Goal: Task Accomplishment & Management: Manage account settings

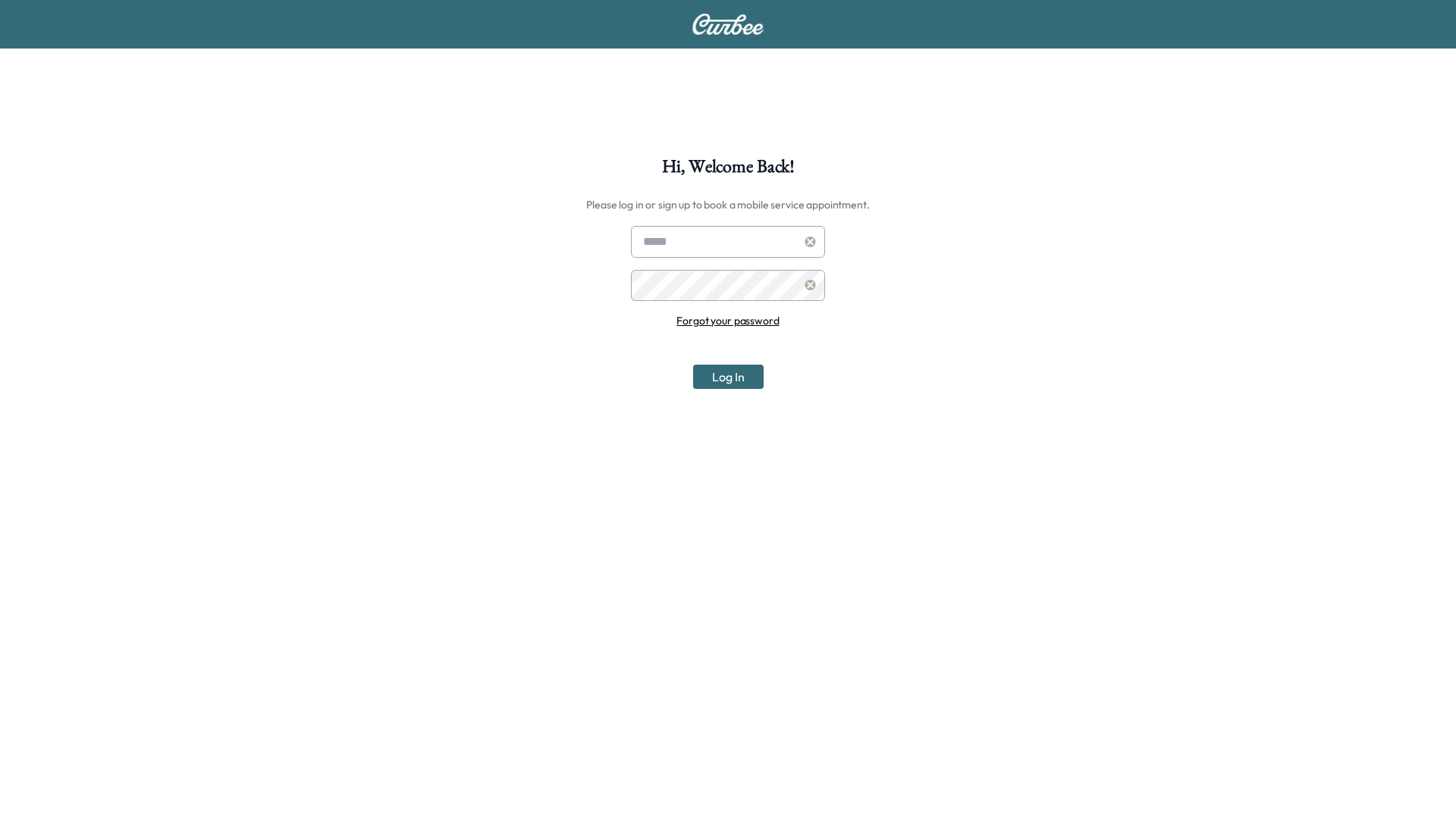
type input "**********"
click at [727, 388] on button "Log In" at bounding box center [728, 376] width 71 height 24
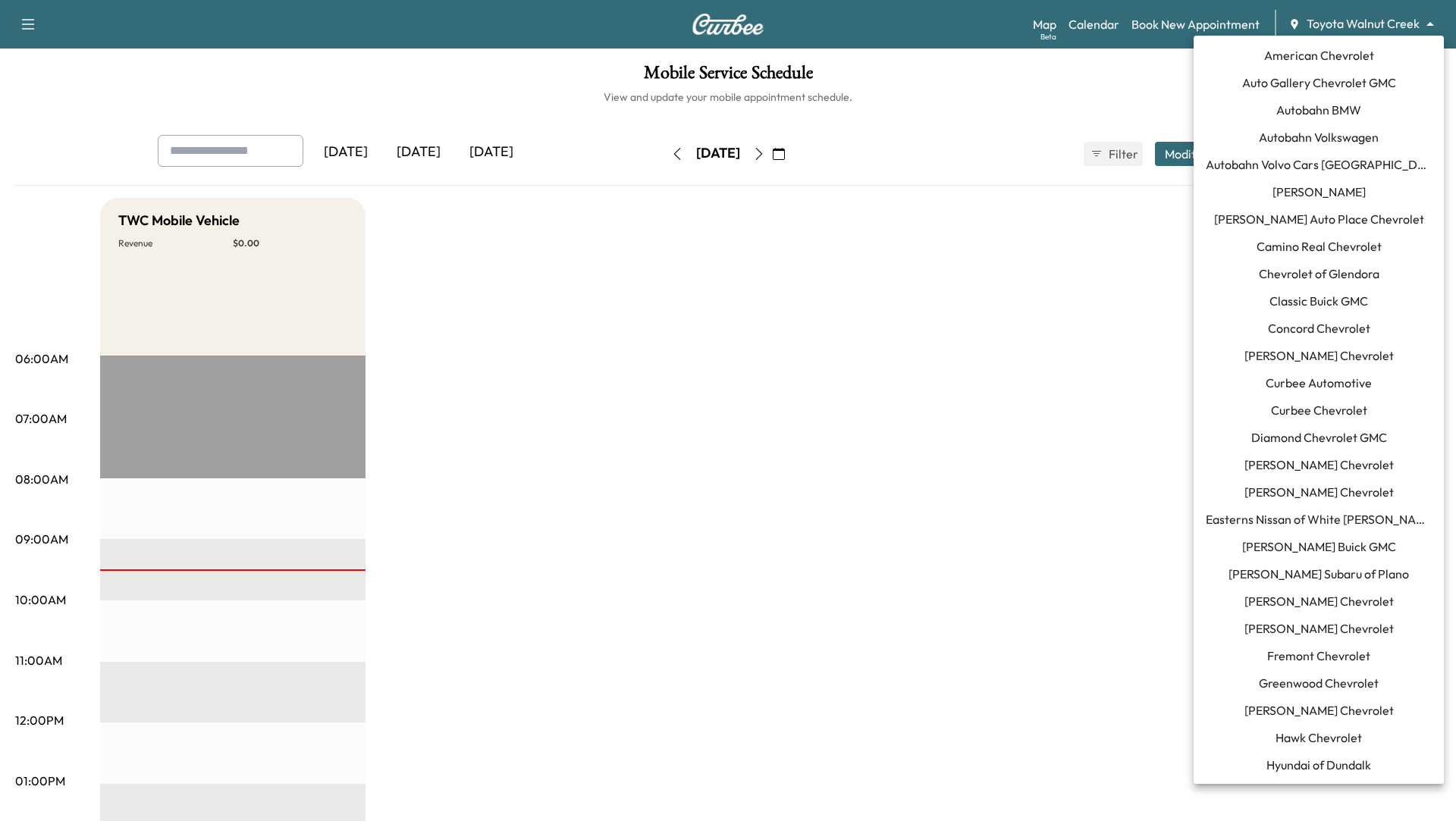
click at [1398, 16] on body "Support Log Out Map Beta Calendar Book New Appointment Toyota Walnut Creek ****…" at bounding box center [728, 410] width 1456 height 821
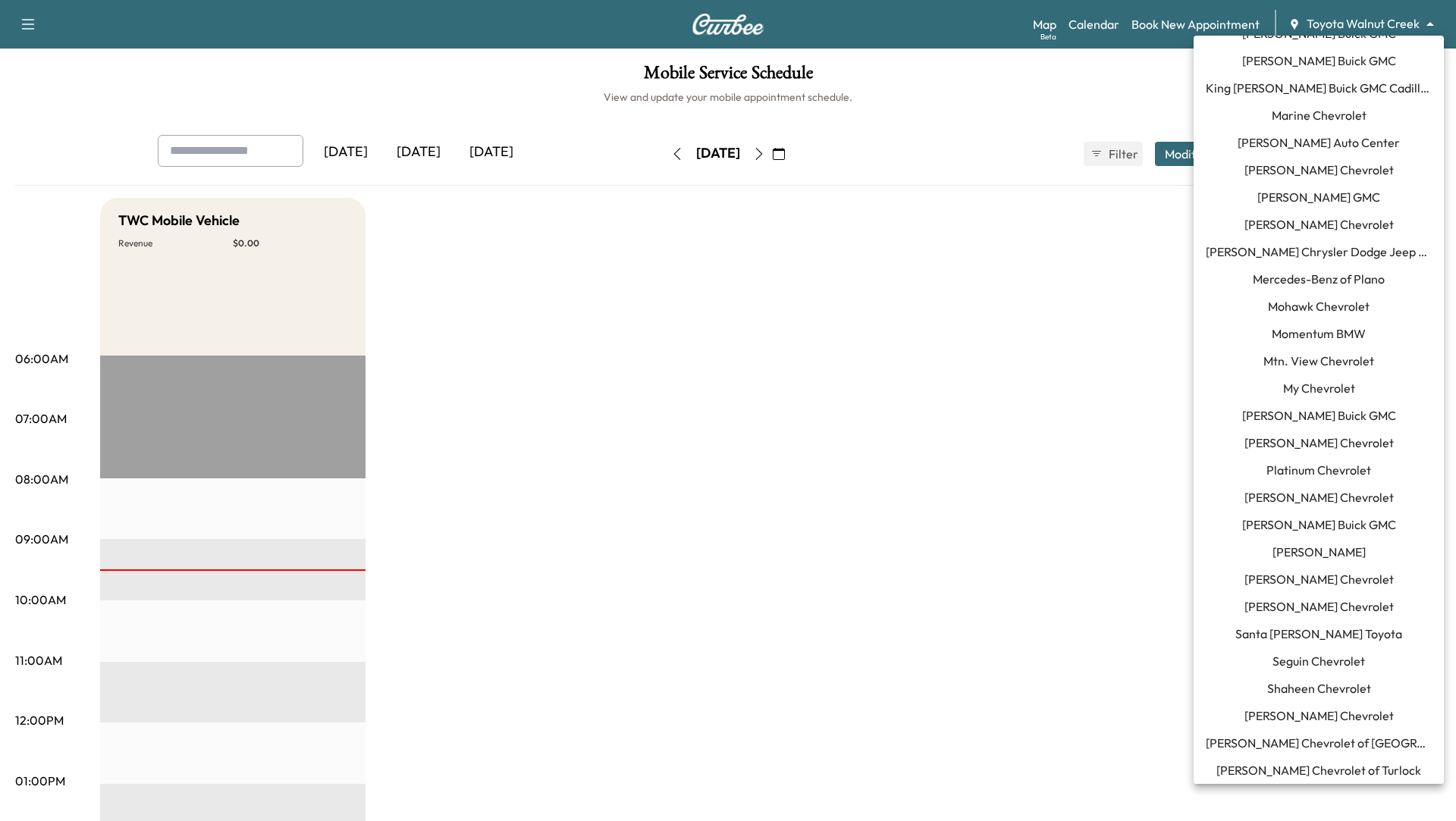
scroll to position [858, 0]
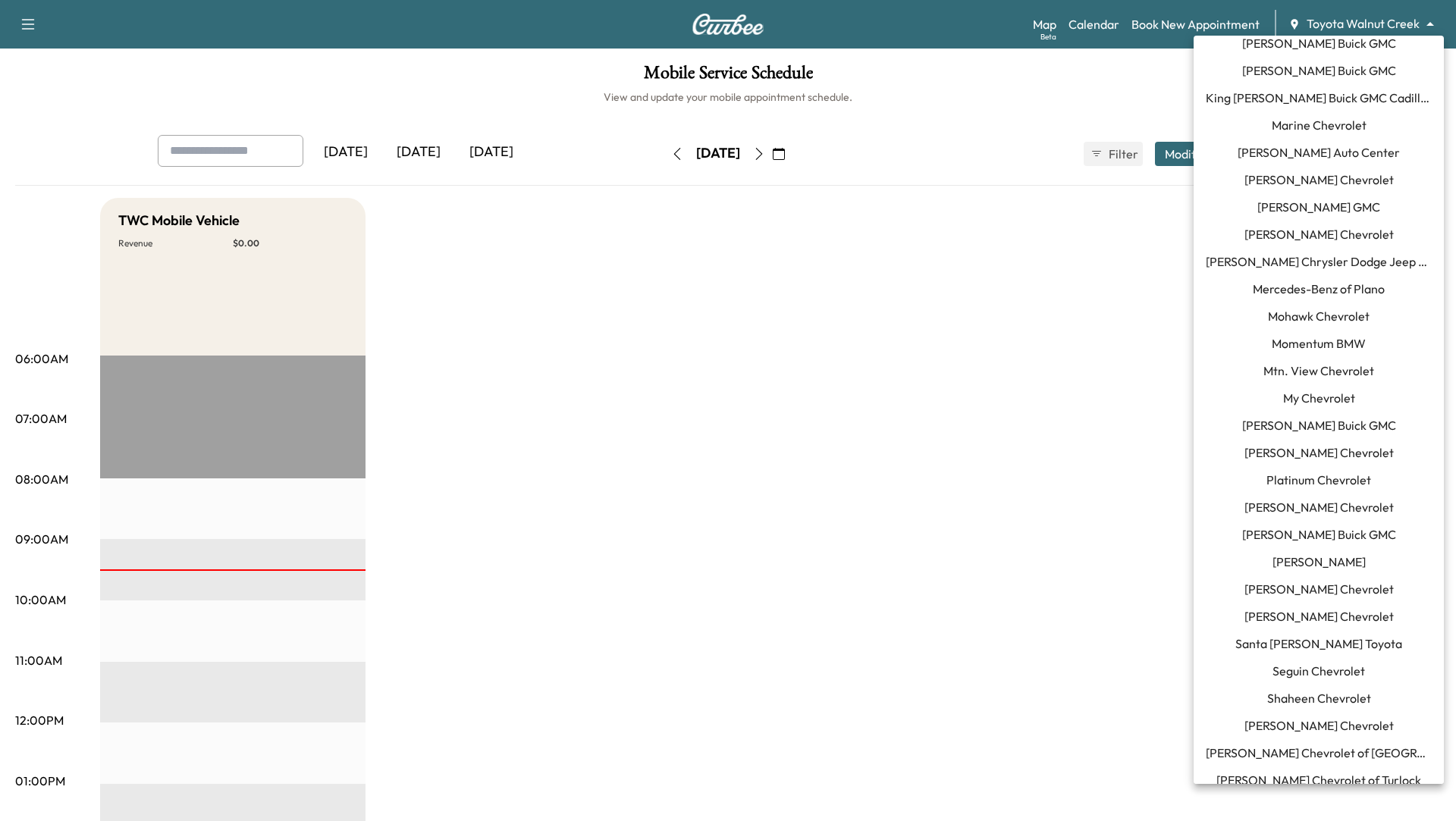
click at [1340, 448] on span "[PERSON_NAME] Chevrolet" at bounding box center [1319, 453] width 149 height 18
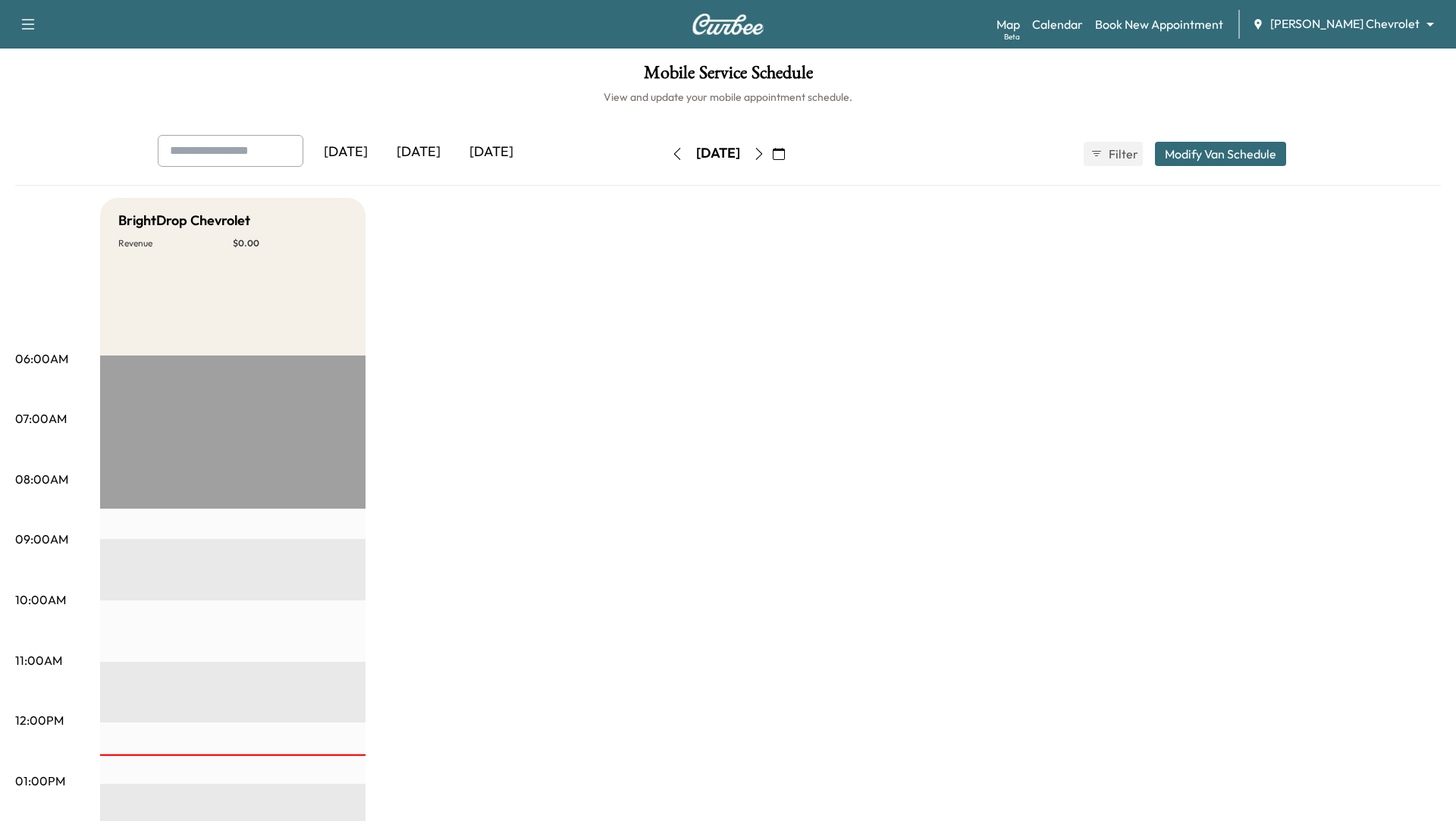
click at [674, 149] on icon "button" at bounding box center [677, 154] width 7 height 12
click at [765, 152] on icon "button" at bounding box center [759, 154] width 12 height 12
click at [671, 152] on icon "button" at bounding box center [677, 154] width 12 height 12
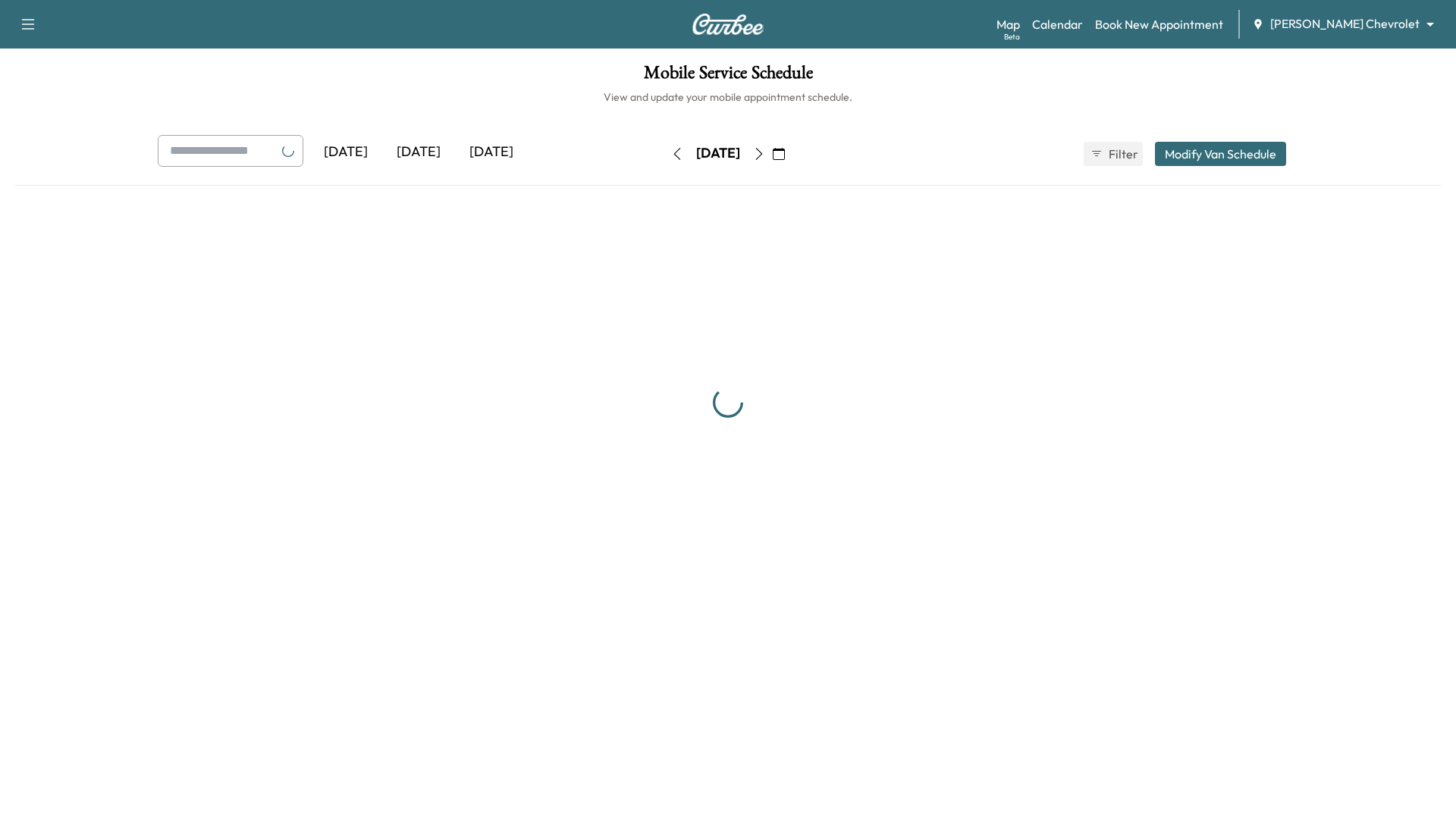
click at [671, 152] on icon "button" at bounding box center [677, 154] width 12 height 12
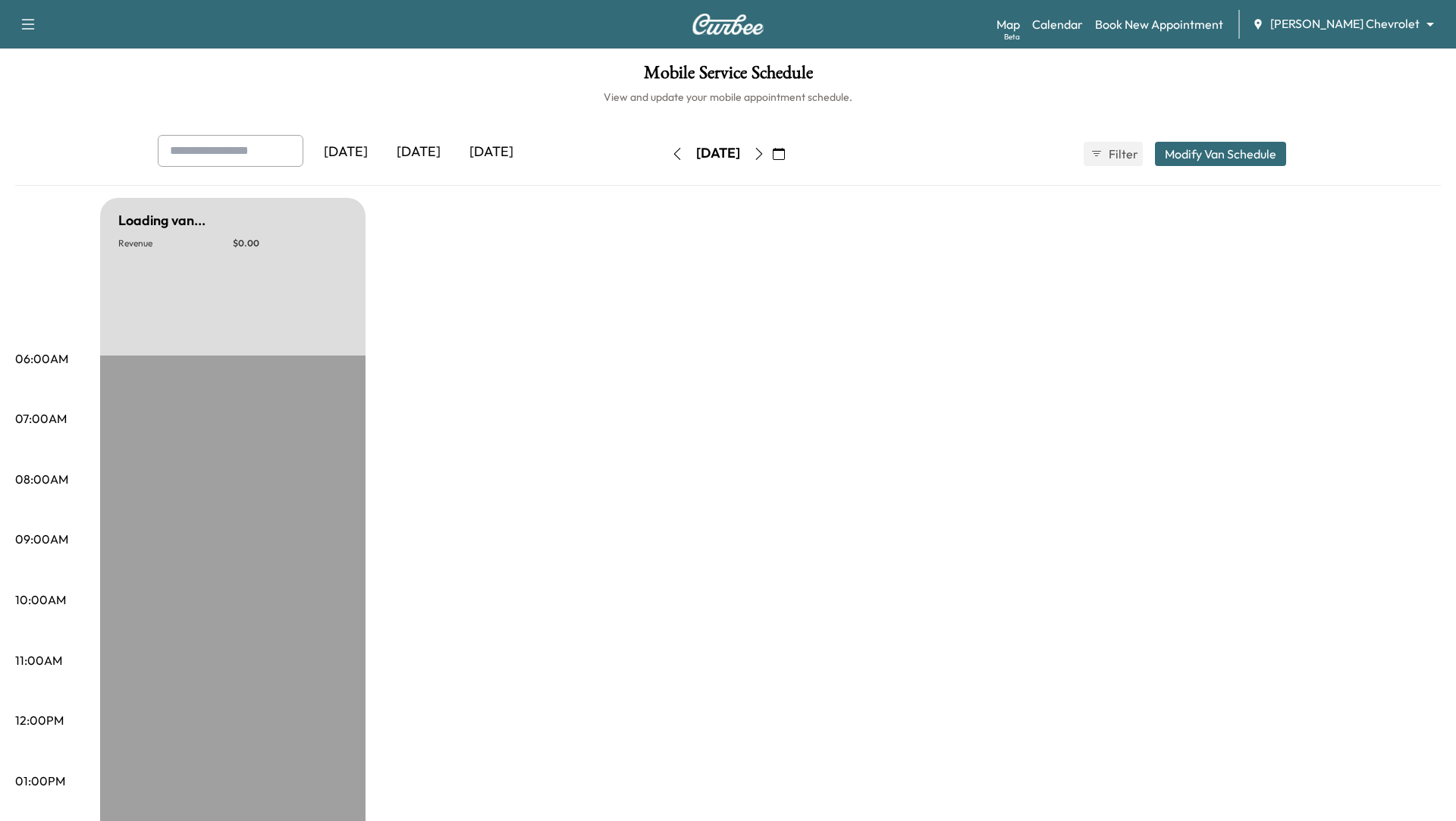
click at [674, 152] on icon "button" at bounding box center [677, 154] width 7 height 12
click at [671, 152] on icon "button" at bounding box center [677, 154] width 12 height 12
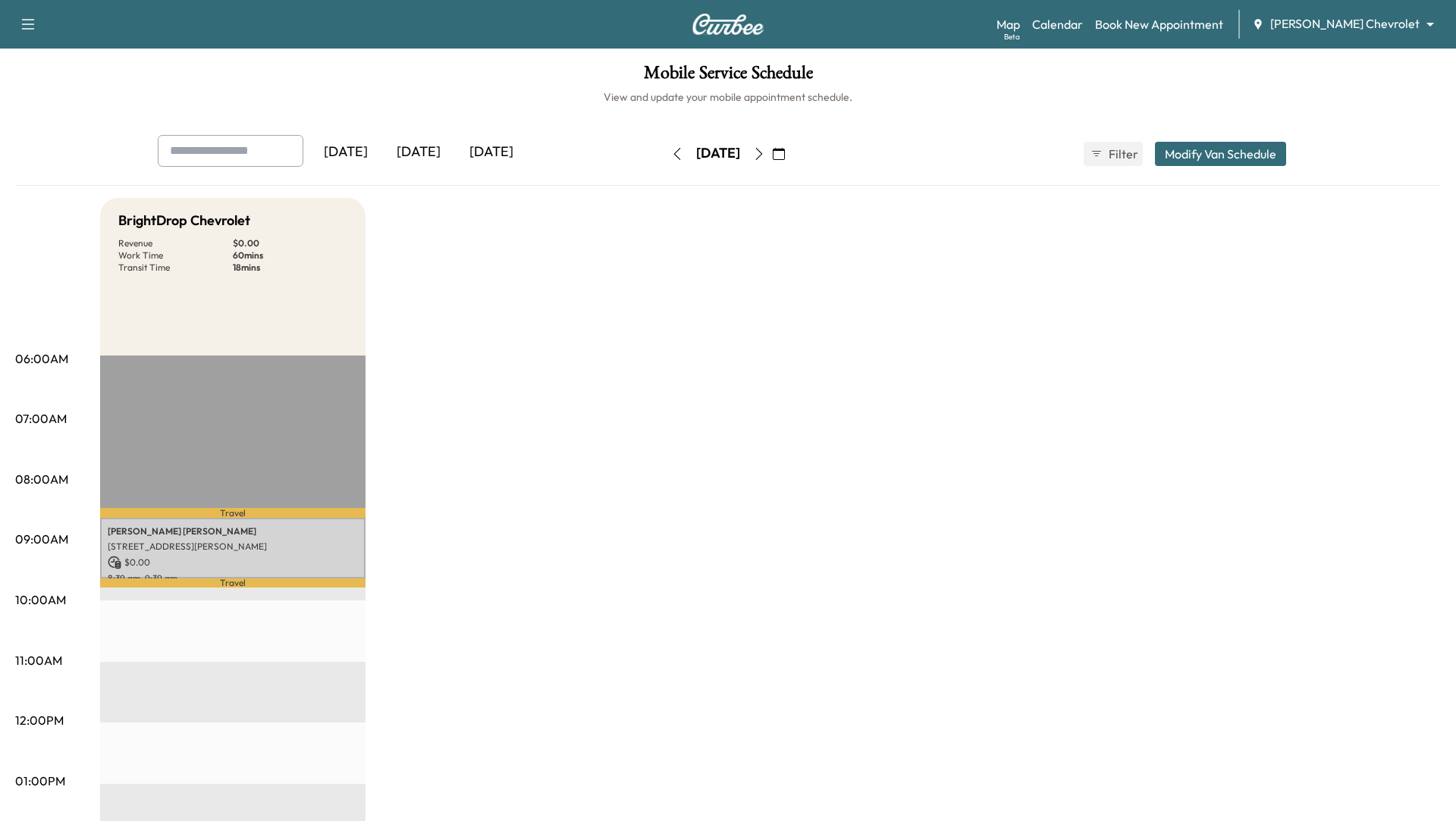
click at [671, 157] on icon "button" at bounding box center [677, 154] width 12 height 12
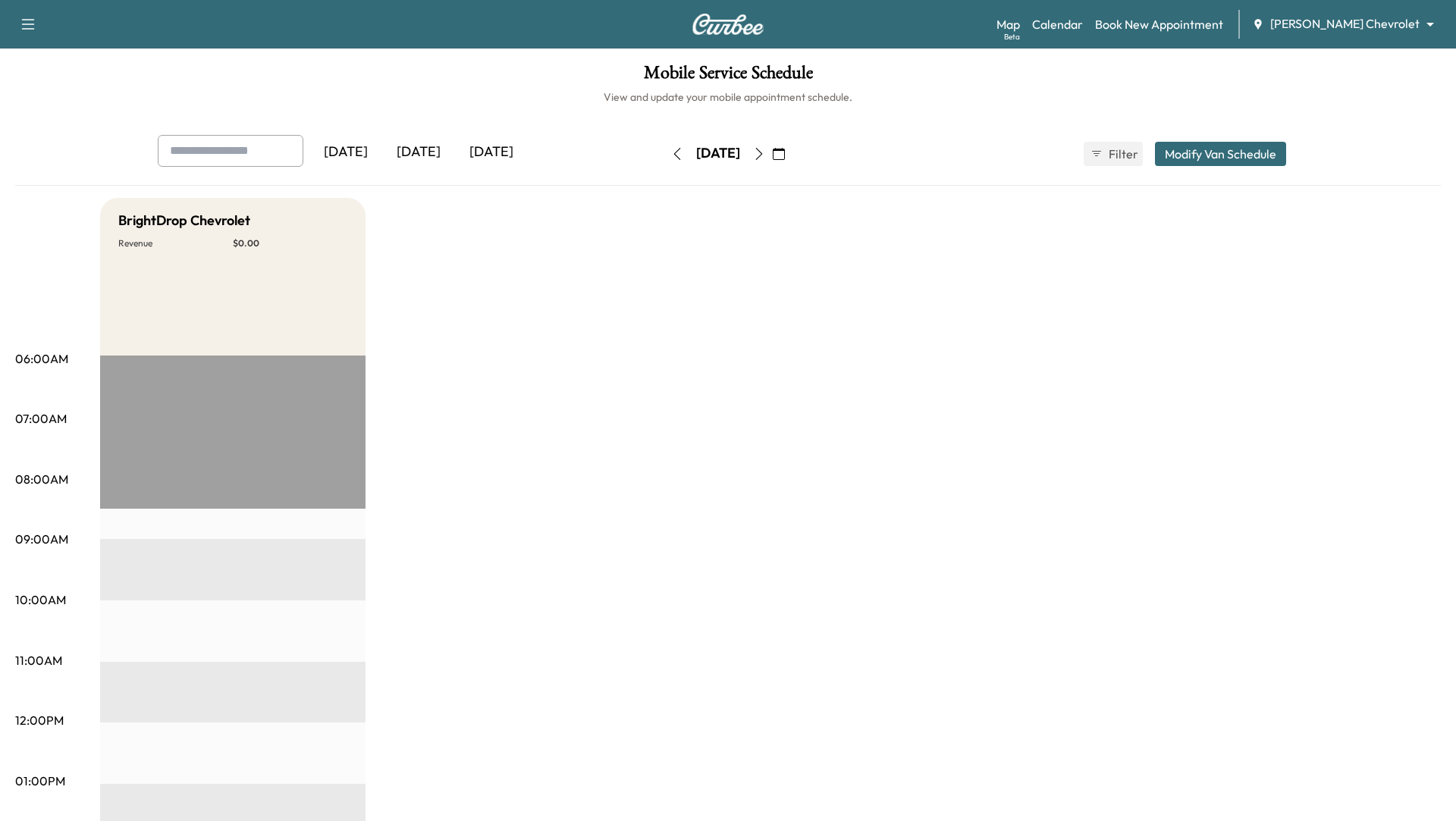
click at [665, 157] on button "button" at bounding box center [677, 154] width 26 height 24
click at [671, 154] on icon "button" at bounding box center [677, 154] width 12 height 12
click at [763, 157] on icon "button" at bounding box center [759, 154] width 7 height 12
click at [772, 157] on div "[DATE]" at bounding box center [718, 154] width 108 height 24
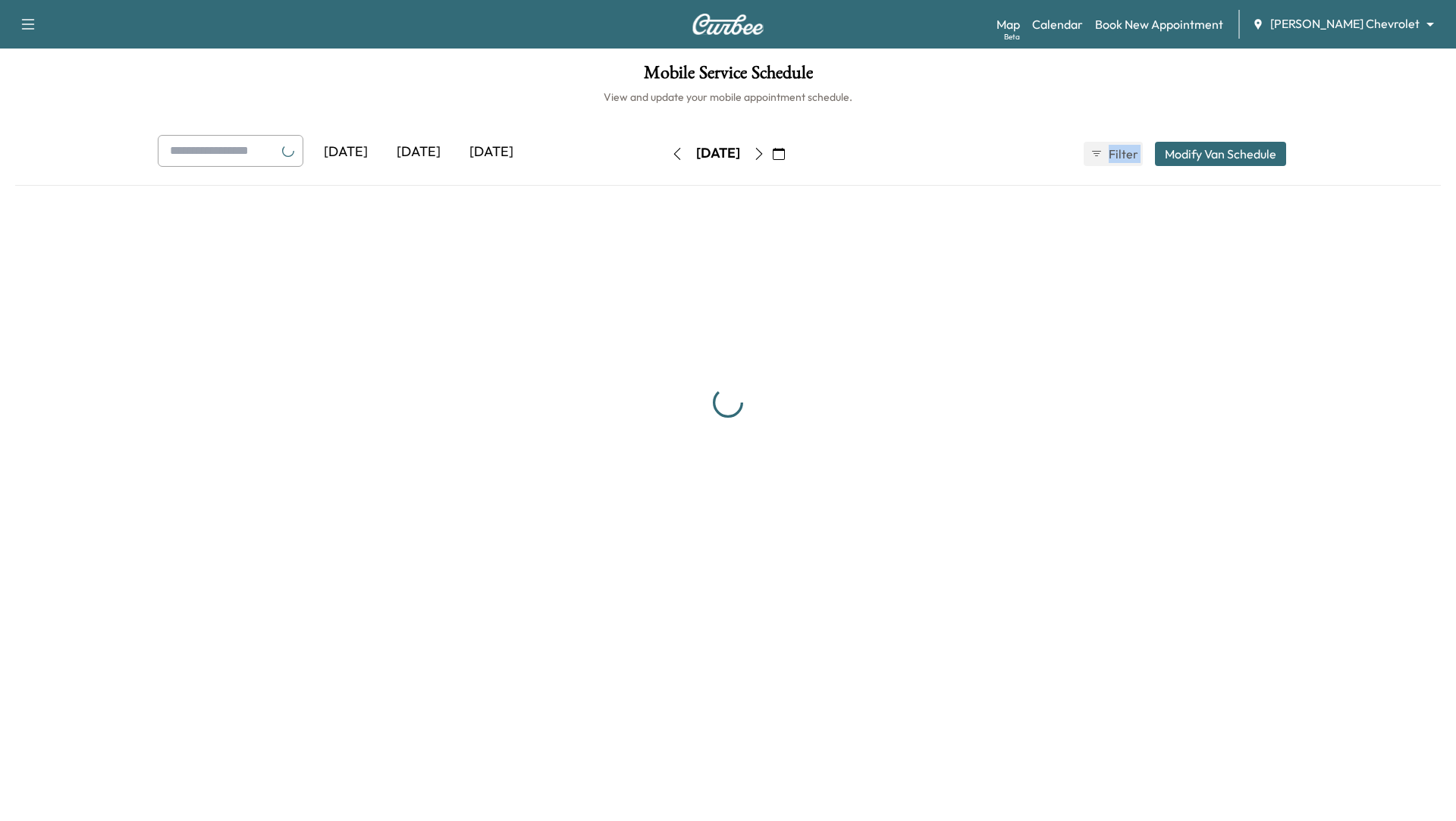
click at [772, 157] on div "[DATE]" at bounding box center [718, 154] width 108 height 24
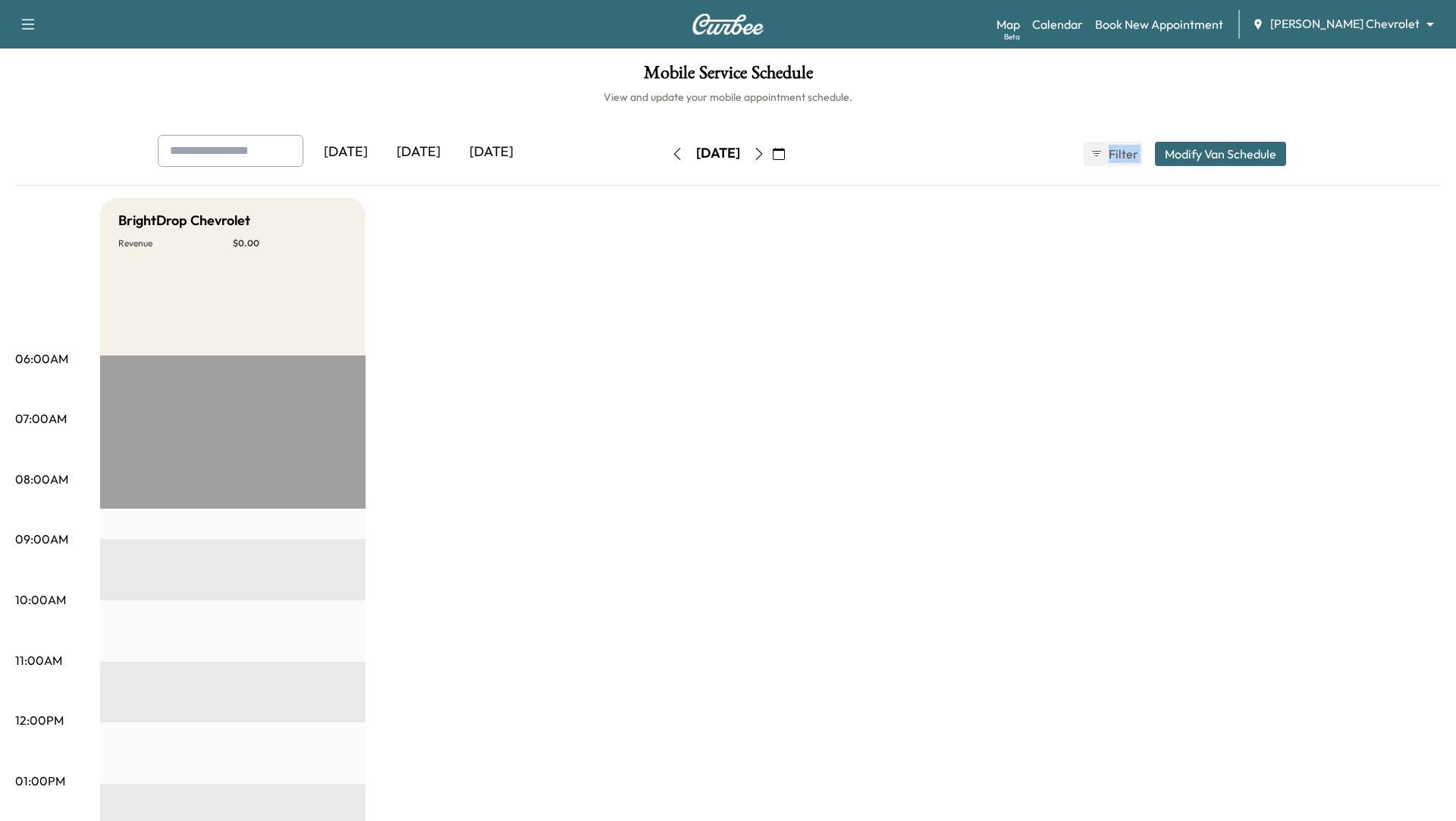
click at [765, 156] on icon "button" at bounding box center [759, 154] width 12 height 12
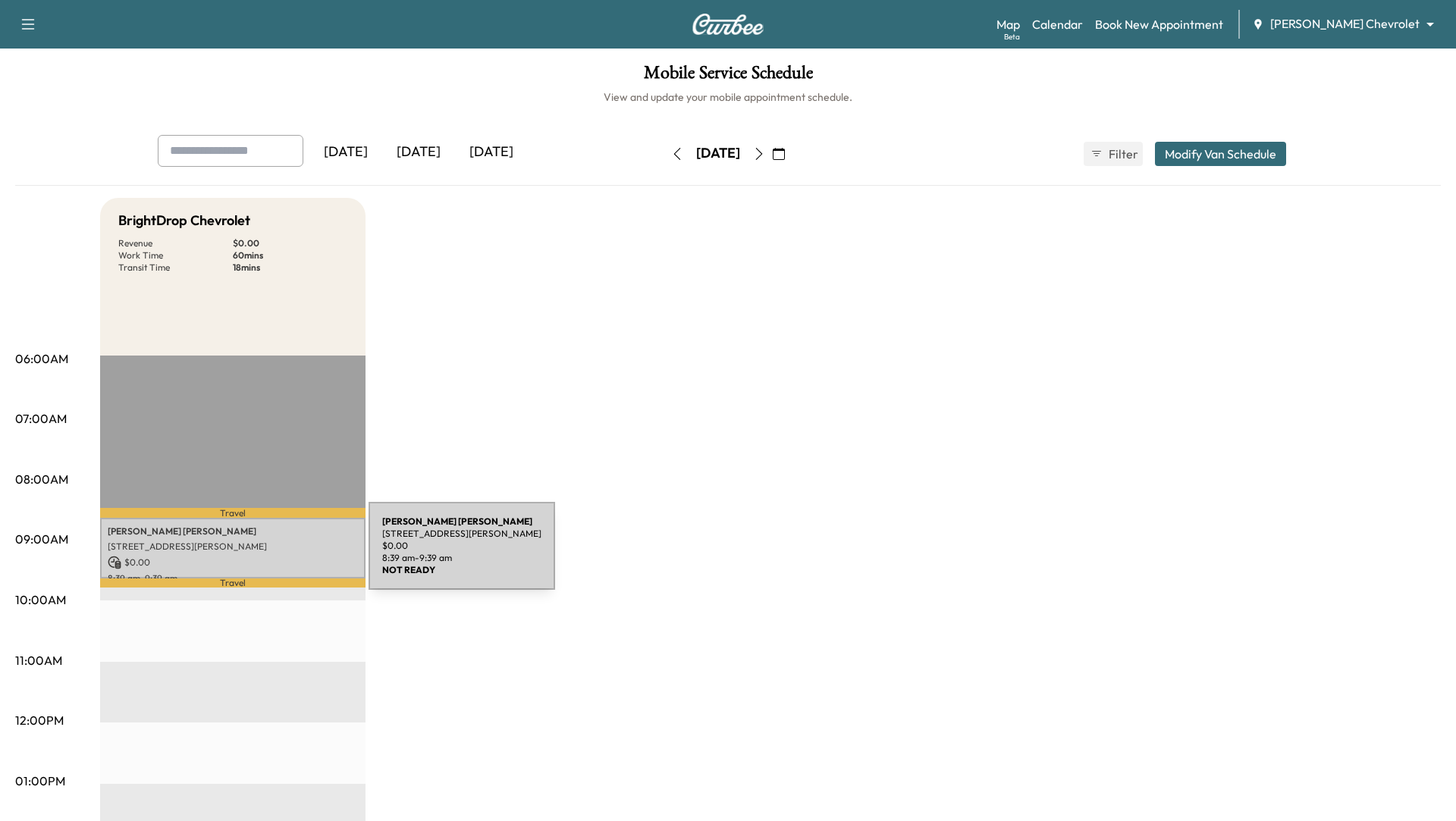
click at [255, 556] on p "$ 0.00" at bounding box center [233, 562] width 250 height 13
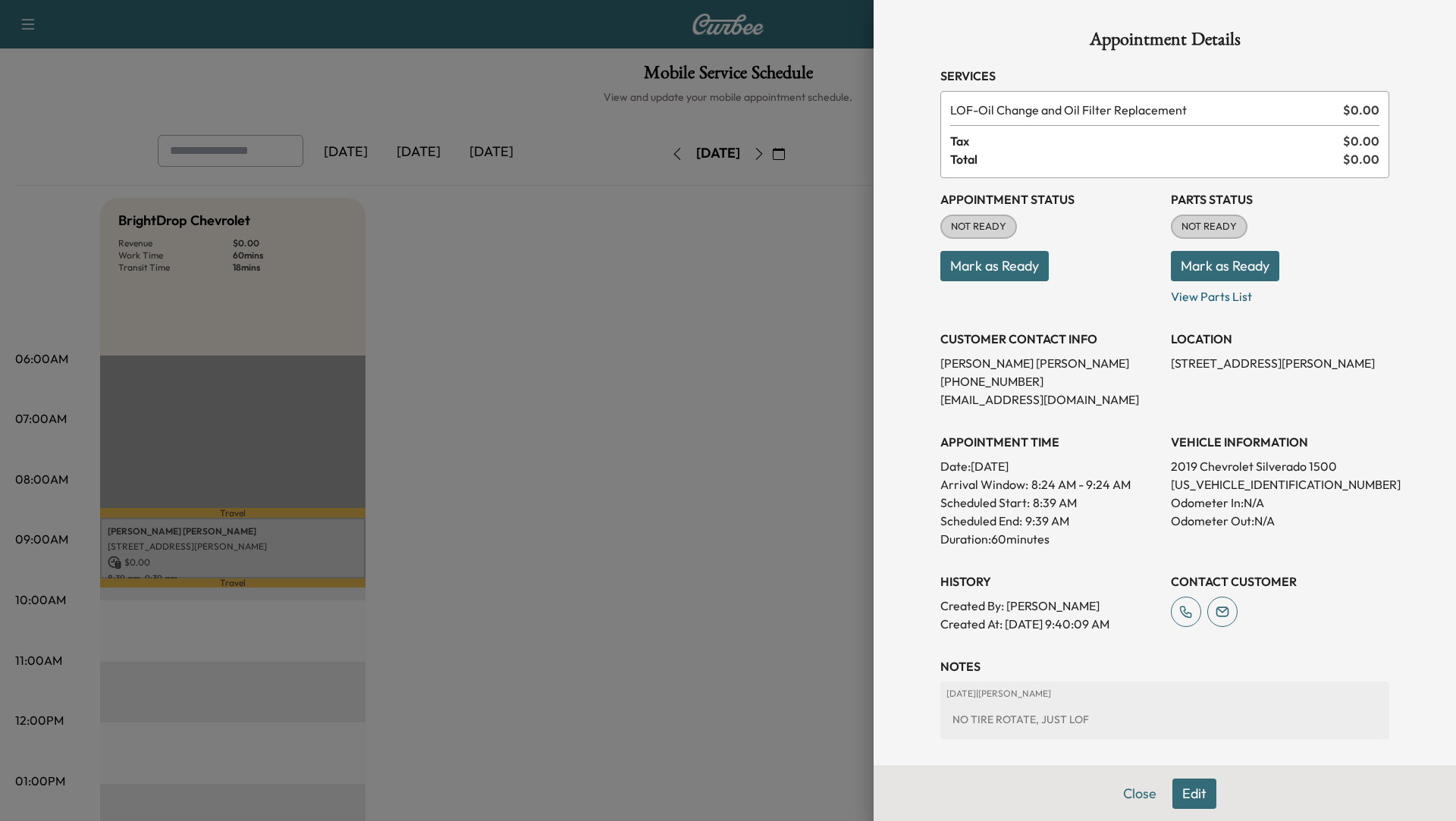
click at [633, 156] on div at bounding box center [728, 410] width 1456 height 821
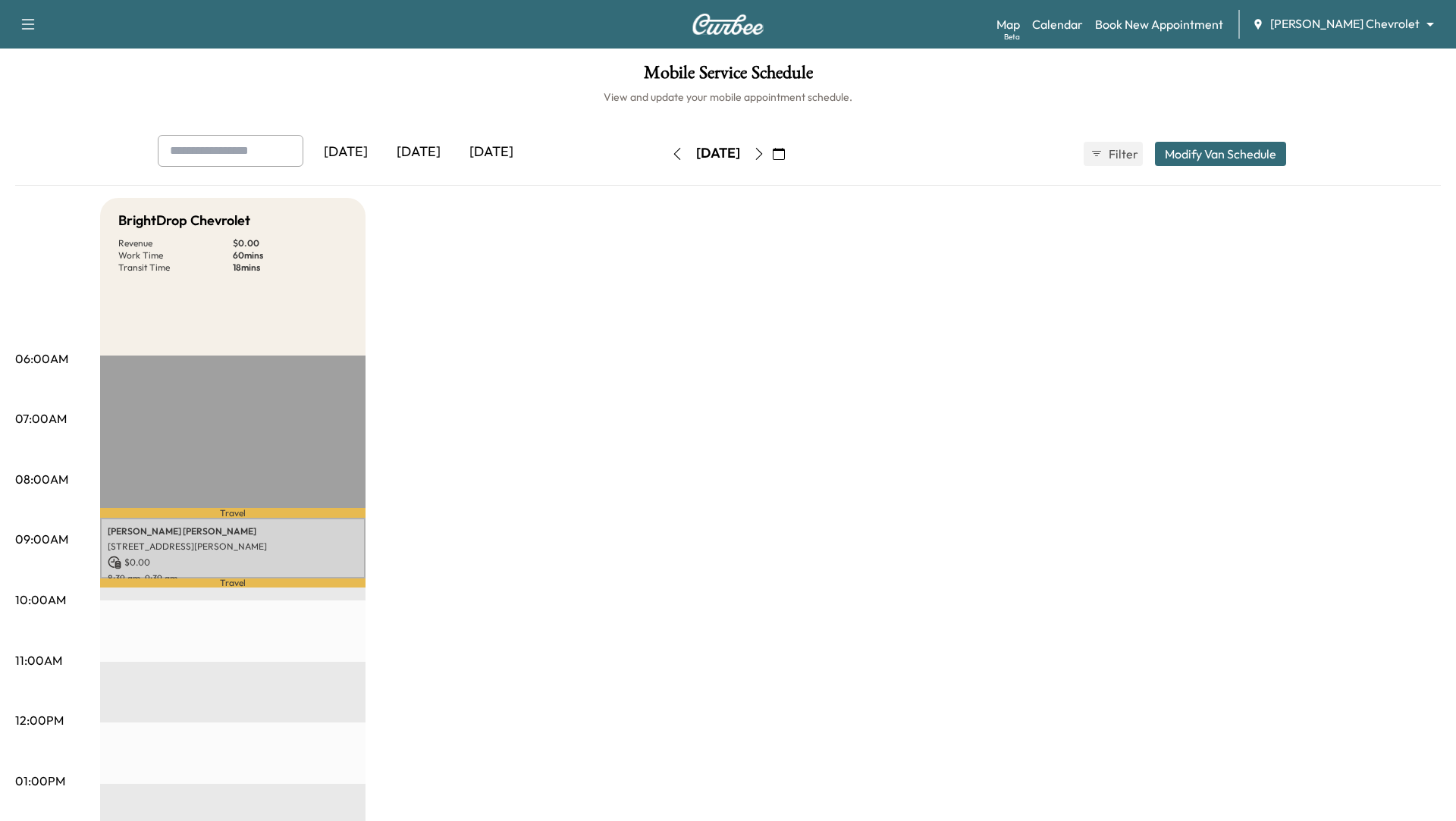
click at [671, 156] on icon "button" at bounding box center [677, 154] width 12 height 12
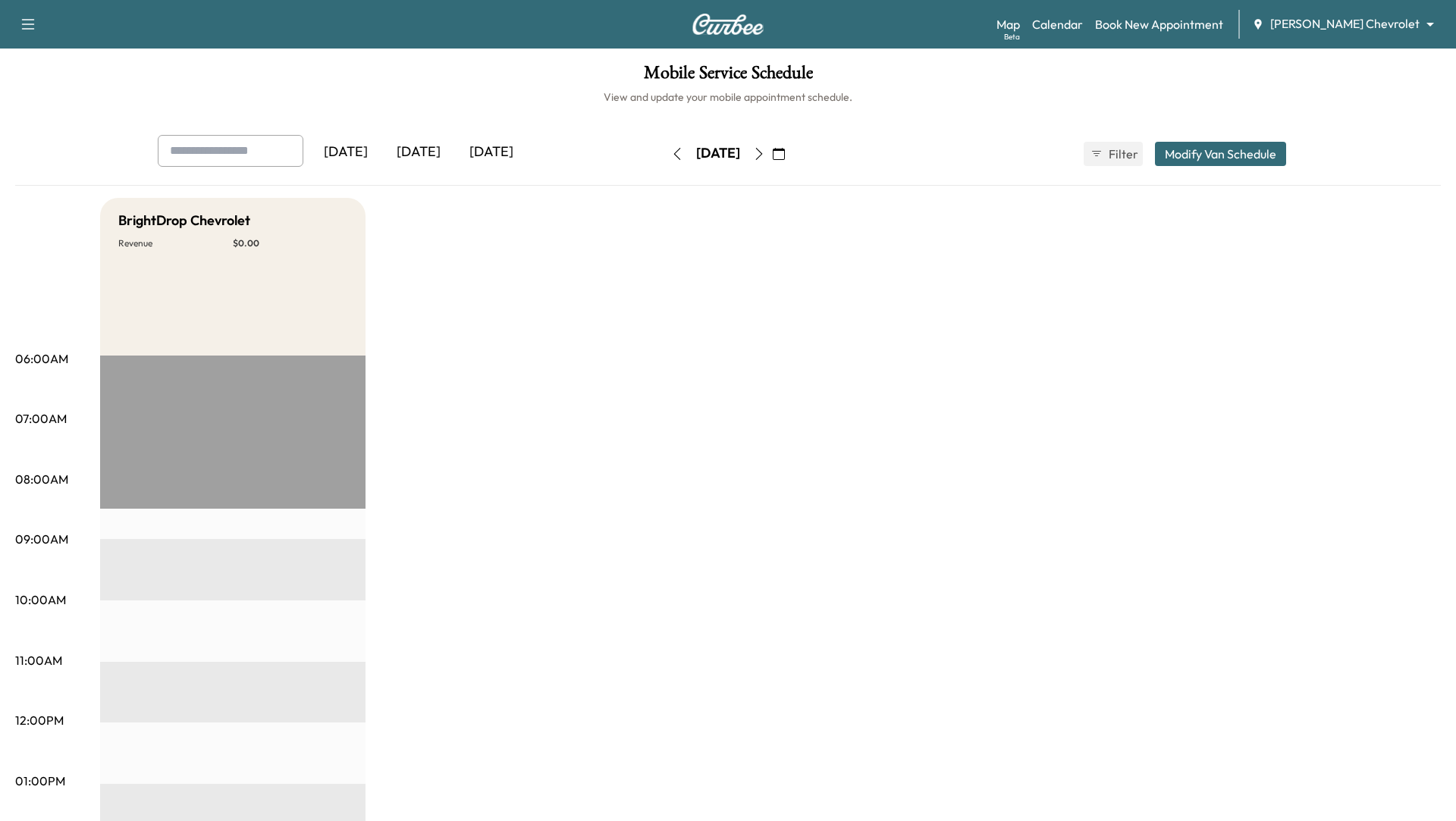
click at [665, 156] on button "button" at bounding box center [677, 154] width 26 height 24
click at [671, 155] on icon "button" at bounding box center [677, 154] width 12 height 12
click at [671, 148] on icon "button" at bounding box center [677, 154] width 12 height 12
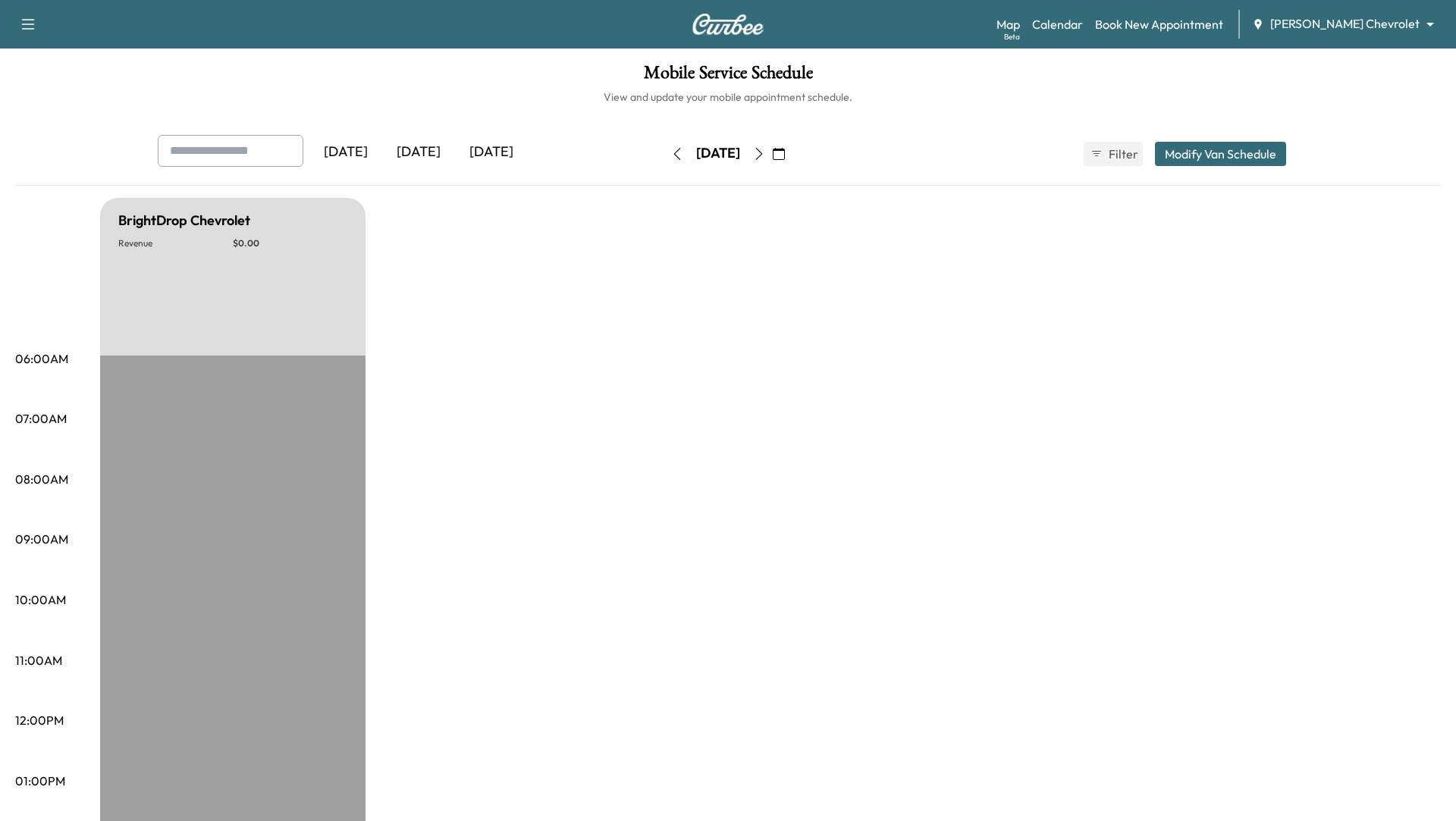
click at [765, 157] on icon "button" at bounding box center [759, 154] width 12 height 12
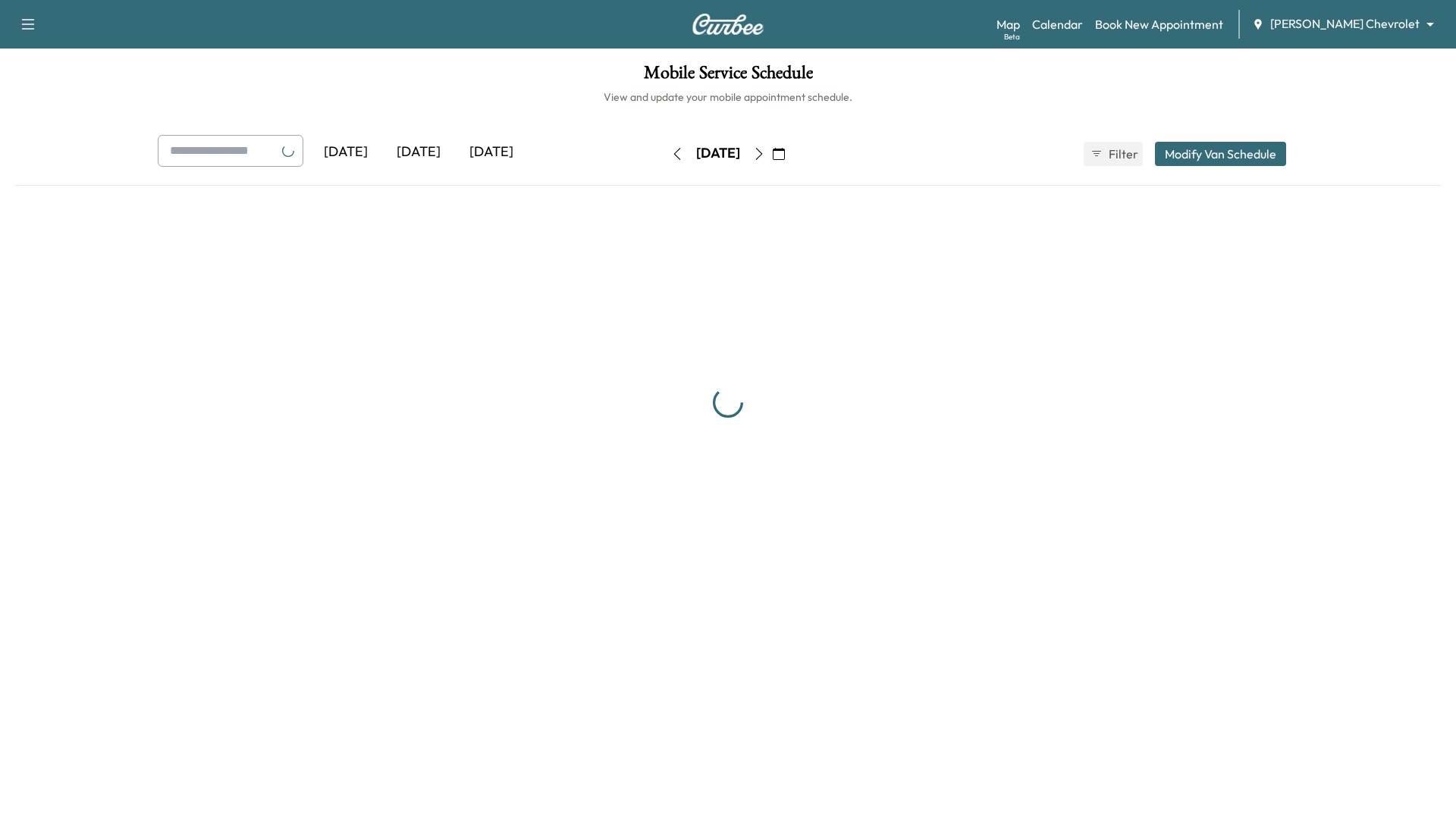
click at [765, 157] on icon "button" at bounding box center [759, 154] width 12 height 12
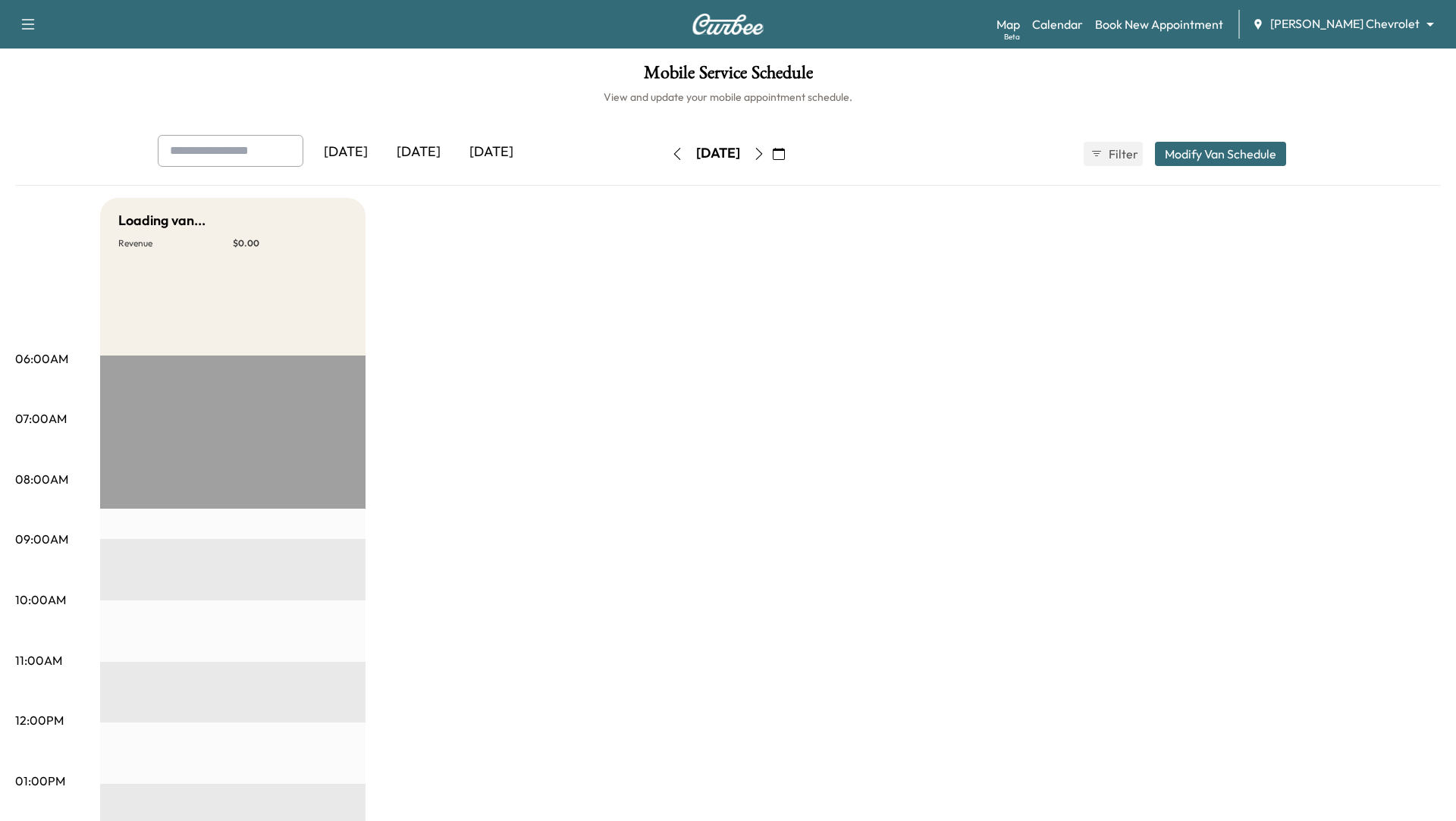
click at [765, 157] on icon "button" at bounding box center [759, 154] width 12 height 12
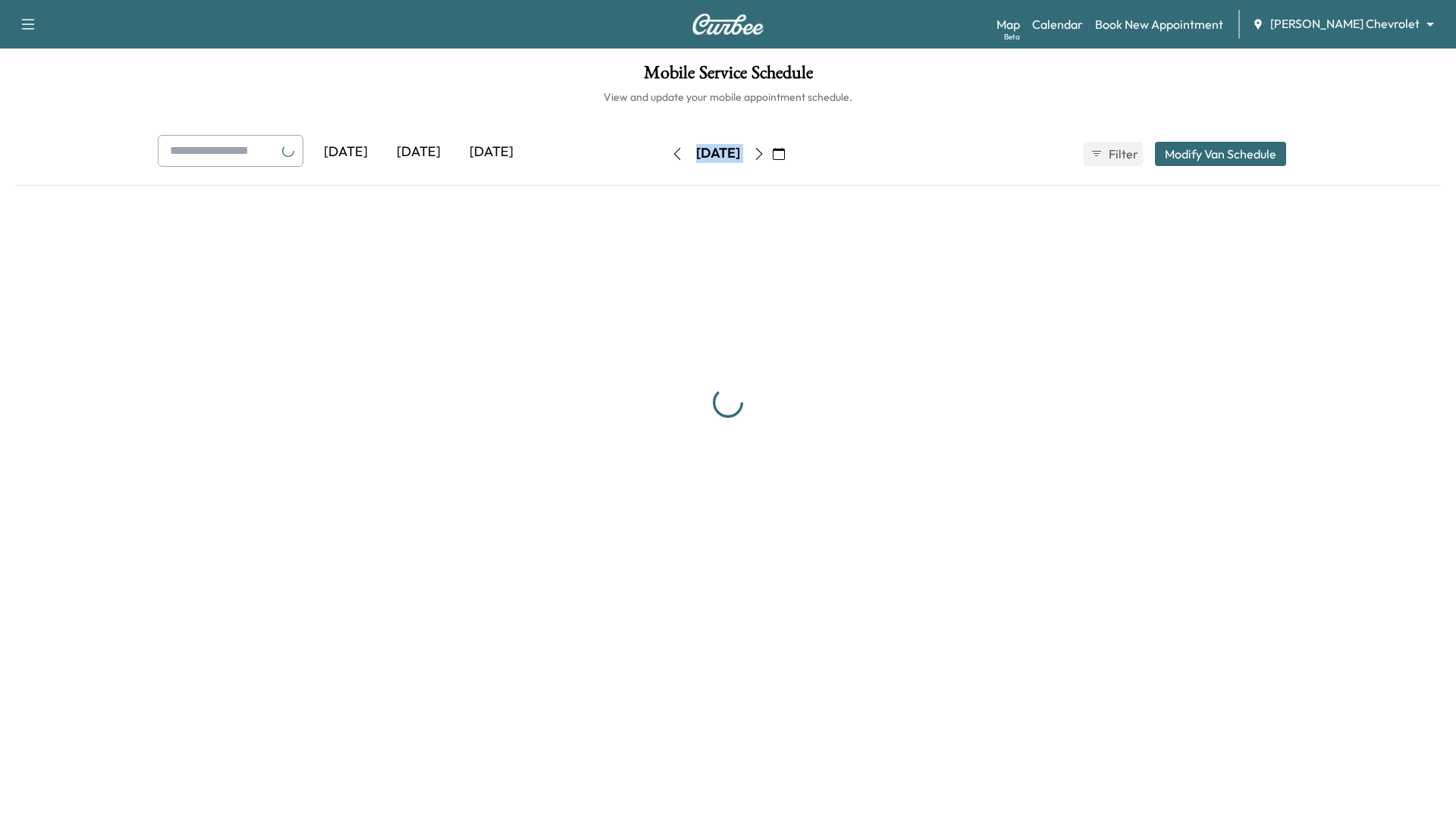
click at [772, 157] on div "[DATE]" at bounding box center [718, 154] width 108 height 24
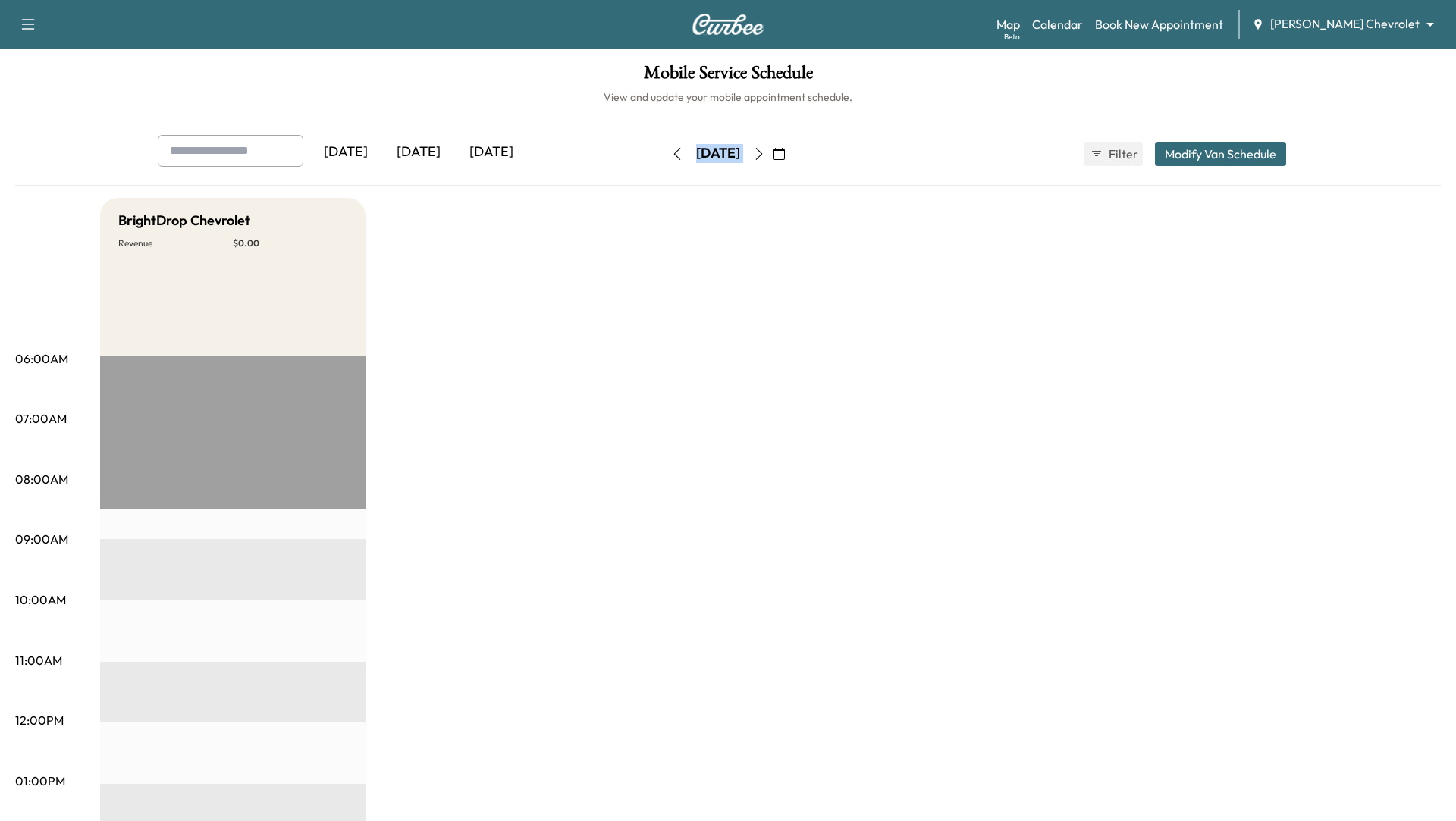
click at [765, 158] on icon "button" at bounding box center [759, 154] width 12 height 12
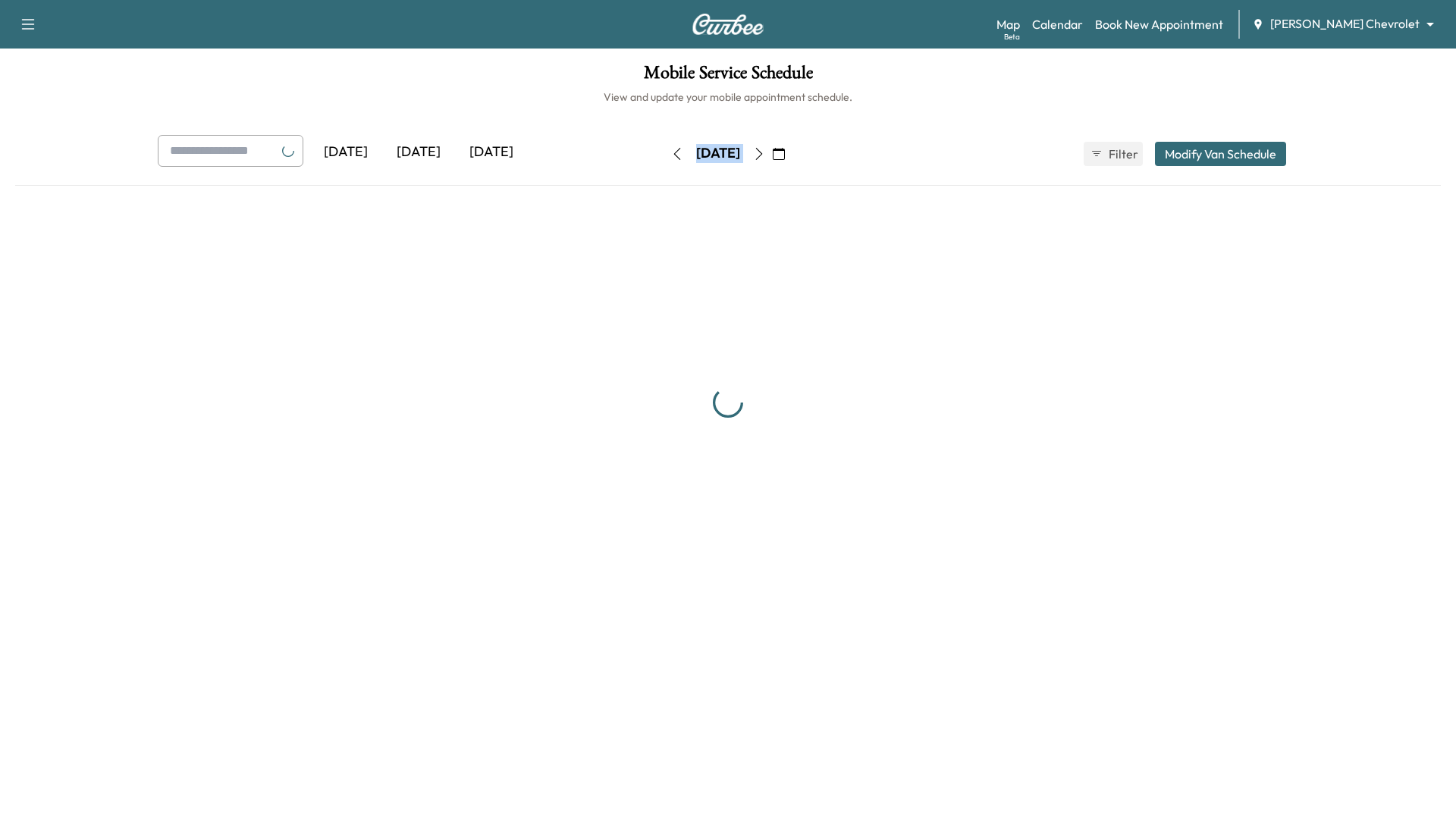
click at [791, 158] on button "button" at bounding box center [778, 154] width 26 height 24
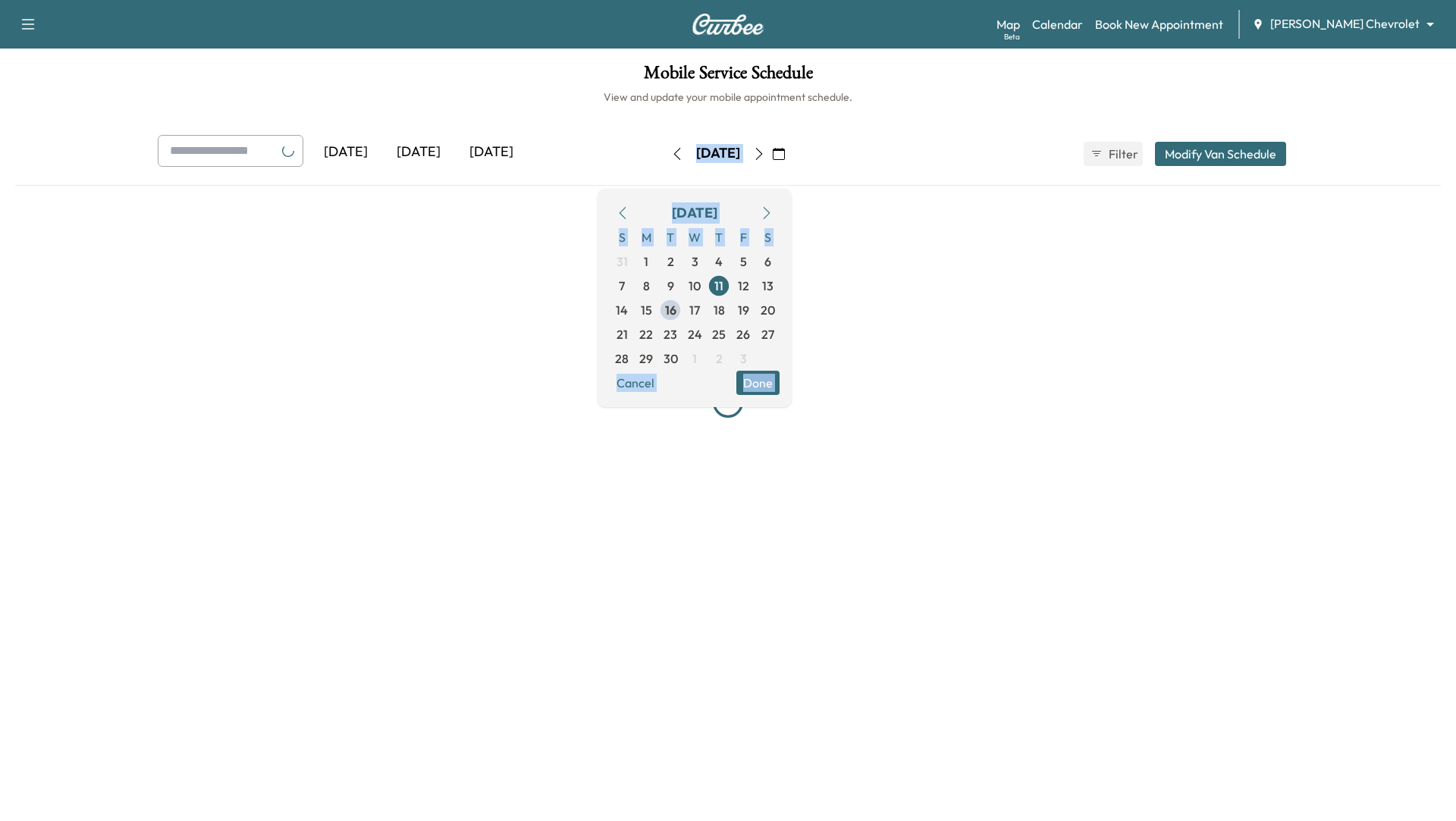
click at [791, 158] on button "button" at bounding box center [778, 154] width 26 height 24
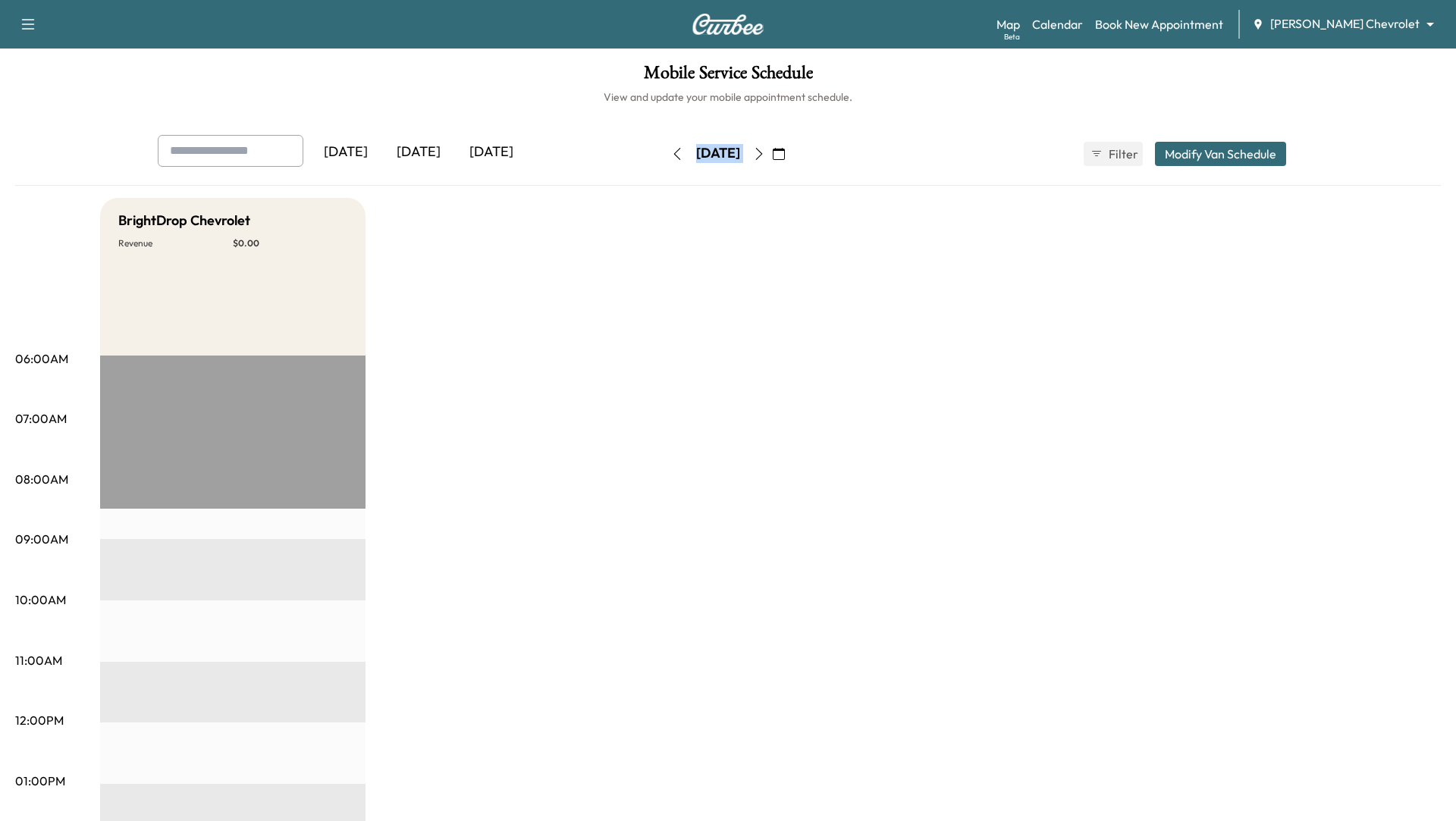
click at [765, 156] on icon "button" at bounding box center [759, 154] width 12 height 12
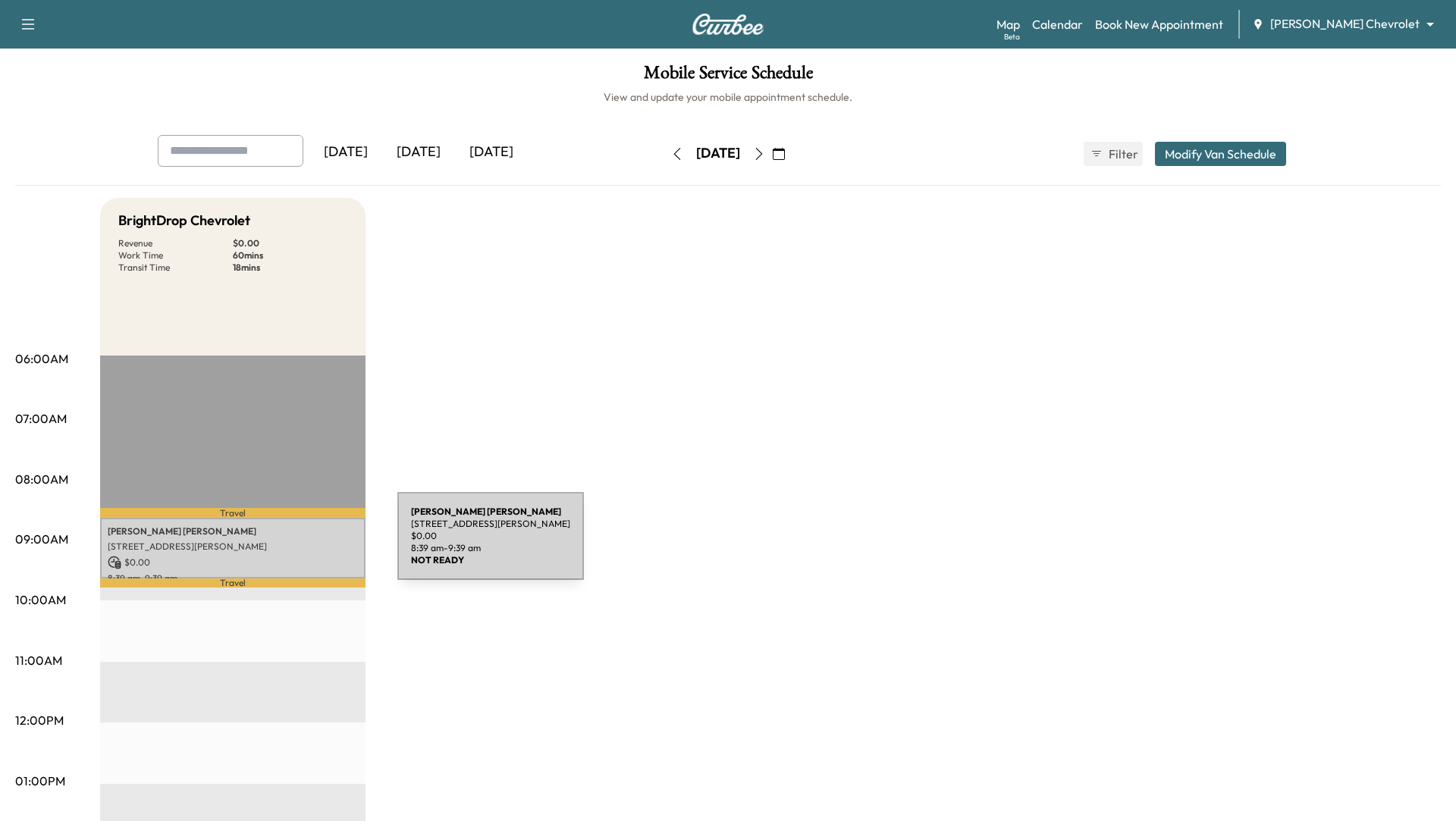
click at [284, 545] on p "[STREET_ADDRESS][PERSON_NAME]" at bounding box center [233, 546] width 250 height 12
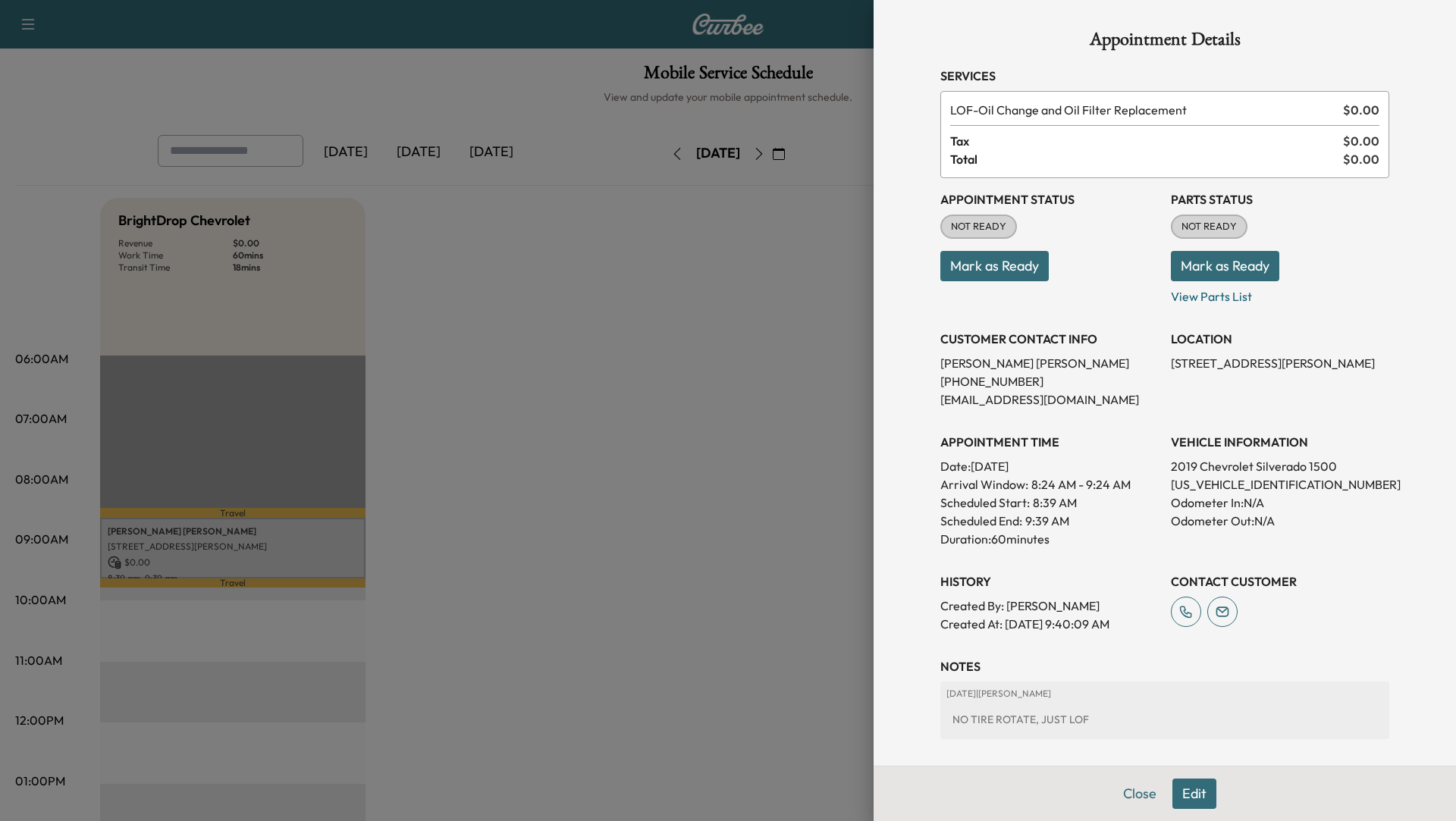
click at [641, 421] on div at bounding box center [728, 410] width 1456 height 821
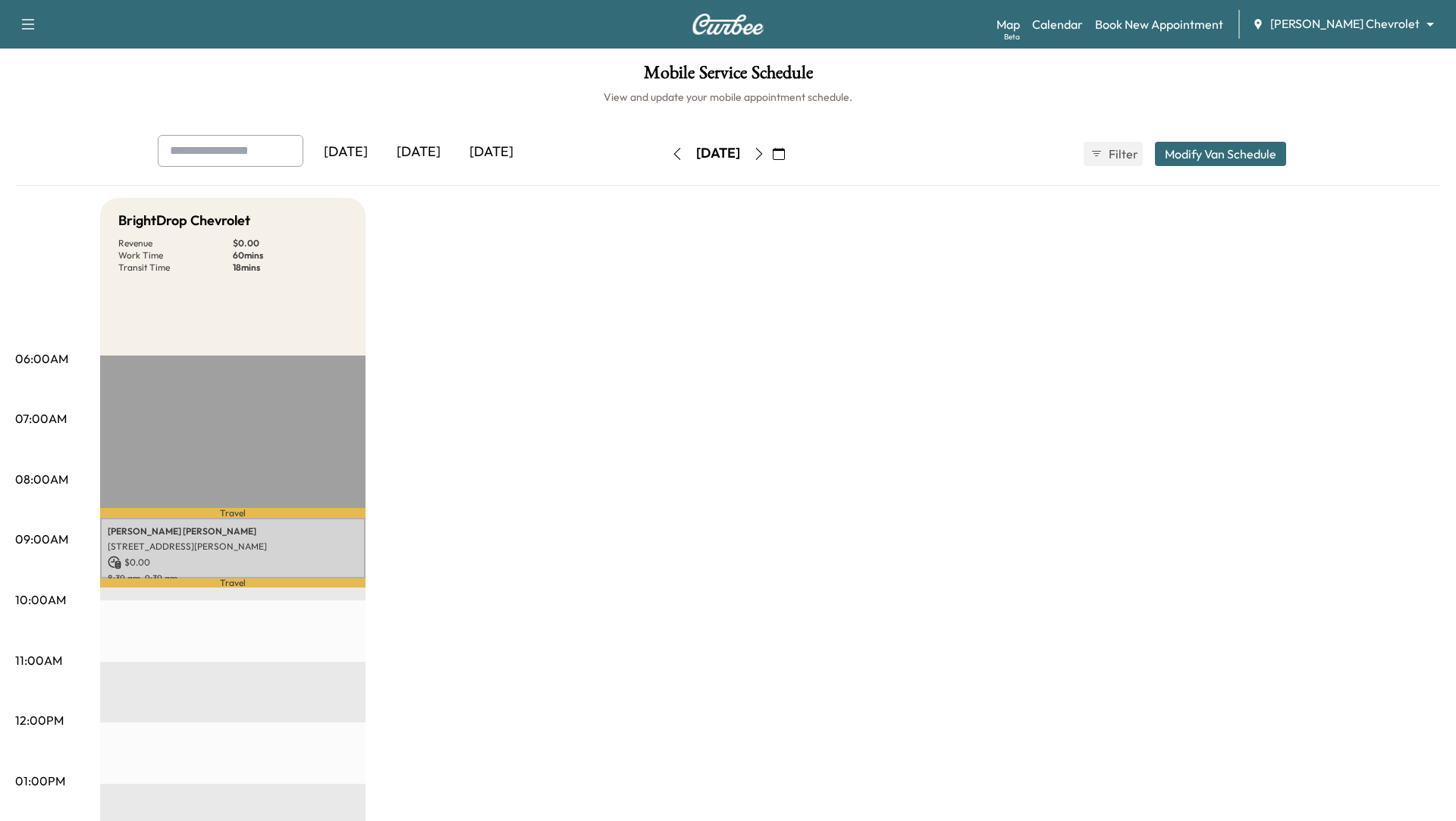
click at [671, 148] on icon "button" at bounding box center [677, 154] width 12 height 12
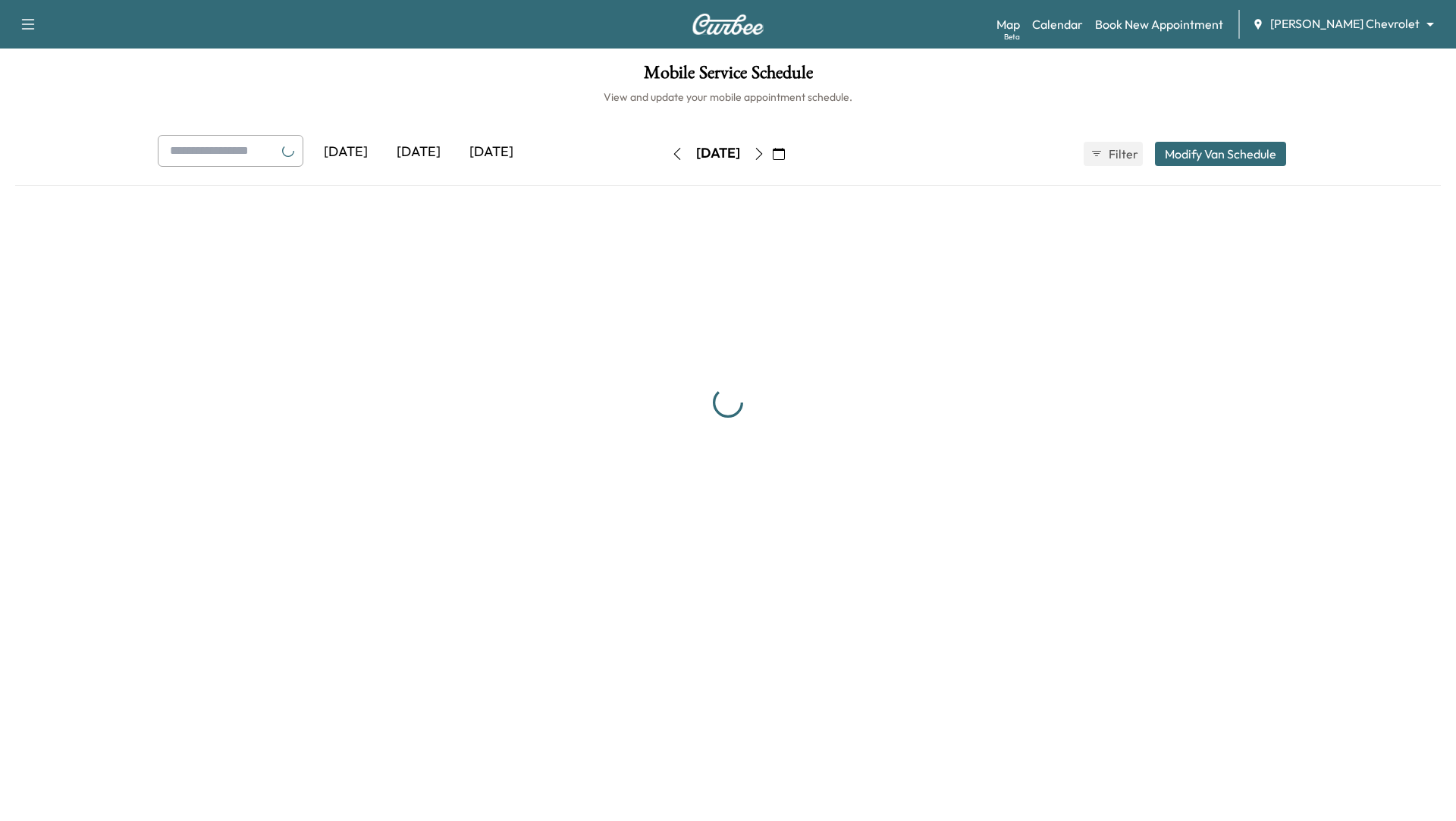
click at [665, 147] on button "button" at bounding box center [677, 154] width 26 height 24
click at [696, 147] on div "[DATE]" at bounding box center [718, 154] width 44 height 19
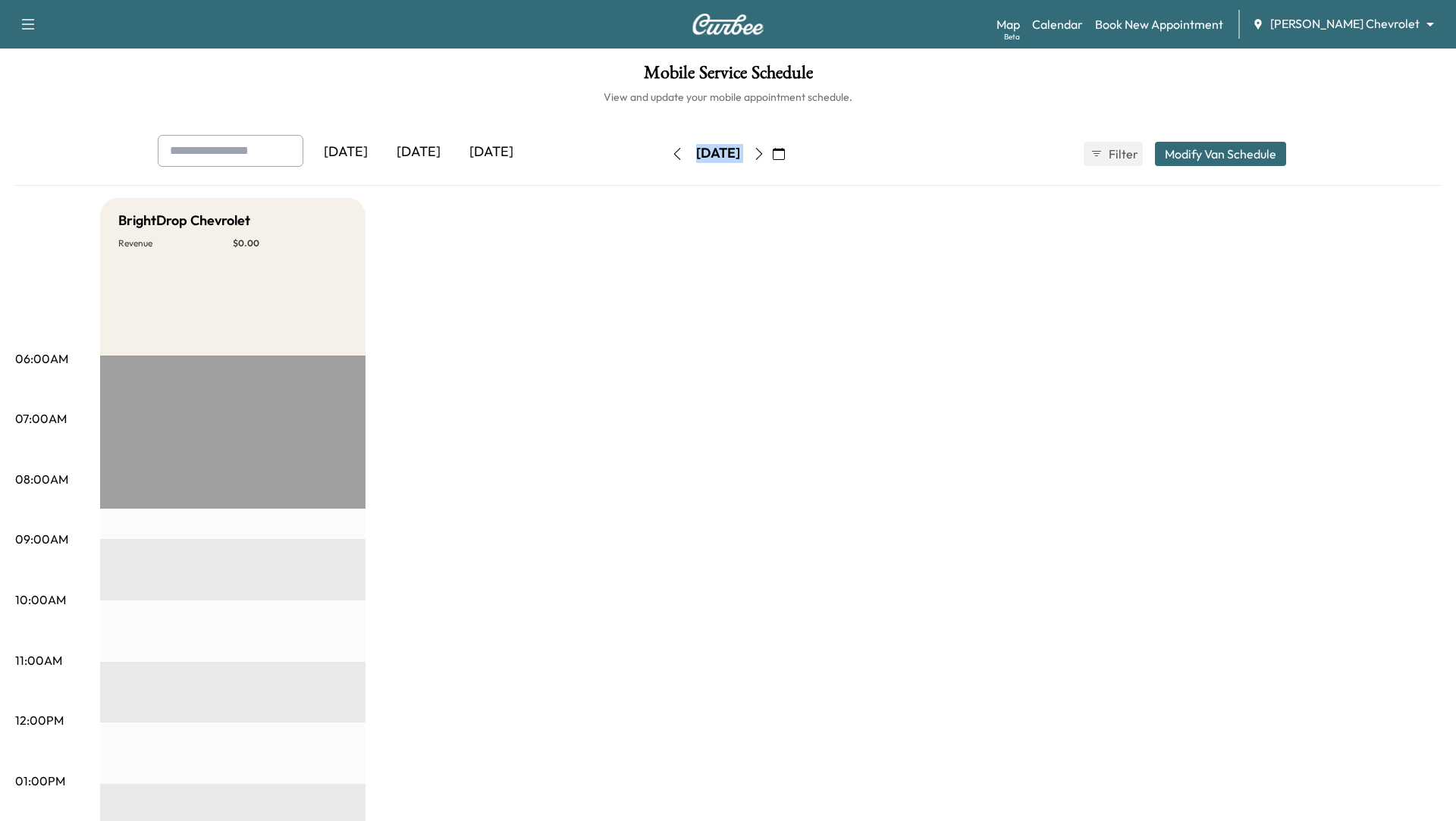
click at [671, 150] on icon "button" at bounding box center [677, 154] width 12 height 12
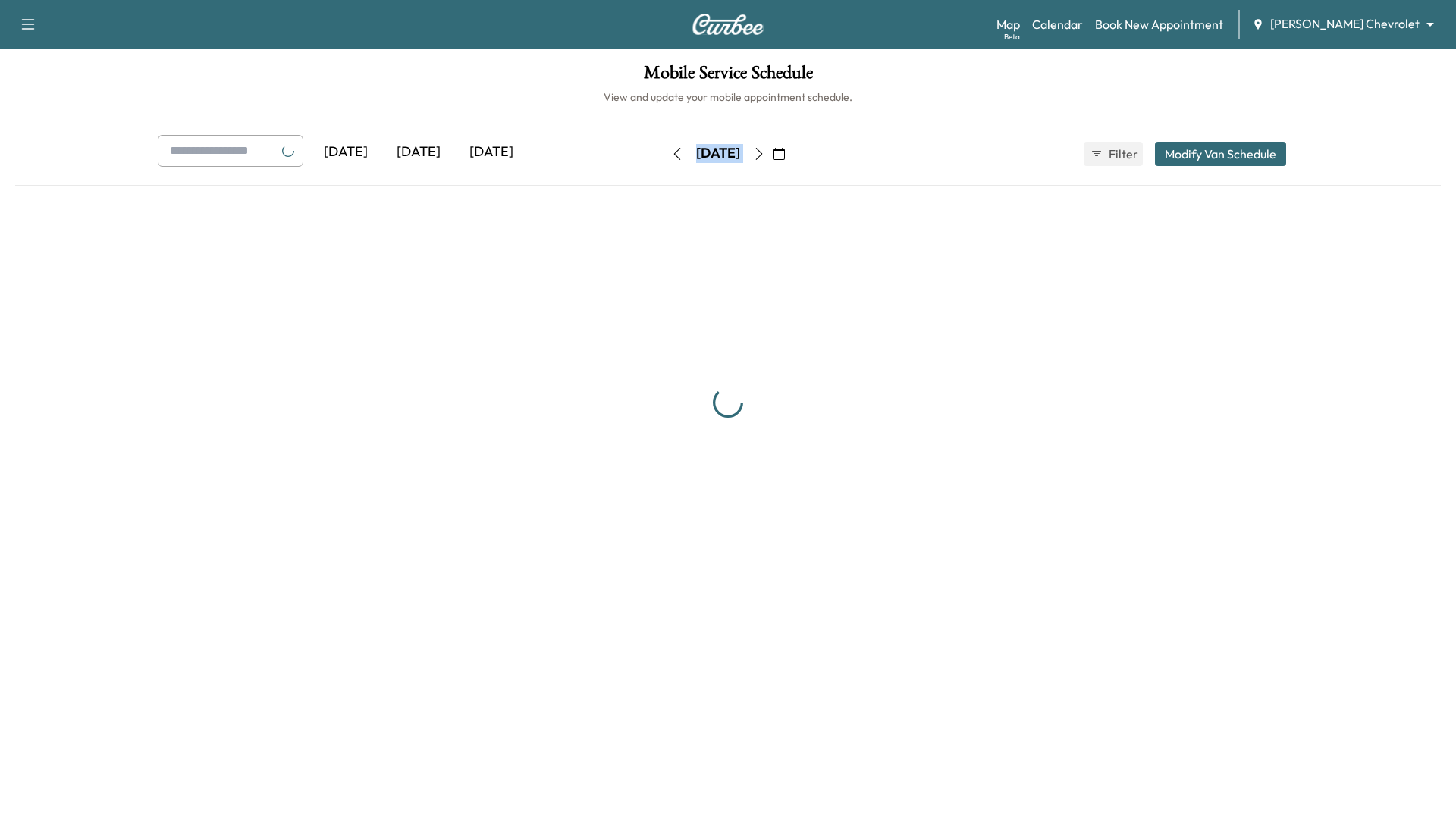
click at [665, 150] on button "button" at bounding box center [677, 154] width 26 height 24
click at [621, 150] on div "[DATE] [DATE] [DATE] [DATE] September 2025 S M T W T F S 31 1 2 3 4 5 6 7 8 9 1…" at bounding box center [728, 154] width 1165 height 38
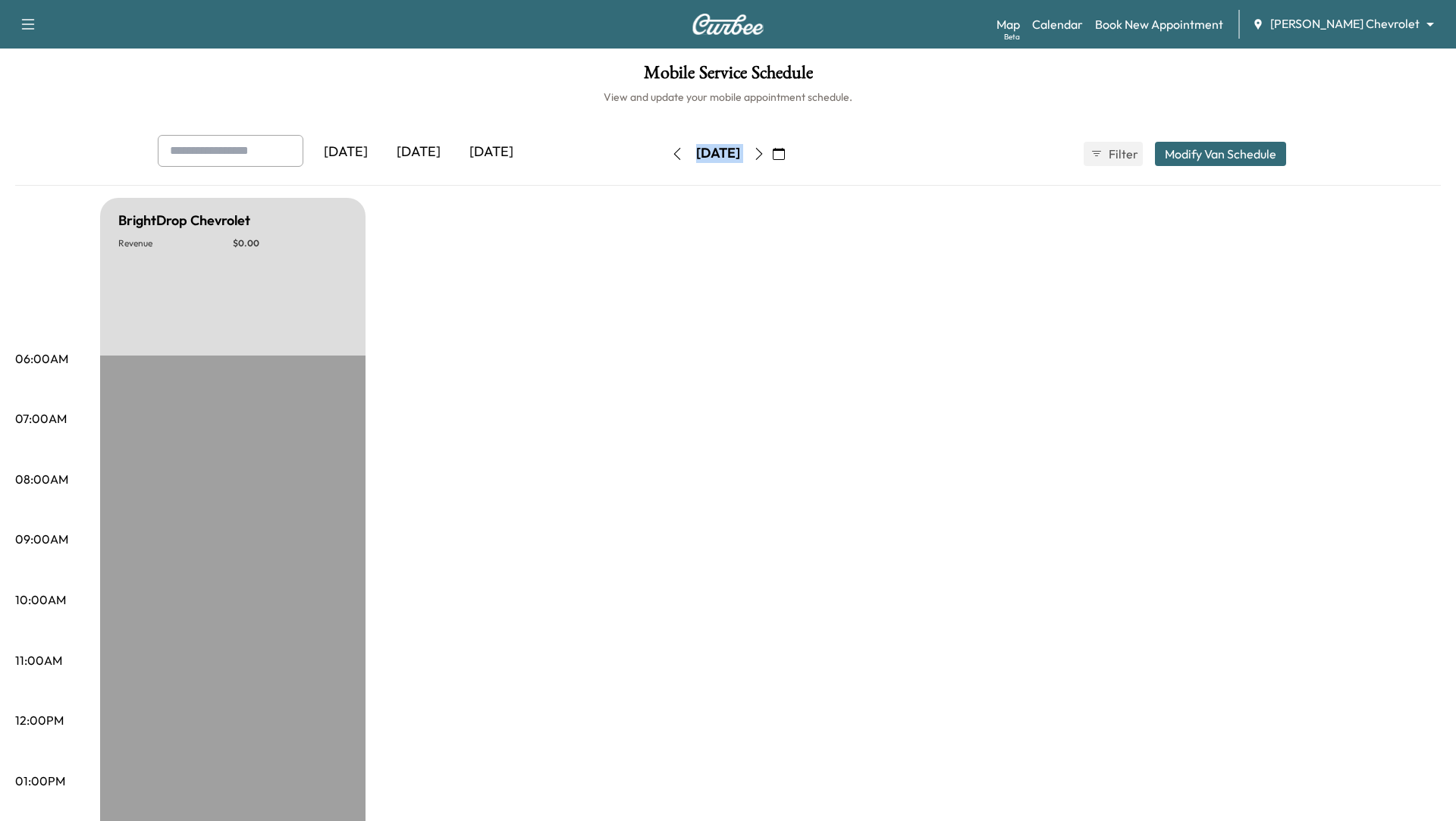
click at [671, 153] on icon "button" at bounding box center [677, 154] width 12 height 12
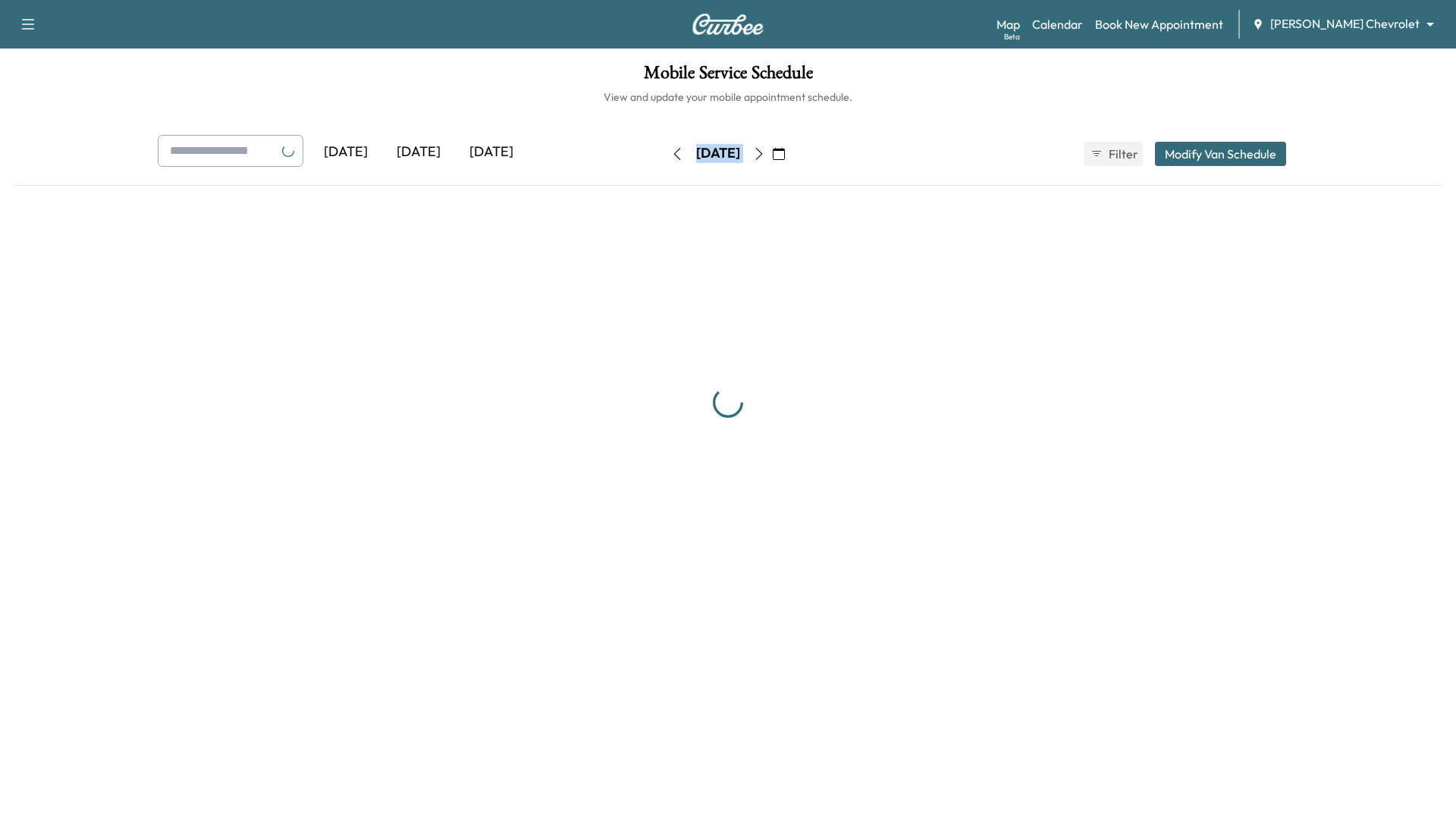
click at [665, 153] on button "button" at bounding box center [677, 154] width 26 height 24
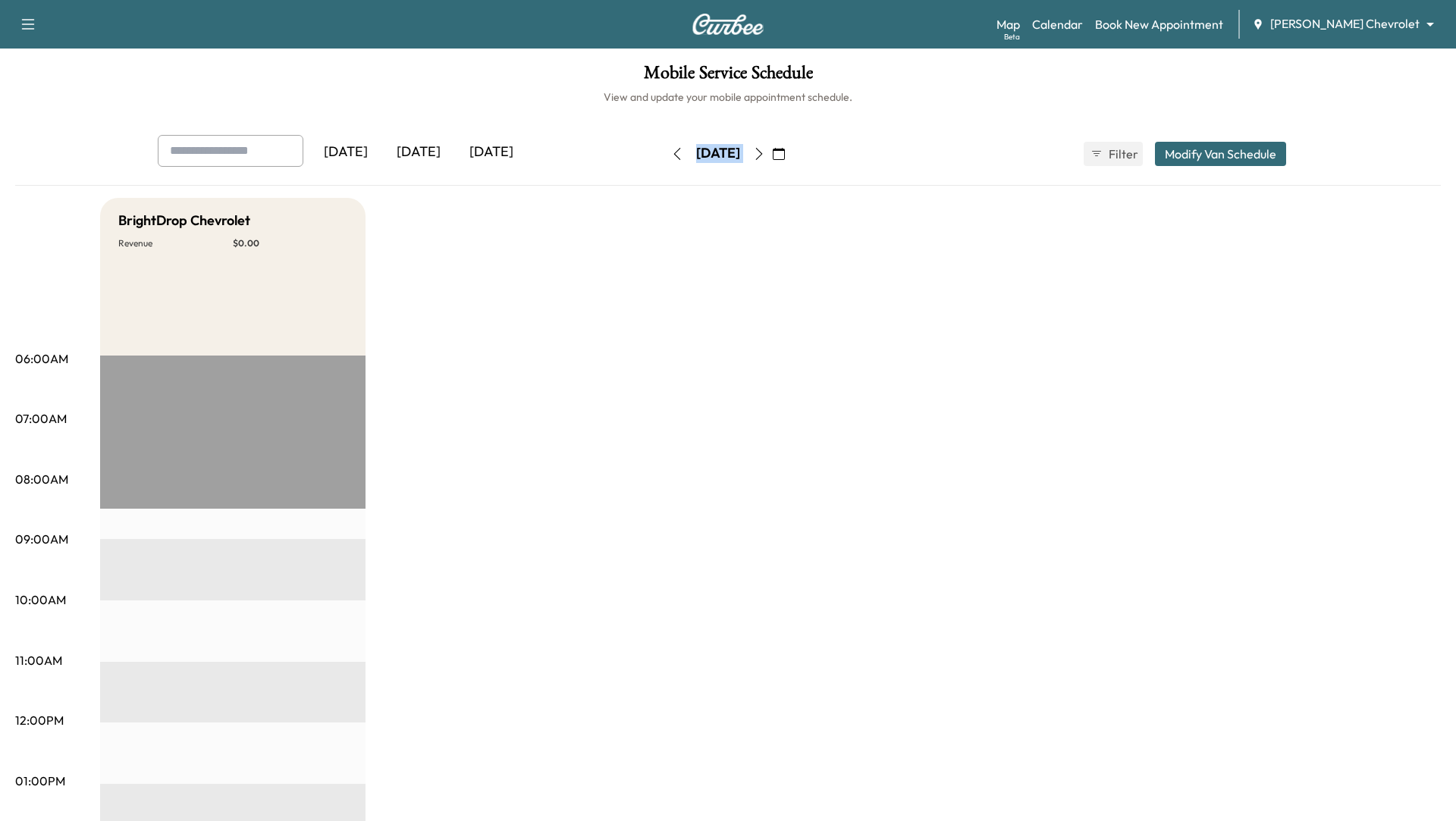
click at [671, 153] on icon "button" at bounding box center [677, 154] width 12 height 12
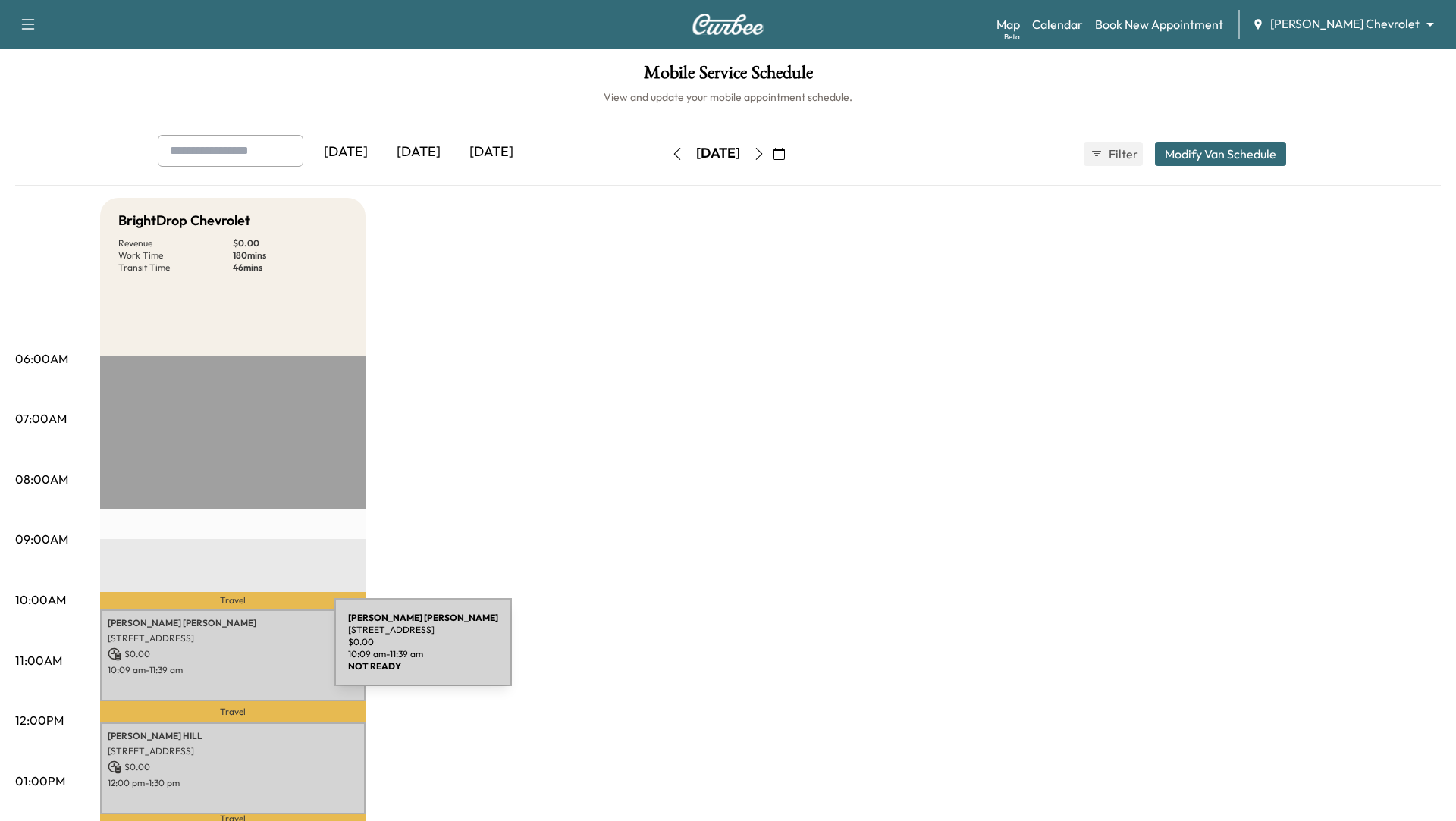
click at [221, 651] on p "$ 0.00" at bounding box center [233, 654] width 250 height 13
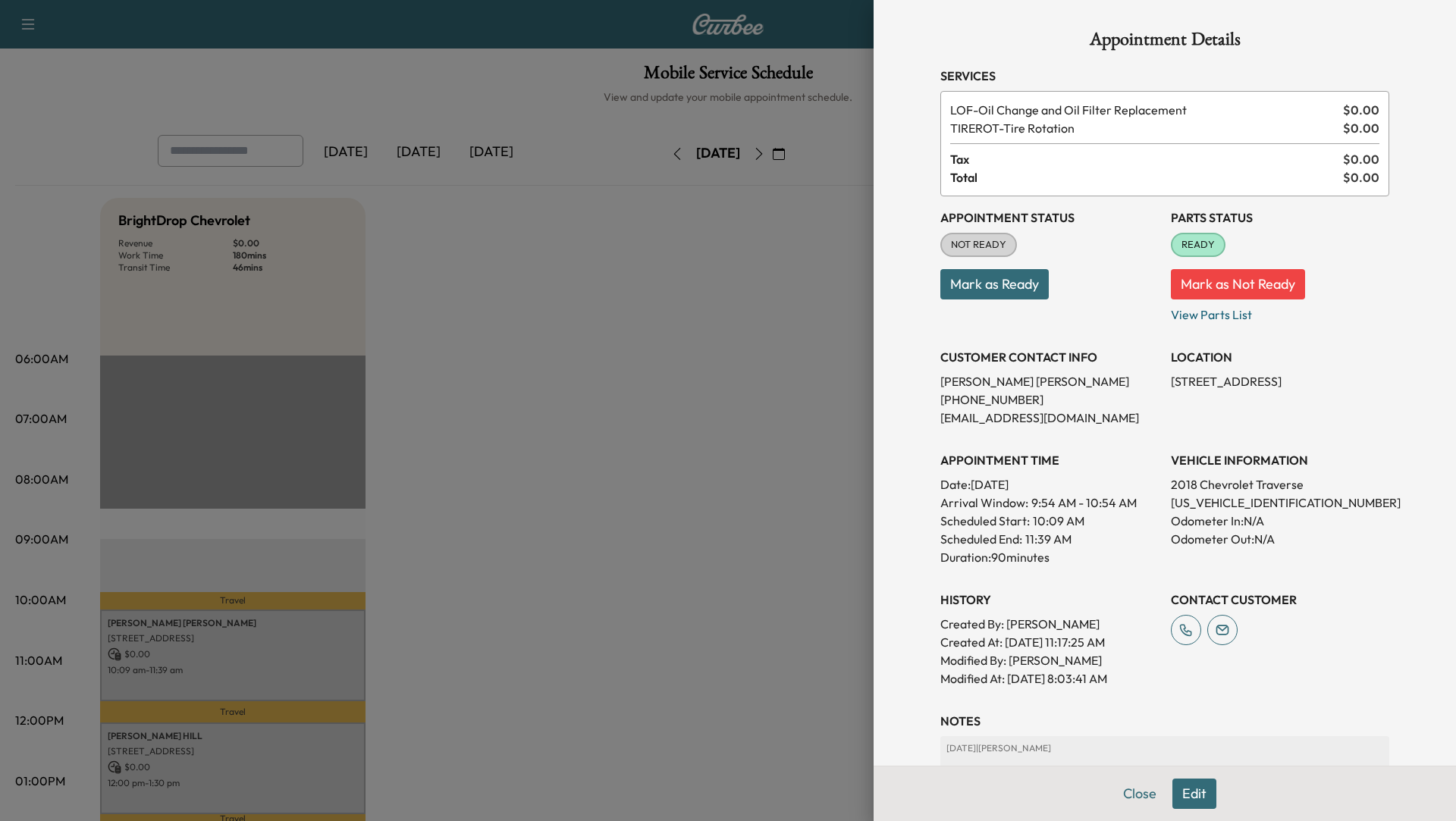
click at [175, 758] on div at bounding box center [728, 410] width 1456 height 821
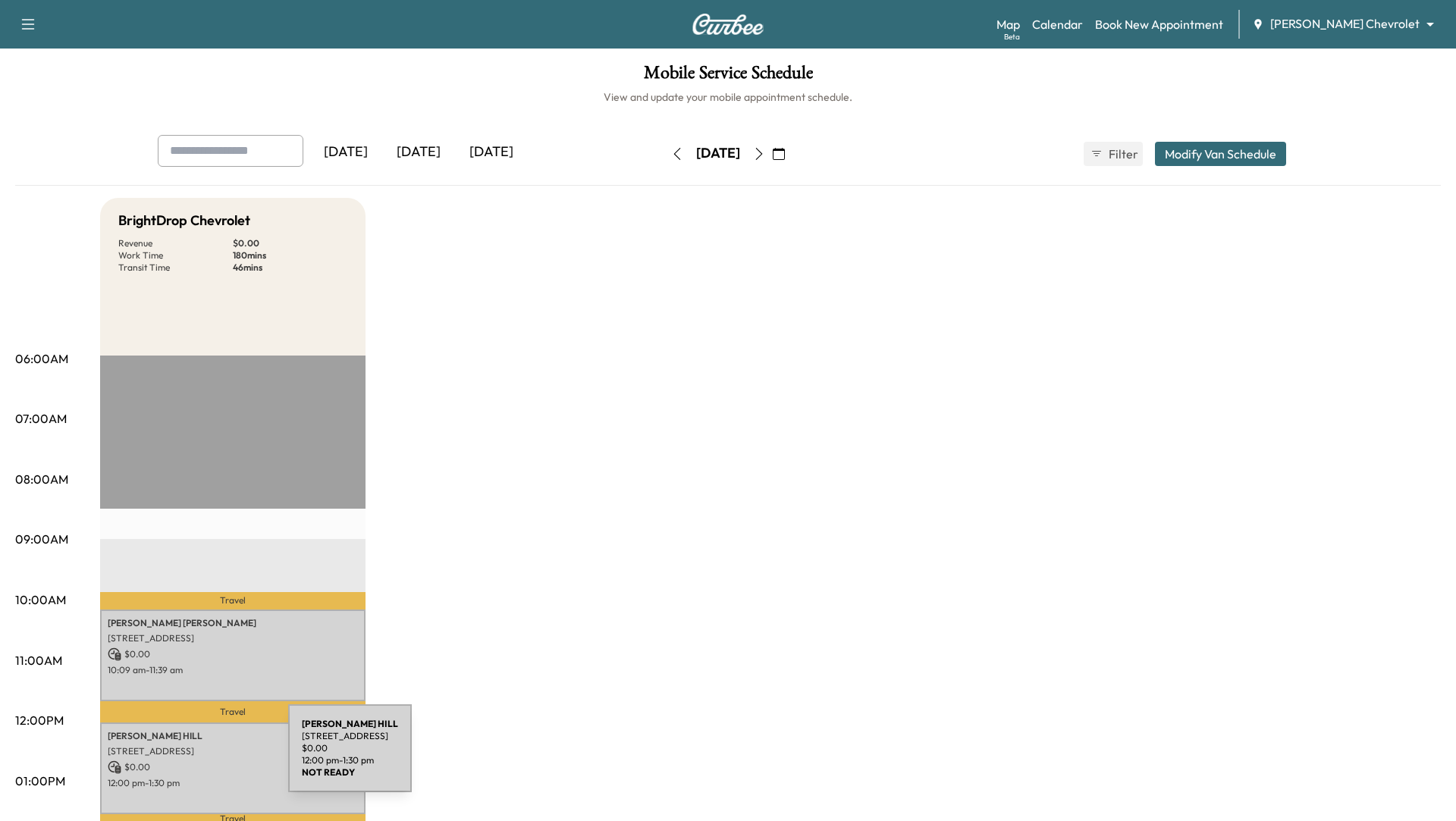
click at [175, 758] on div "[PERSON_NAME][GEOGRAPHIC_DATA][STREET_ADDRESS][GEOGRAPHIC_DATA] $ 0.00 12:00 pm…" at bounding box center [233, 768] width 265 height 92
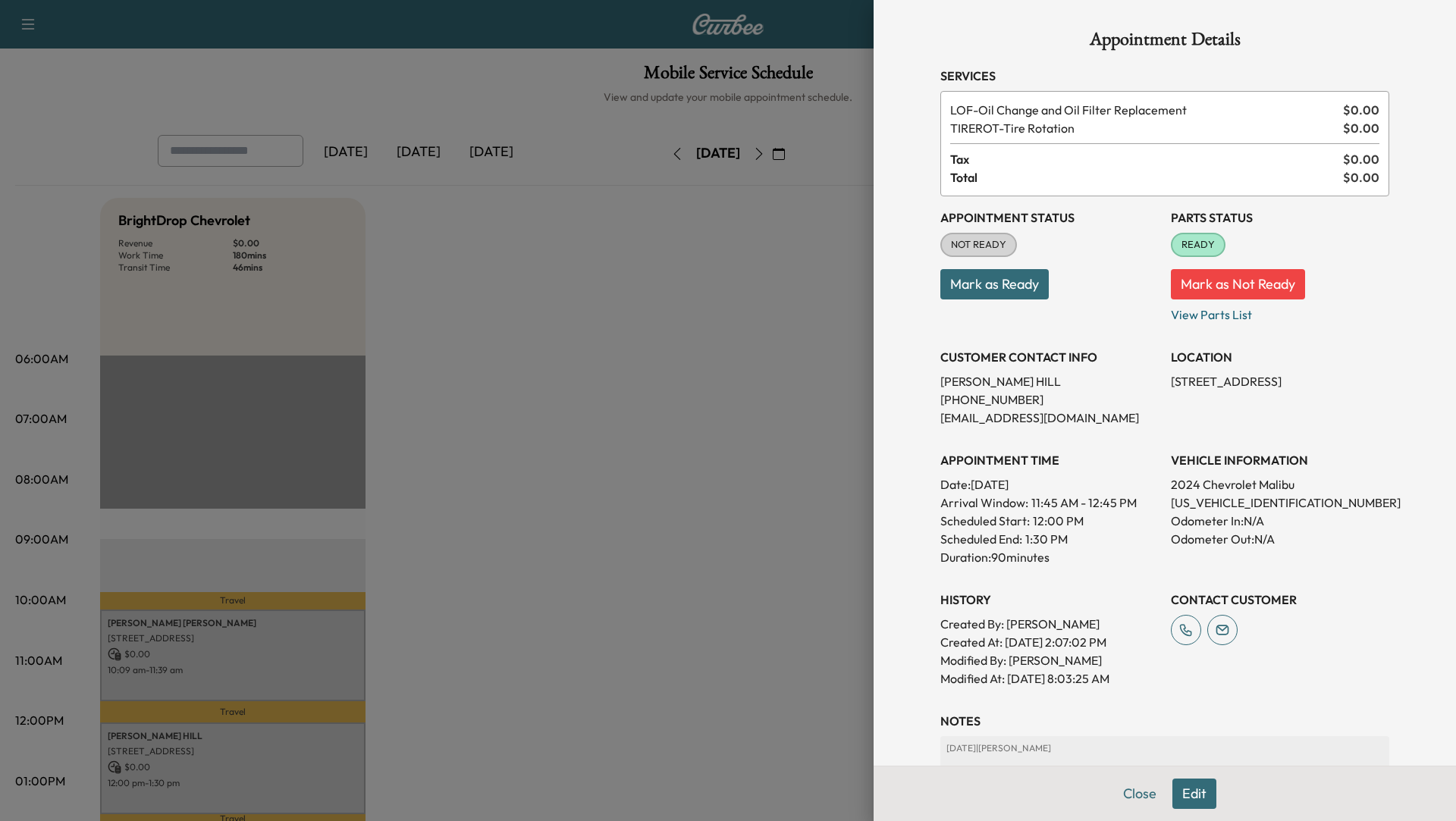
click at [215, 665] on div at bounding box center [728, 410] width 1456 height 821
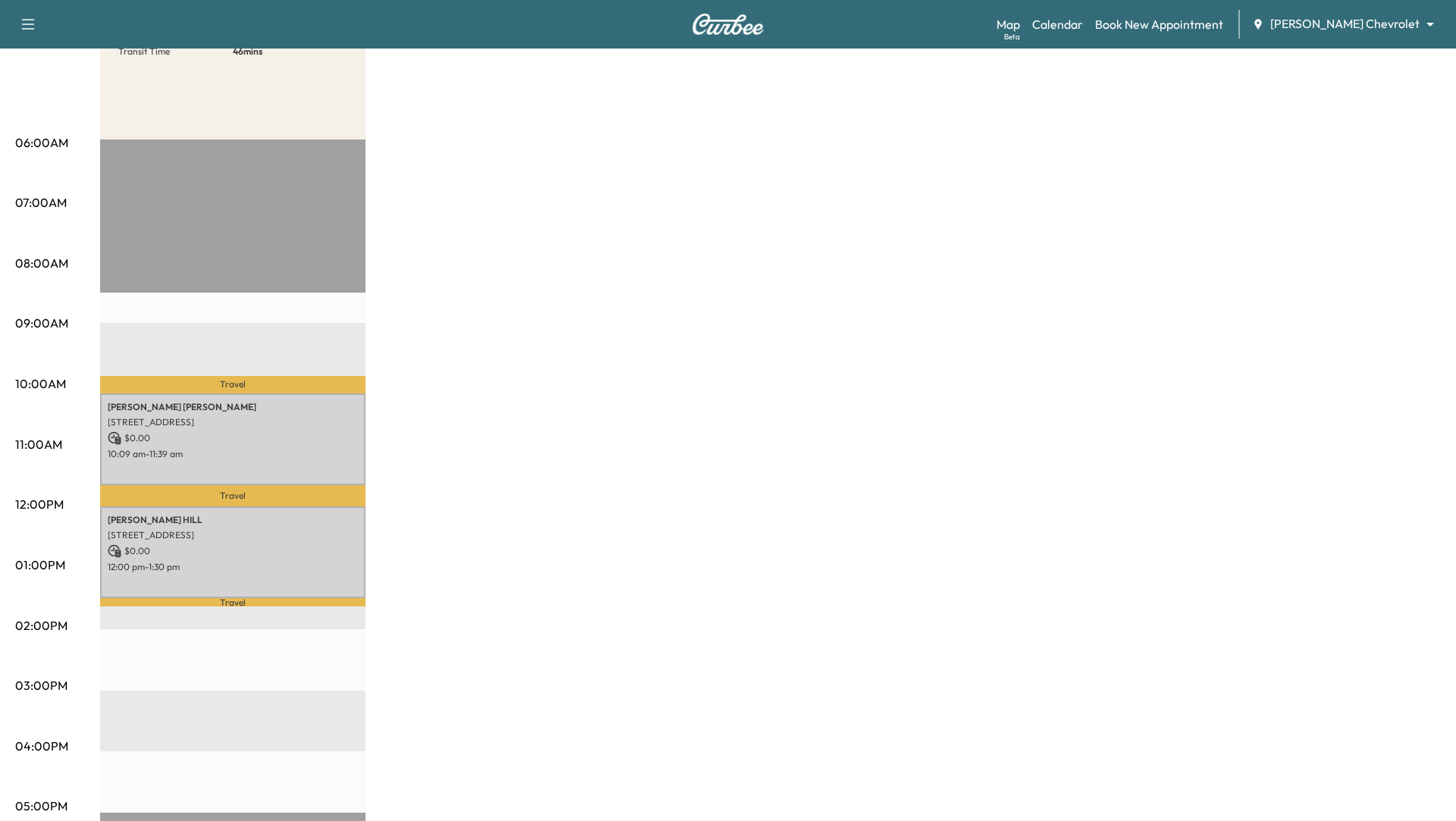
scroll to position [217, 0]
click at [300, 539] on div "[PERSON_NAME][GEOGRAPHIC_DATA][STREET_ADDRESS][GEOGRAPHIC_DATA] $ 0.00 12:00 pm…" at bounding box center [233, 552] width 265 height 92
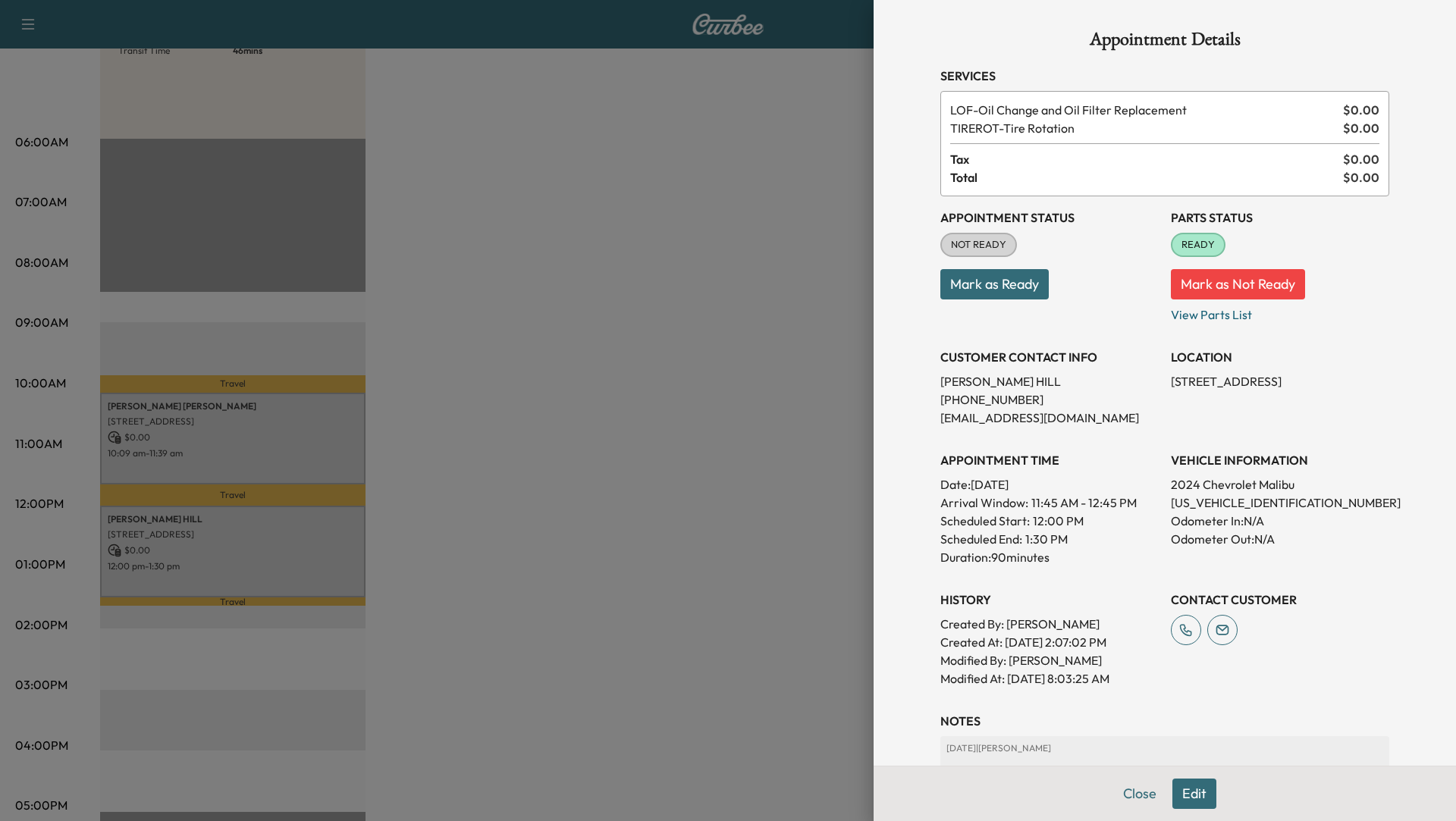
click at [278, 434] on div at bounding box center [728, 410] width 1456 height 821
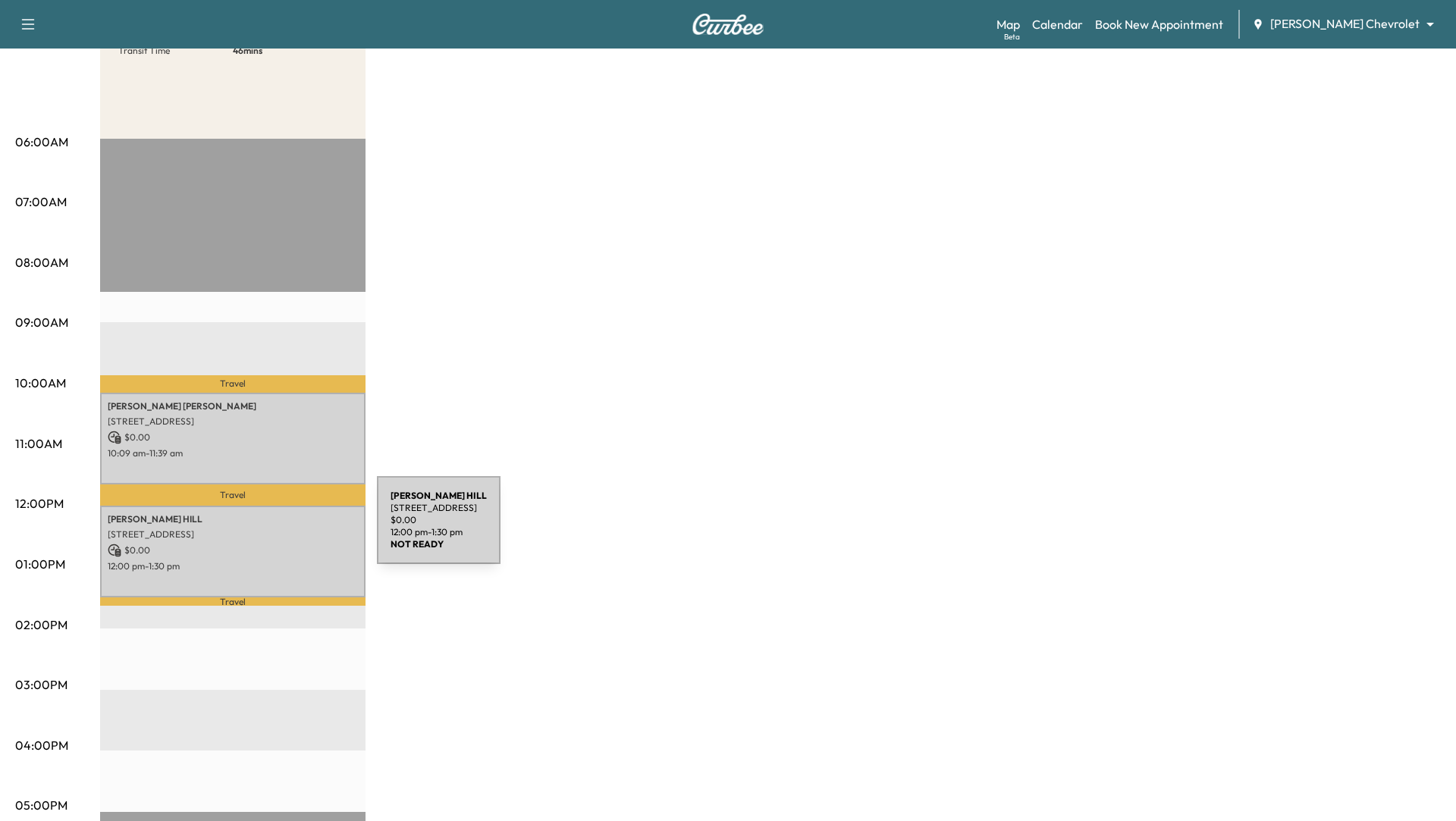
click at [264, 529] on p "[STREET_ADDRESS]" at bounding box center [233, 535] width 250 height 12
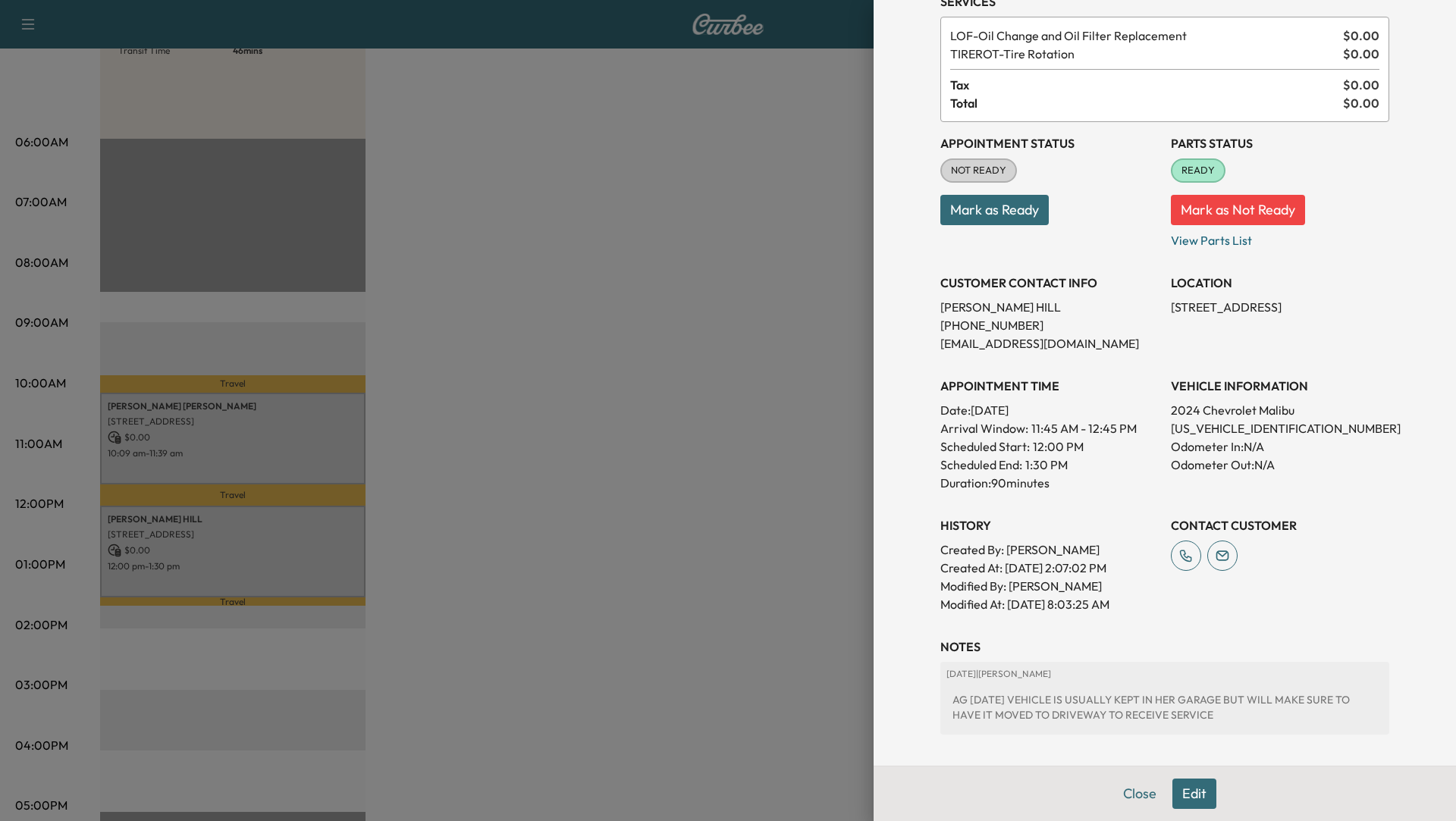
scroll to position [85, 0]
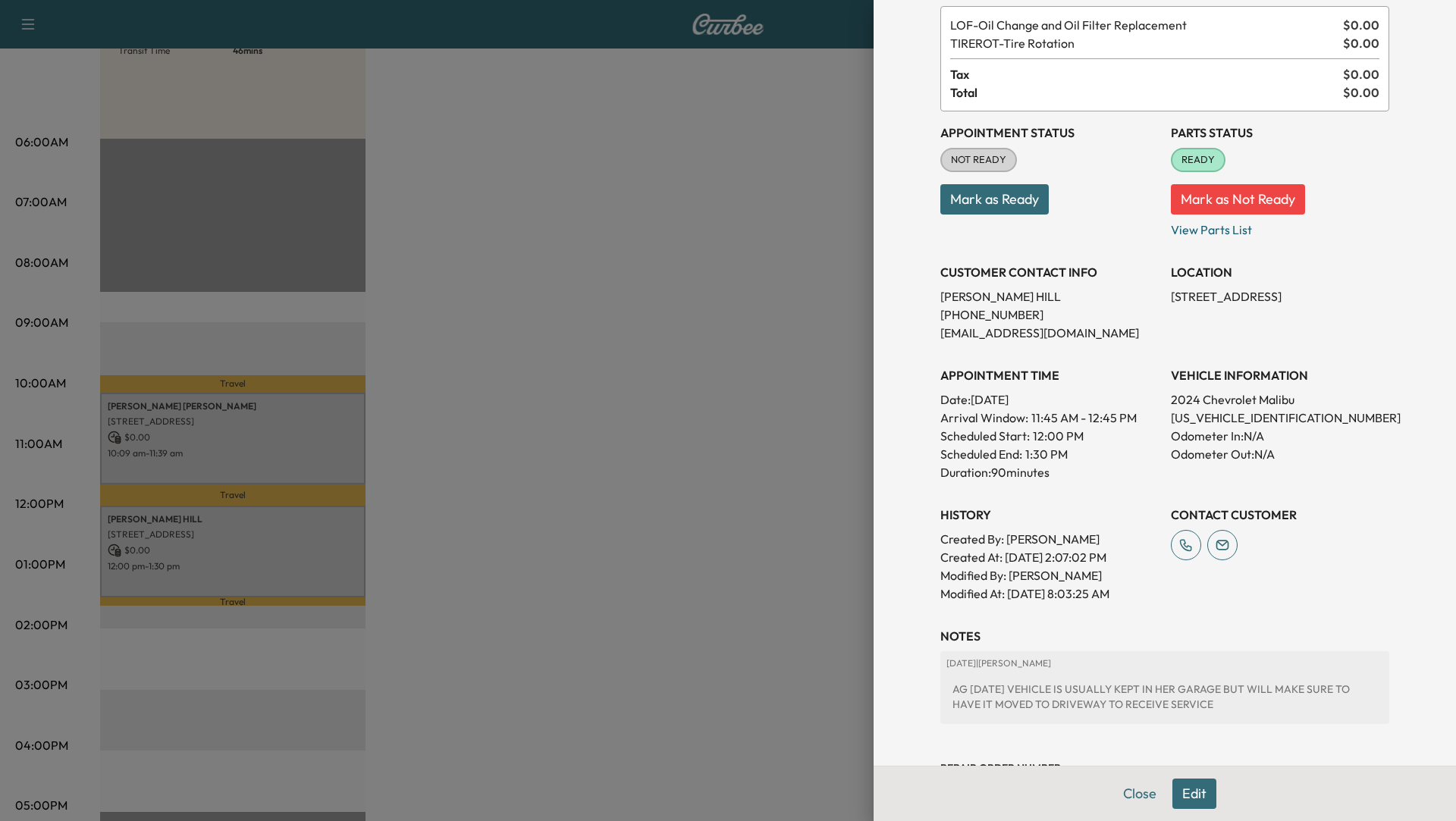
click at [296, 562] on div at bounding box center [728, 410] width 1456 height 821
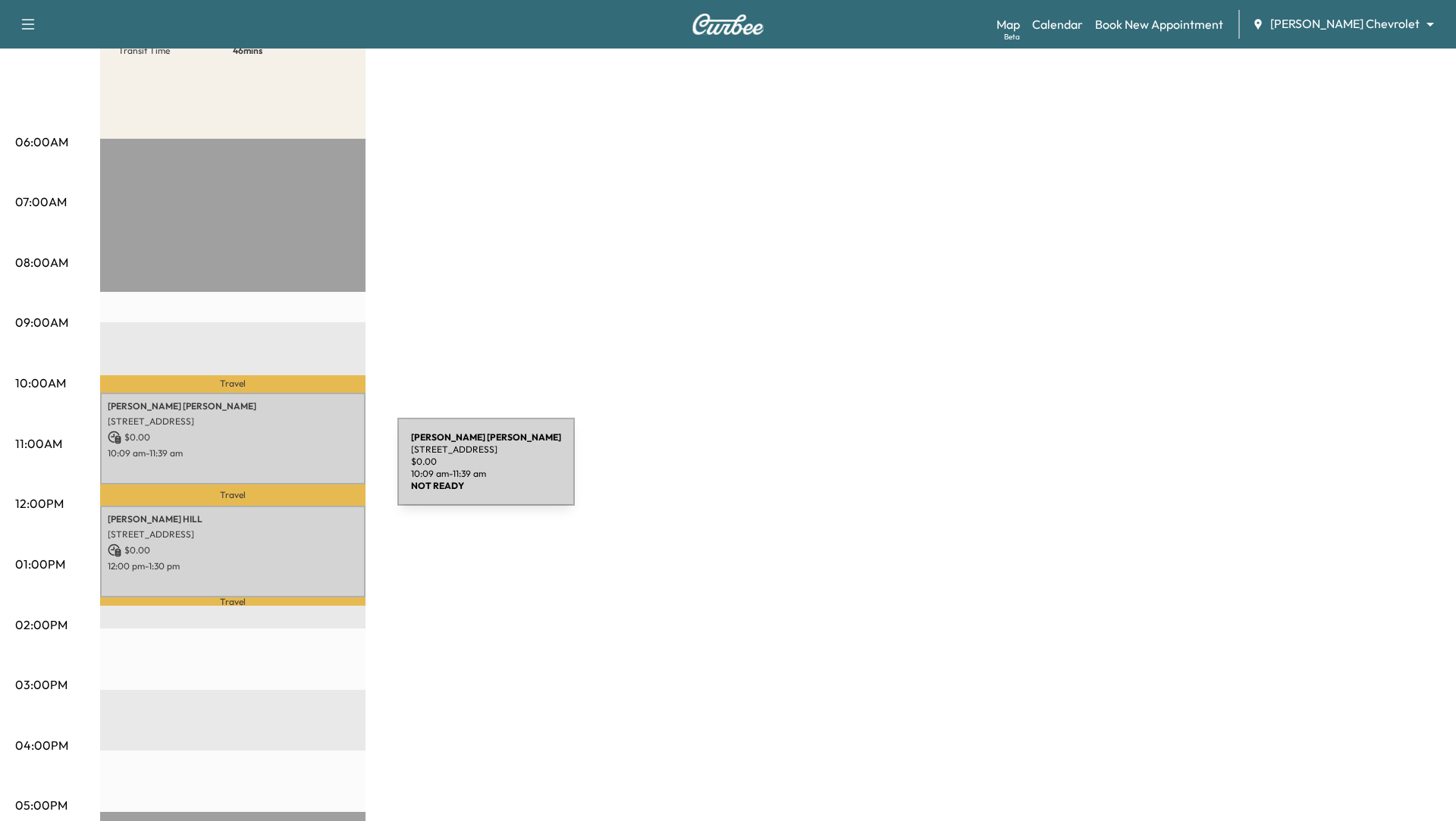
click at [282, 467] on div "[PERSON_NAME] [PERSON_NAME] [STREET_ADDRESS] $ 0.00 10:09 am - 11:39 am" at bounding box center [233, 438] width 265 height 92
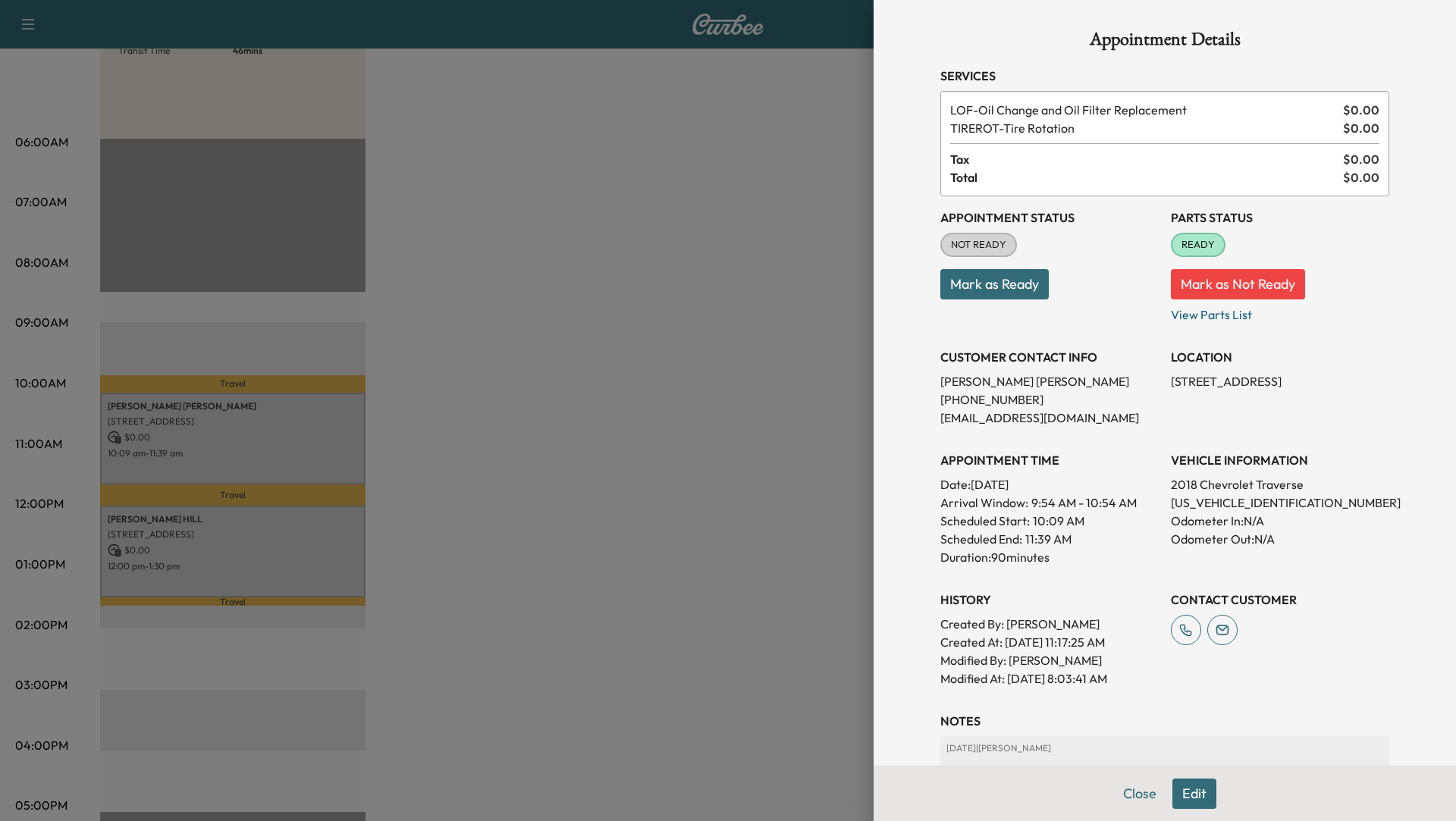
click at [304, 554] on div at bounding box center [728, 410] width 1456 height 821
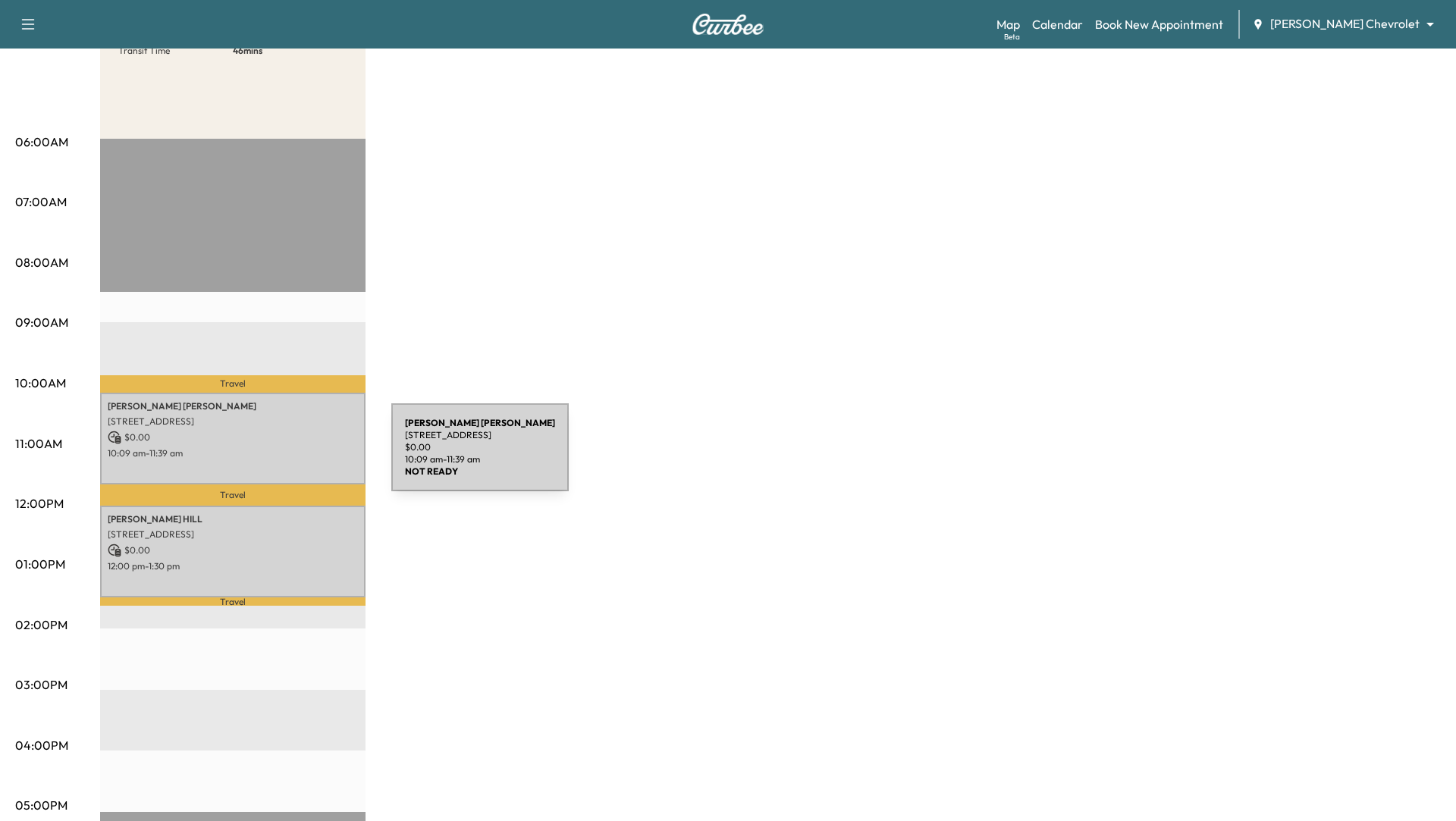
click at [278, 455] on p "10:09 am - 11:39 am" at bounding box center [233, 453] width 250 height 12
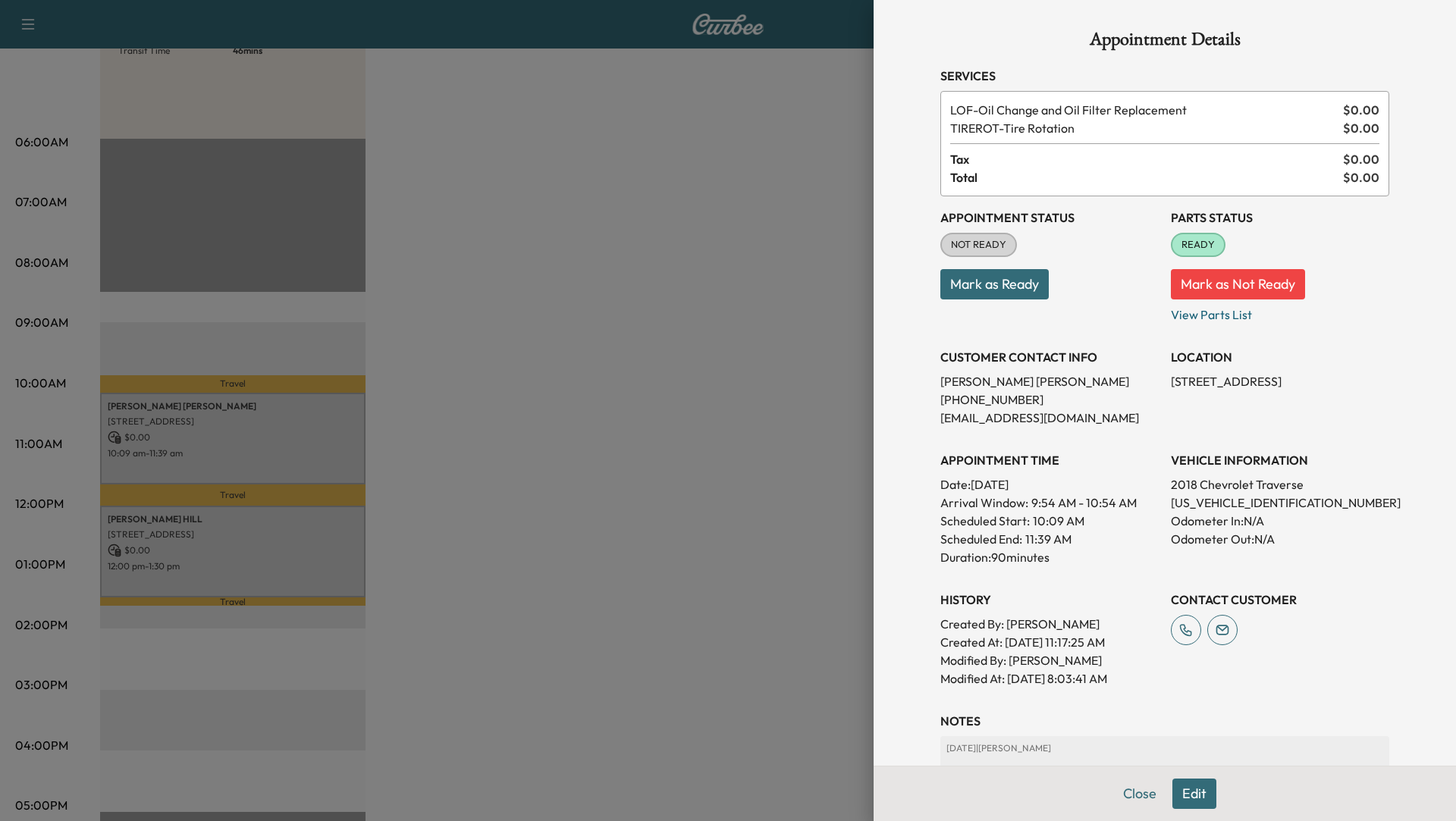
click at [235, 536] on div at bounding box center [728, 410] width 1456 height 821
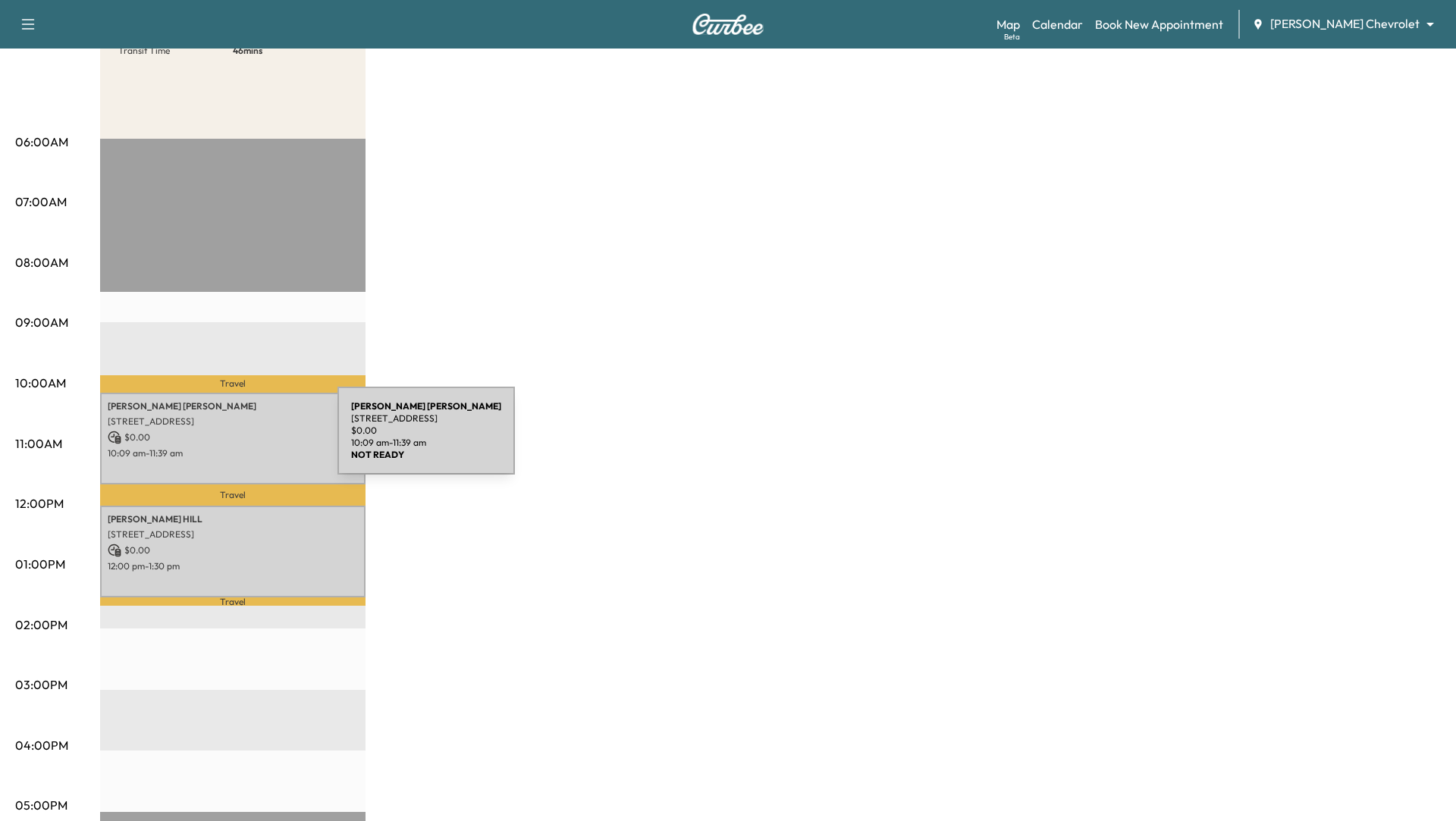
click at [223, 435] on p "$ 0.00" at bounding box center [233, 437] width 250 height 13
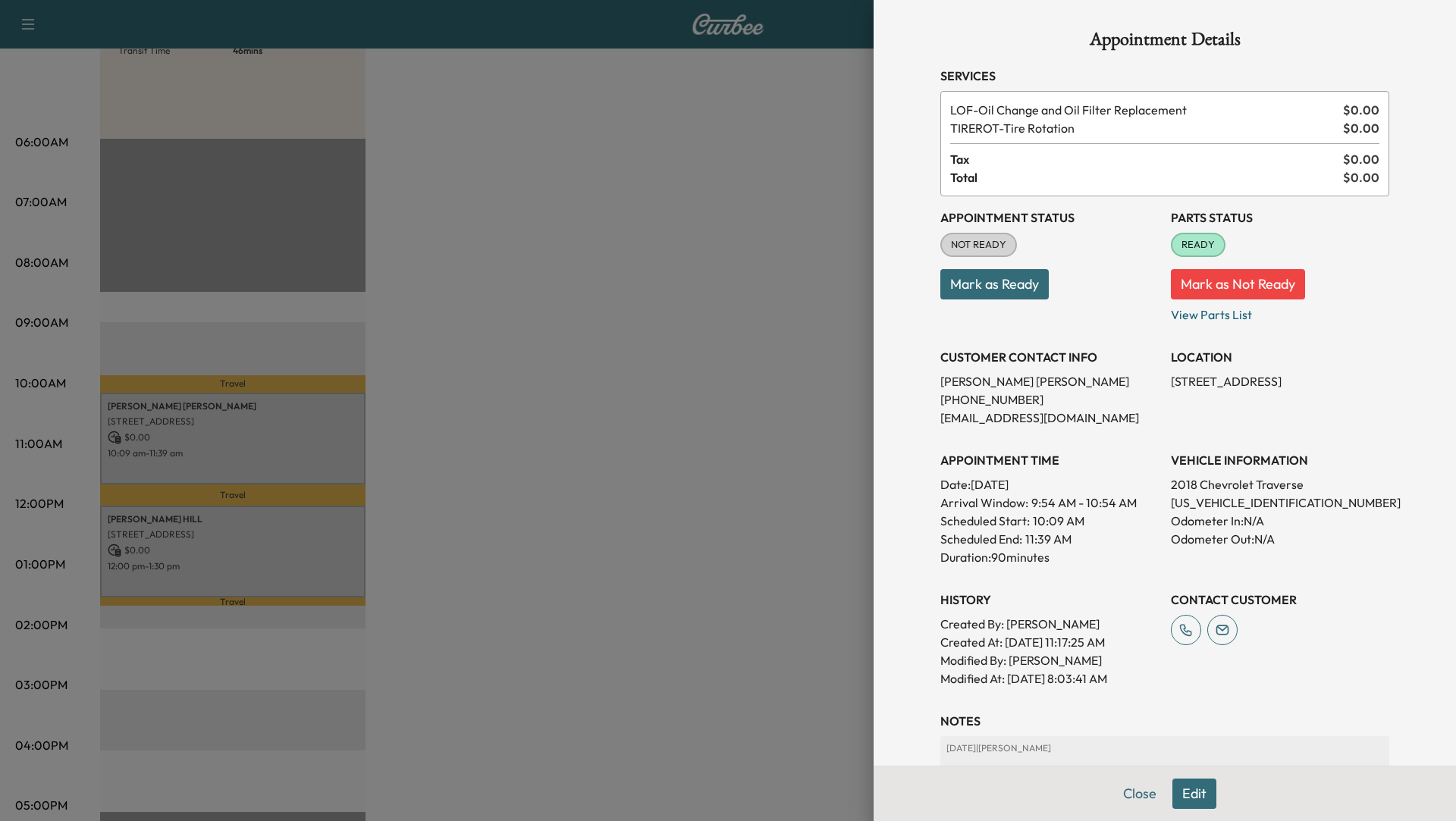
click at [456, 605] on div at bounding box center [728, 410] width 1456 height 821
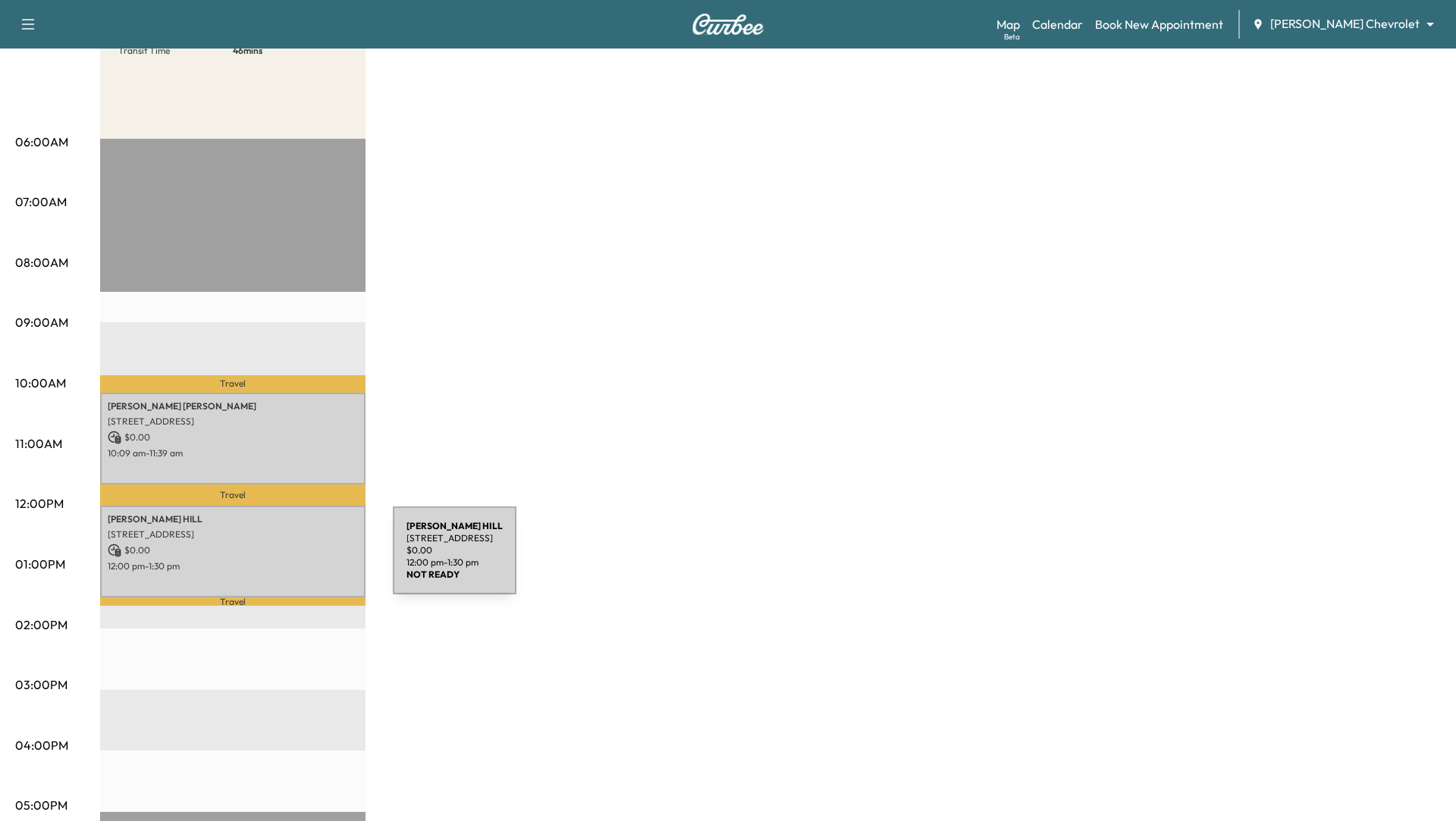
click at [279, 560] on p "12:00 pm - 1:30 pm" at bounding box center [233, 566] width 250 height 12
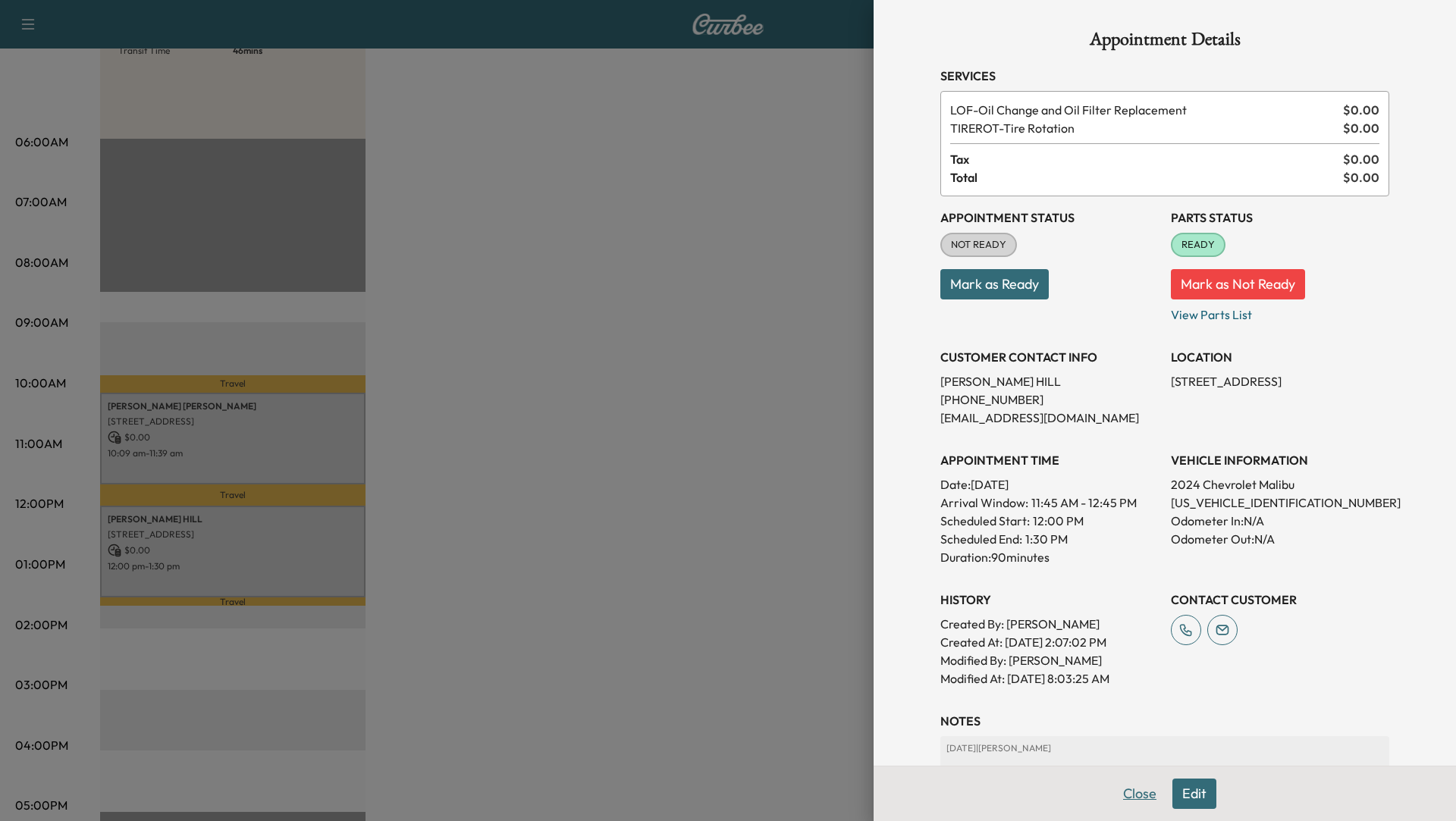
click at [1148, 795] on button "Close" at bounding box center [1140, 794] width 53 height 31
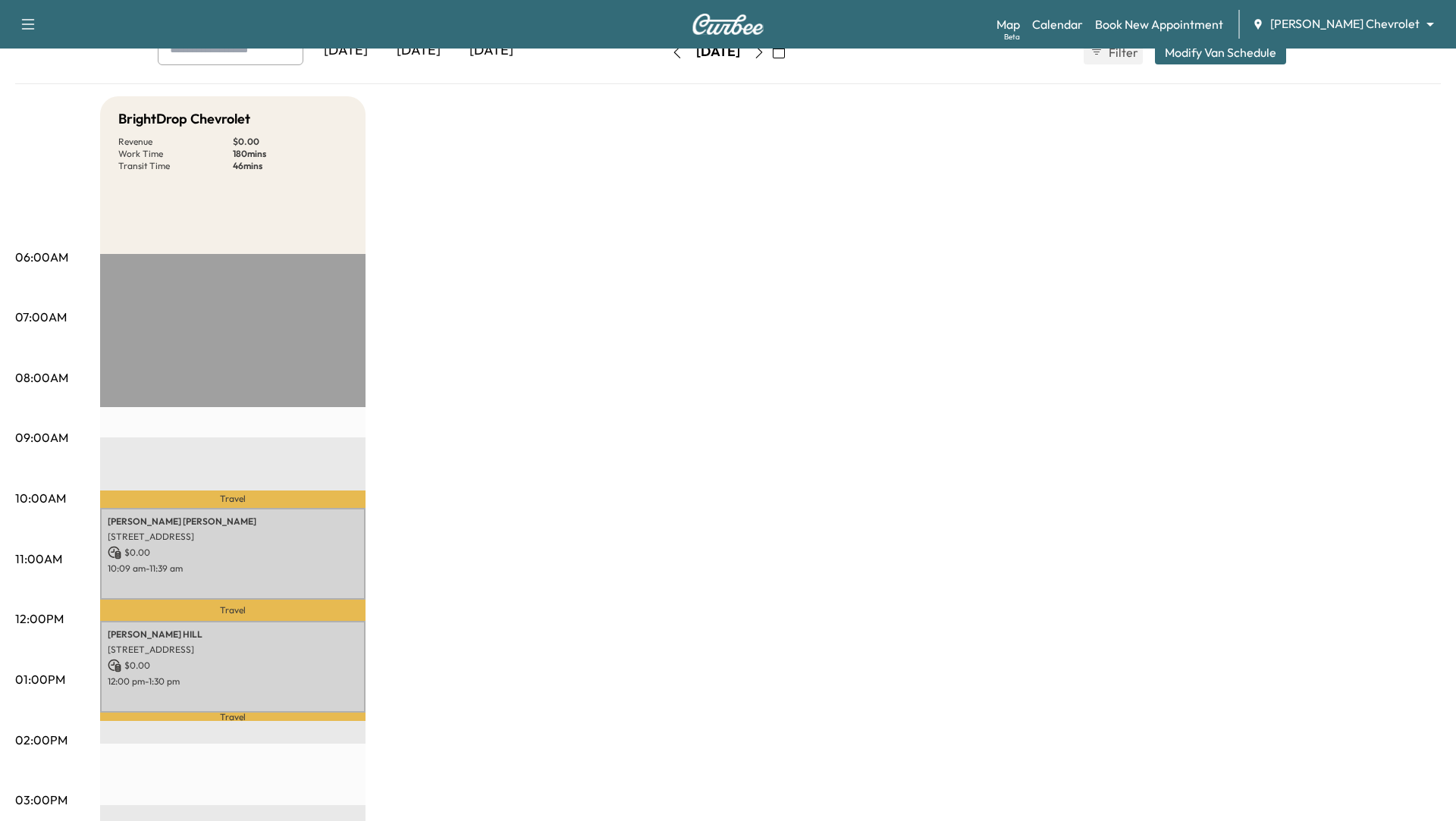
scroll to position [0, 0]
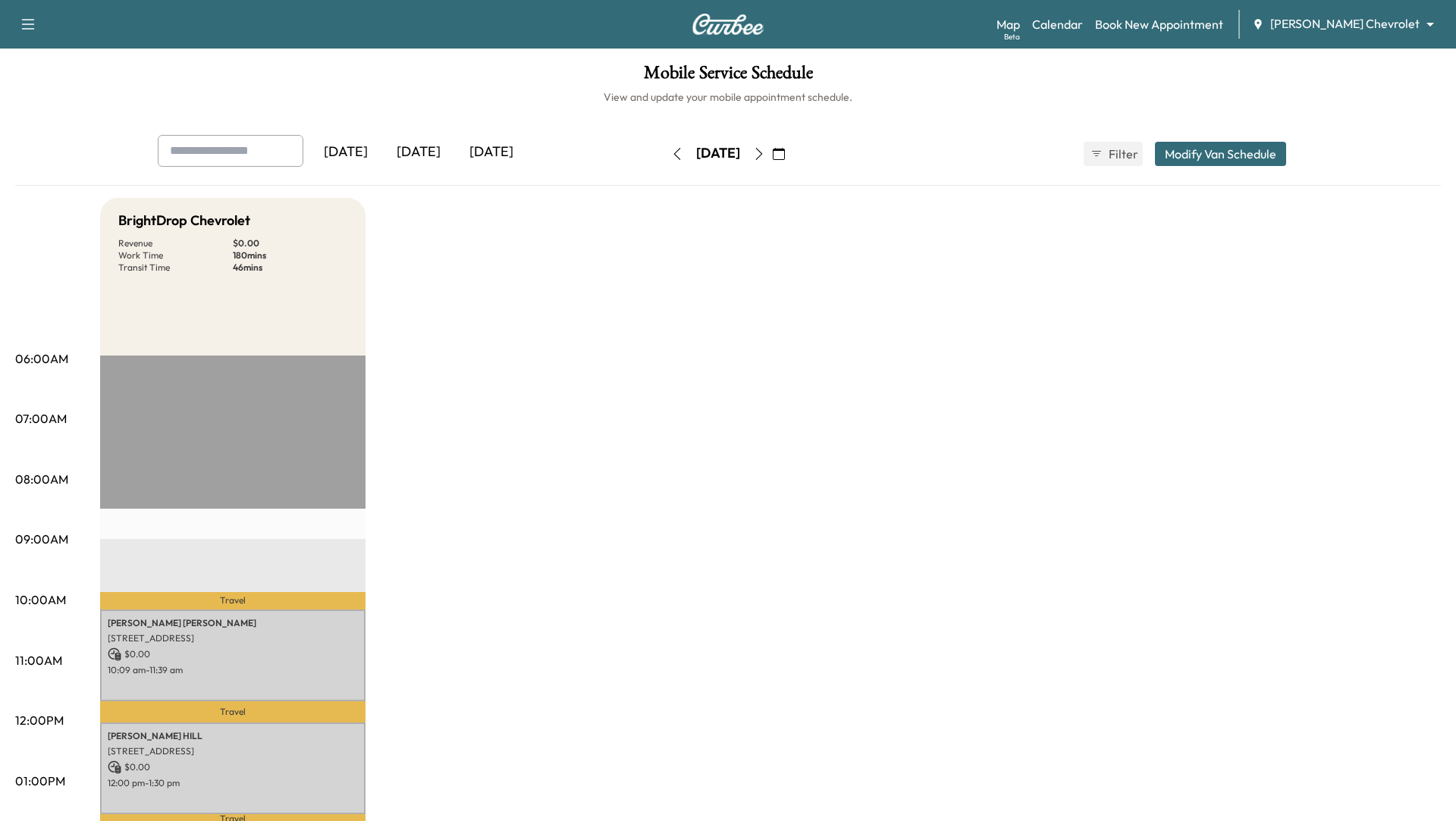
click at [503, 143] on div "[DATE]" at bounding box center [492, 152] width 73 height 35
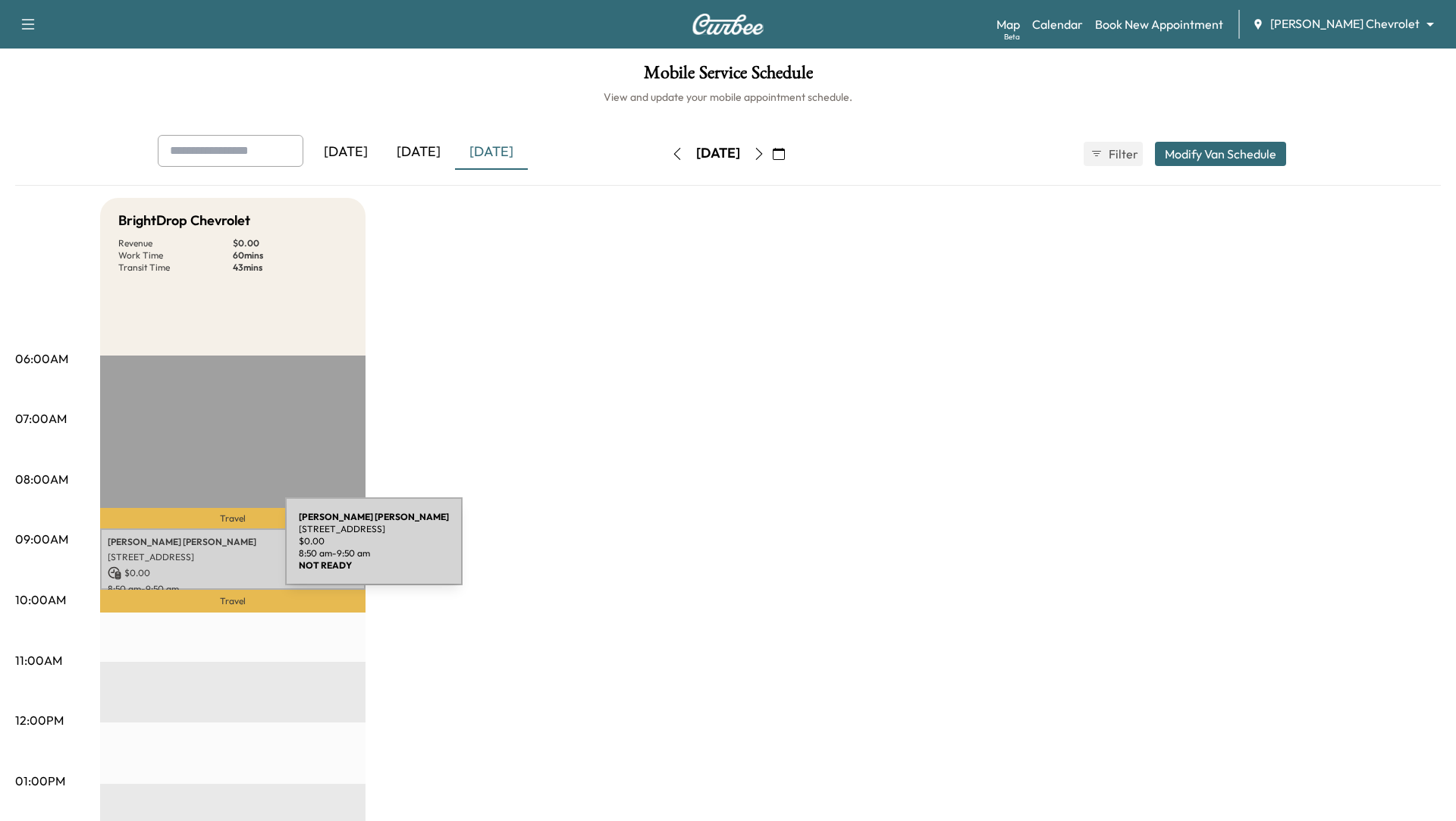
click at [172, 551] on p "[STREET_ADDRESS]" at bounding box center [233, 557] width 250 height 12
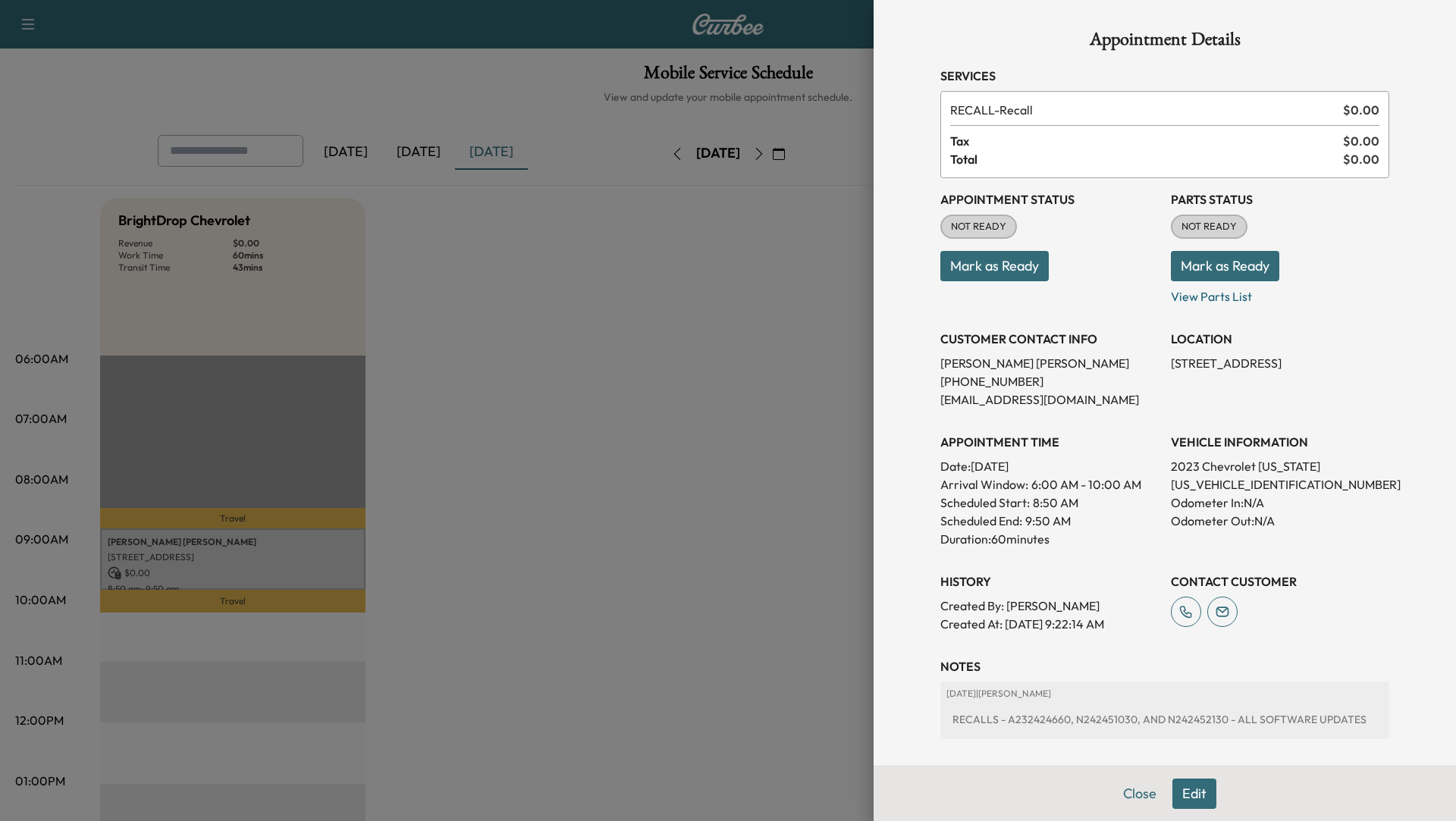
click at [421, 155] on div at bounding box center [728, 410] width 1456 height 821
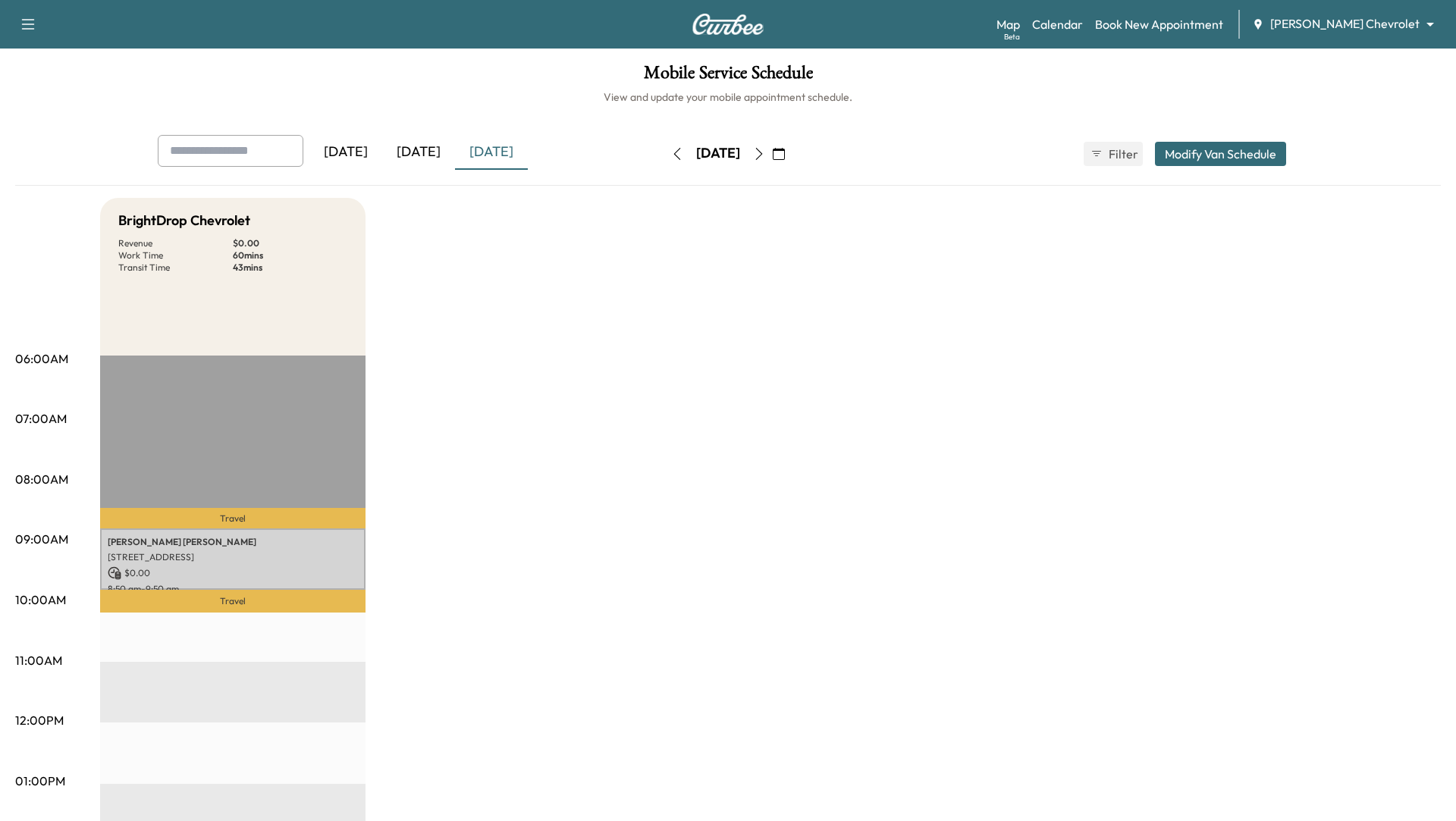
click at [421, 155] on div "[DATE]" at bounding box center [418, 152] width 73 height 35
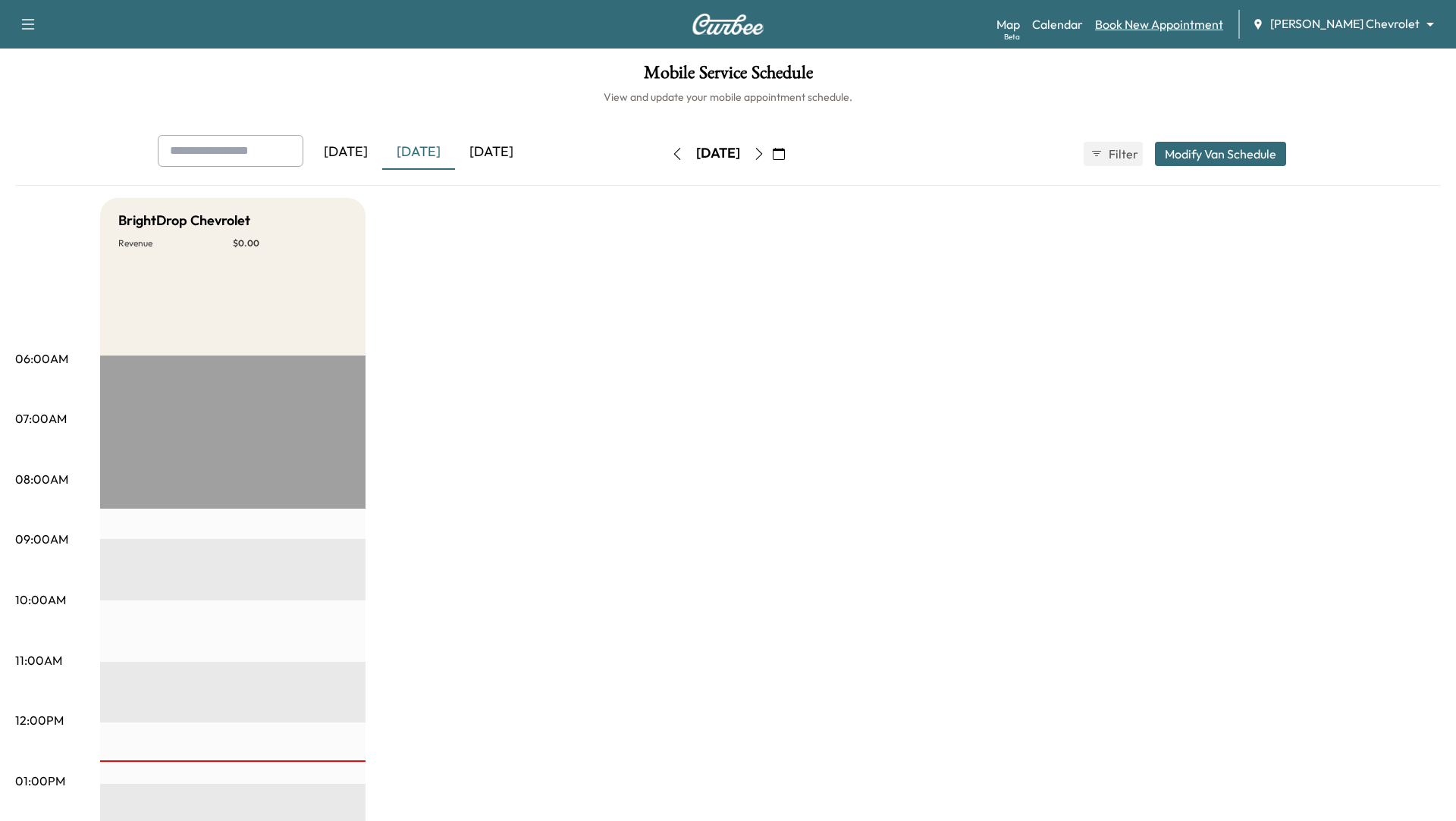
click at [1171, 20] on link "Book New Appointment" at bounding box center [1159, 24] width 128 height 18
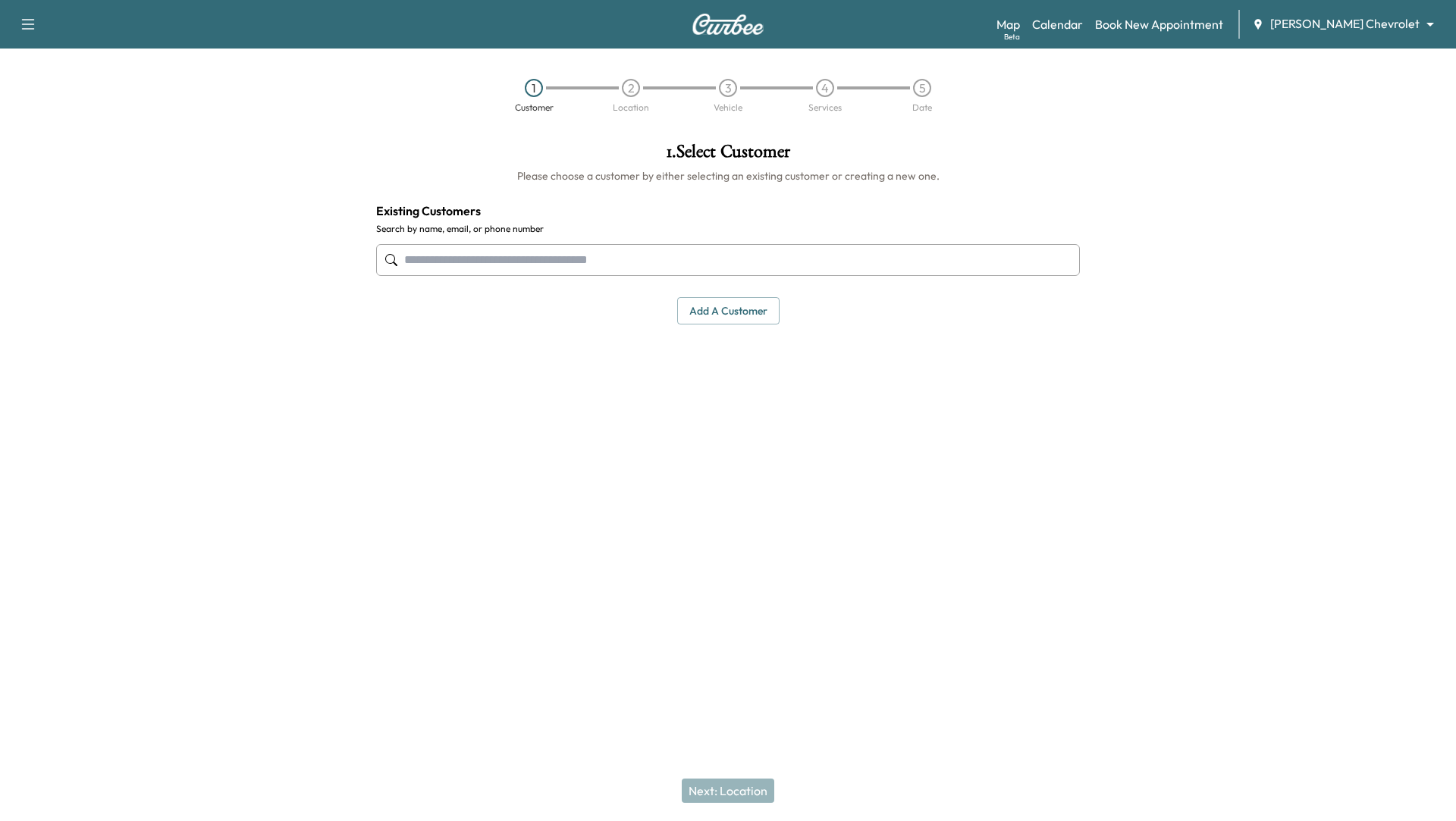
click at [593, 257] on input "text" at bounding box center [728, 260] width 704 height 32
type input "*"
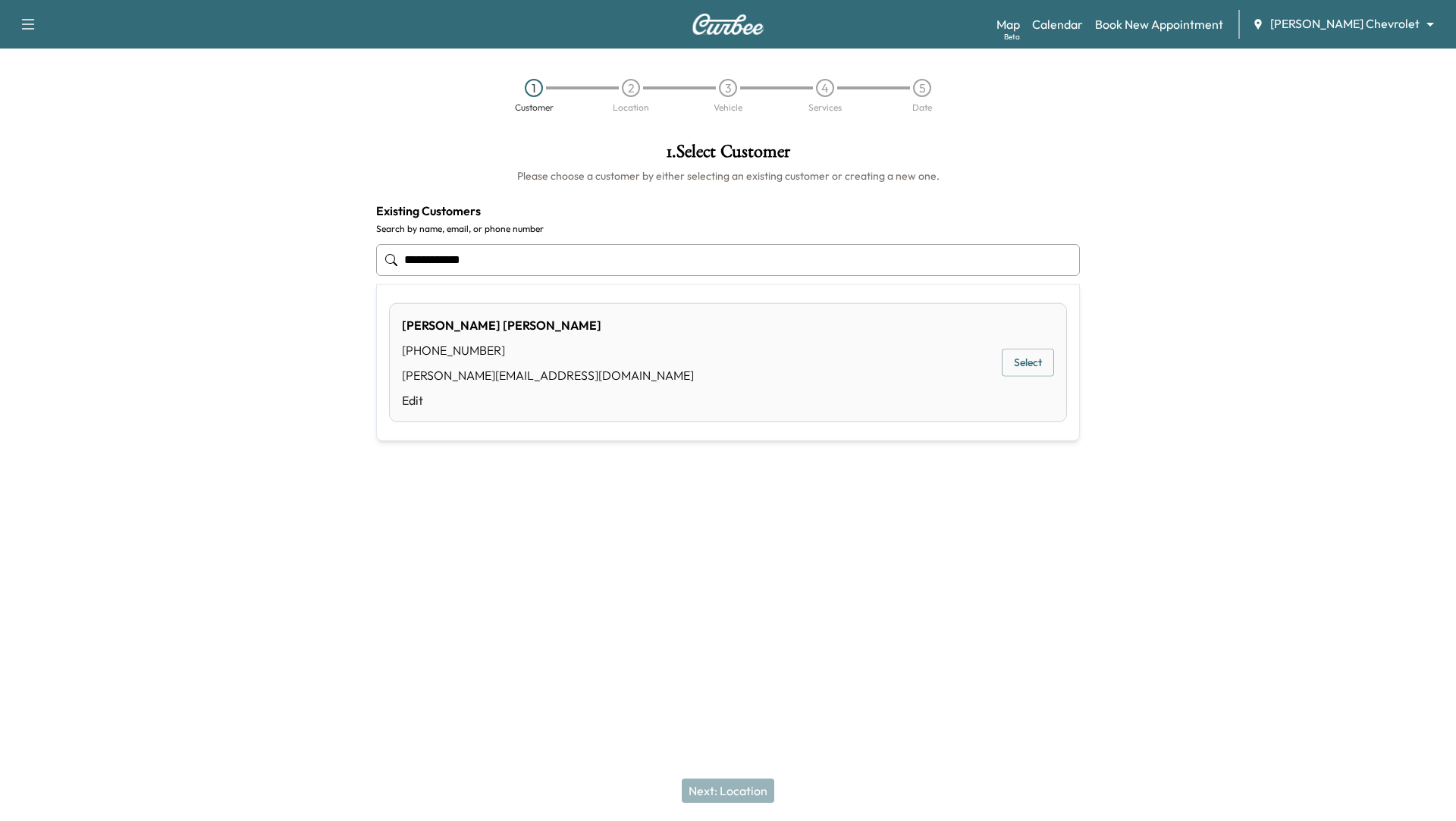
click at [861, 360] on div "[PERSON_NAME] [PHONE_NUMBER] [PERSON_NAME][EMAIL_ADDRESS][DOMAIN_NAME] Edit Sel…" at bounding box center [728, 363] width 678 height 119
type input "**********"
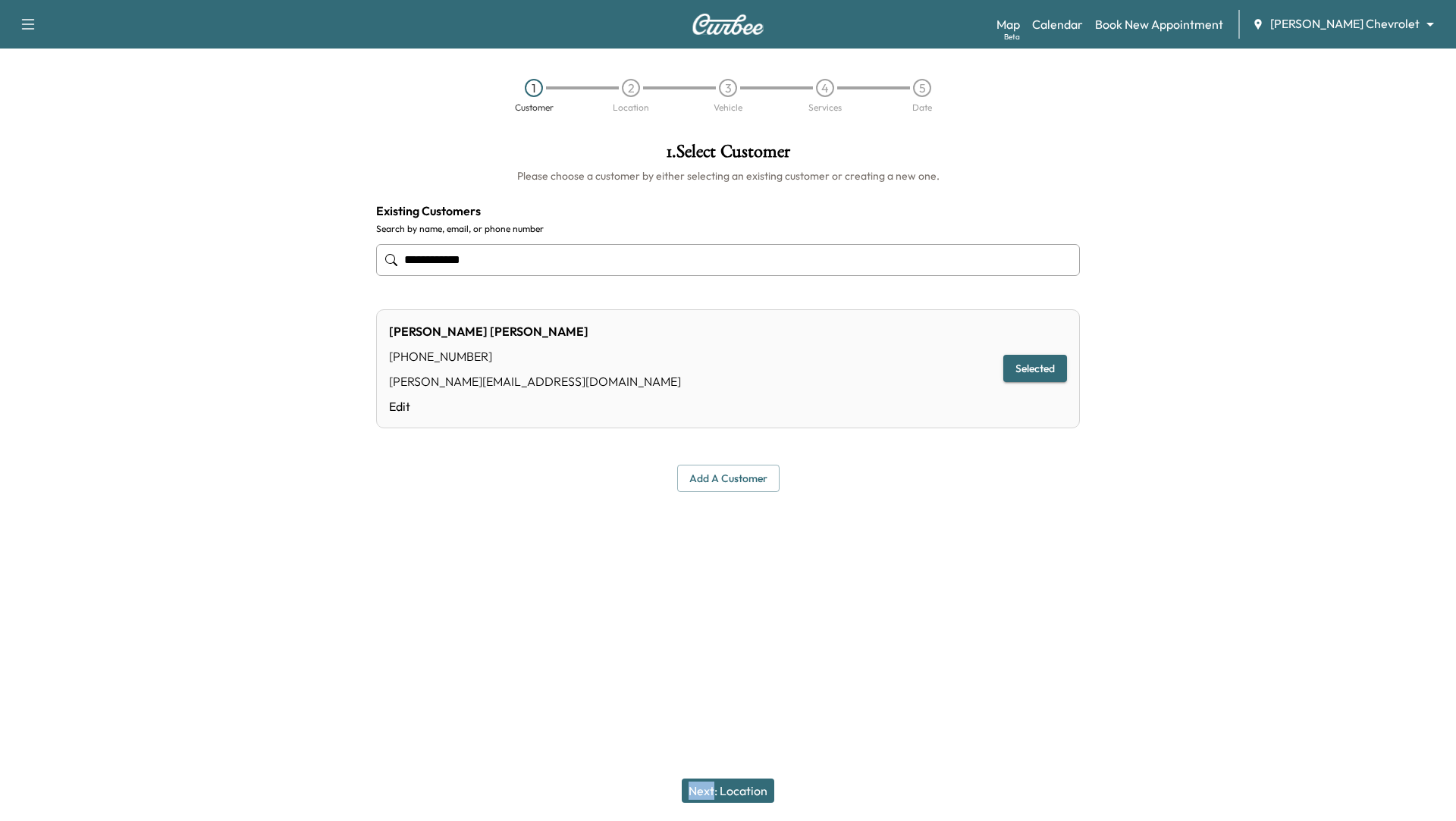
click at [725, 792] on button "Next: Location" at bounding box center [728, 790] width 93 height 24
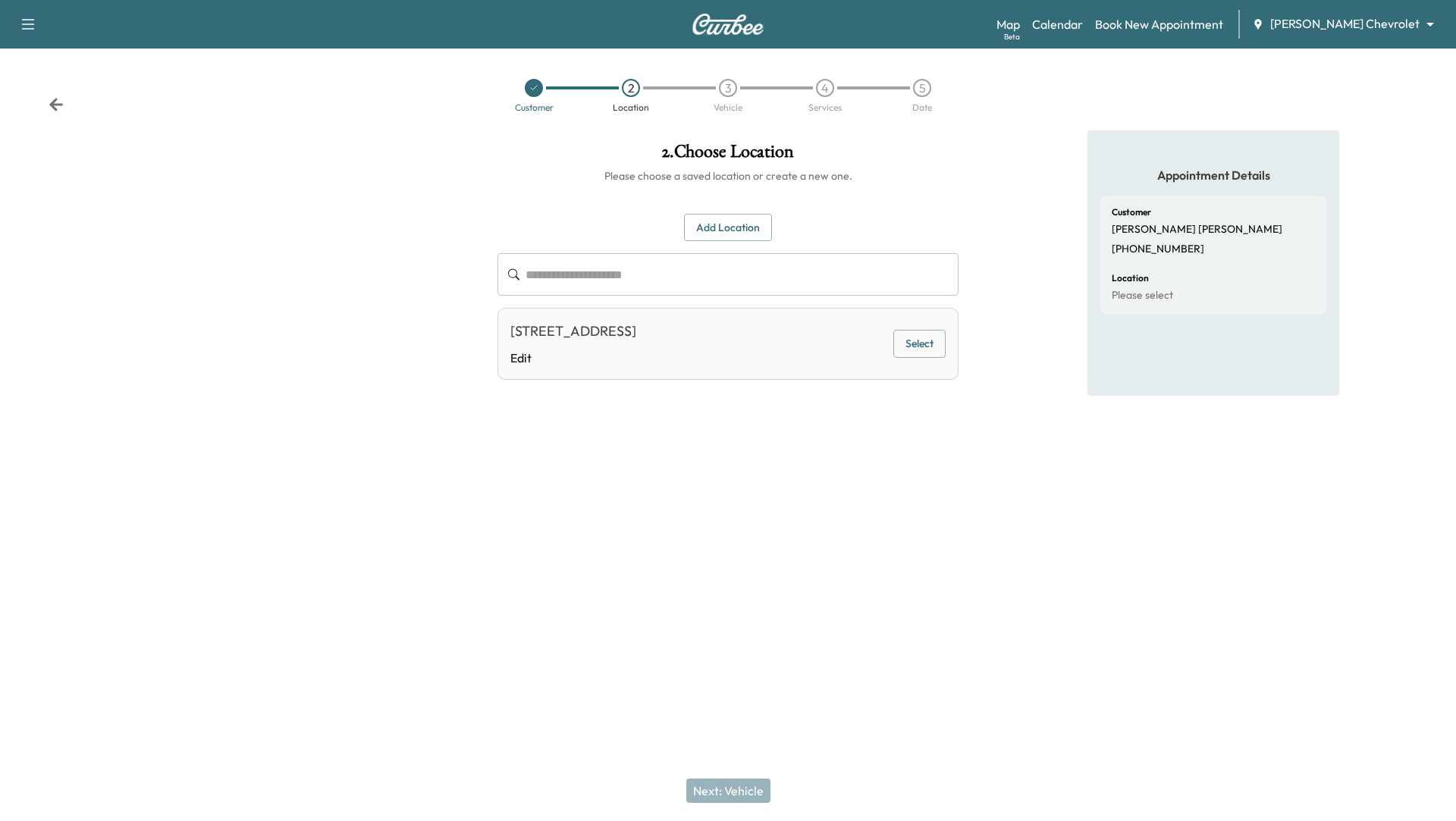
click at [920, 348] on button "Select" at bounding box center [919, 344] width 53 height 28
click at [753, 801] on button "Next: Vehicle" at bounding box center [728, 790] width 84 height 24
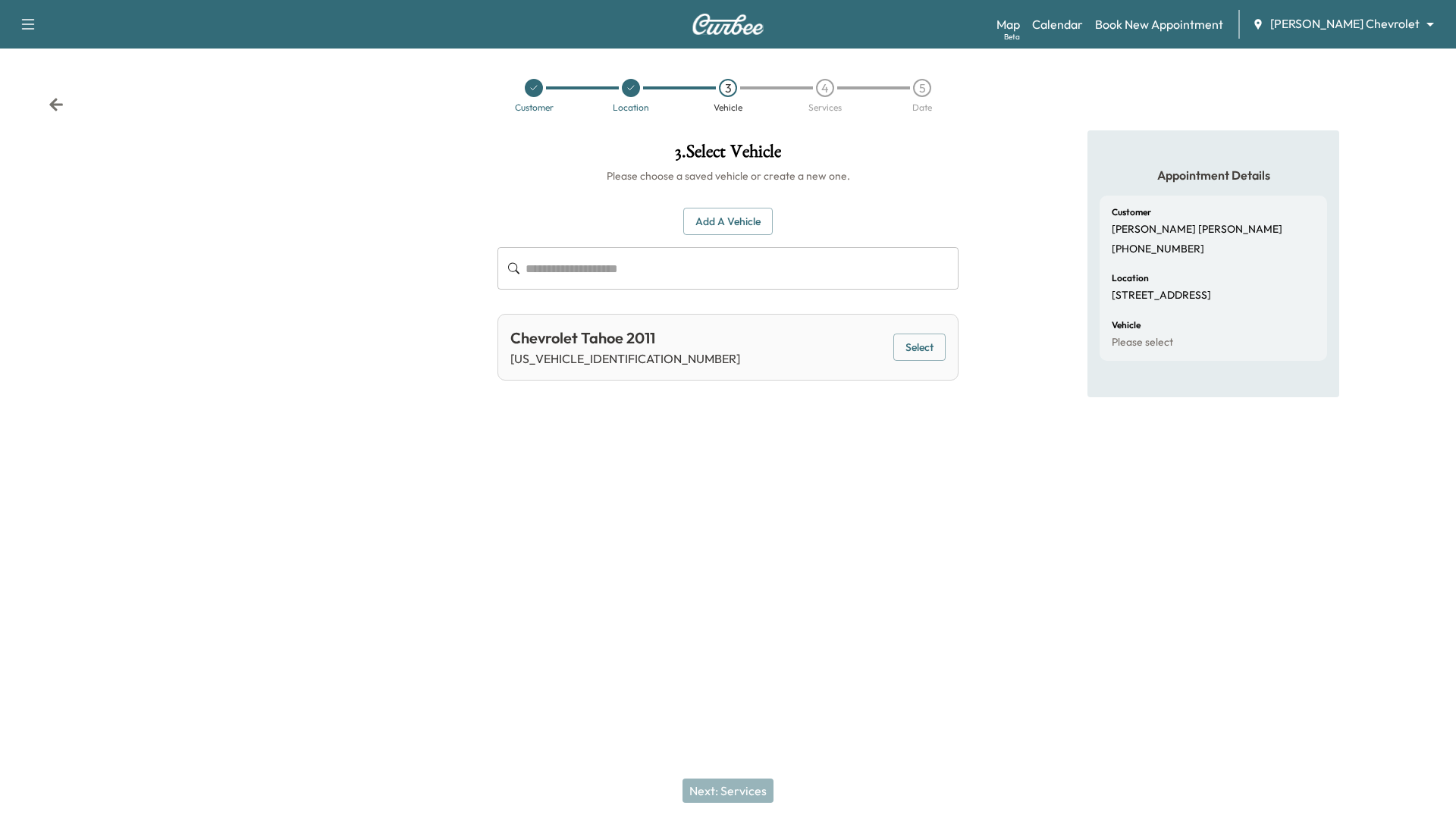
click at [920, 343] on button "Select" at bounding box center [919, 347] width 53 height 28
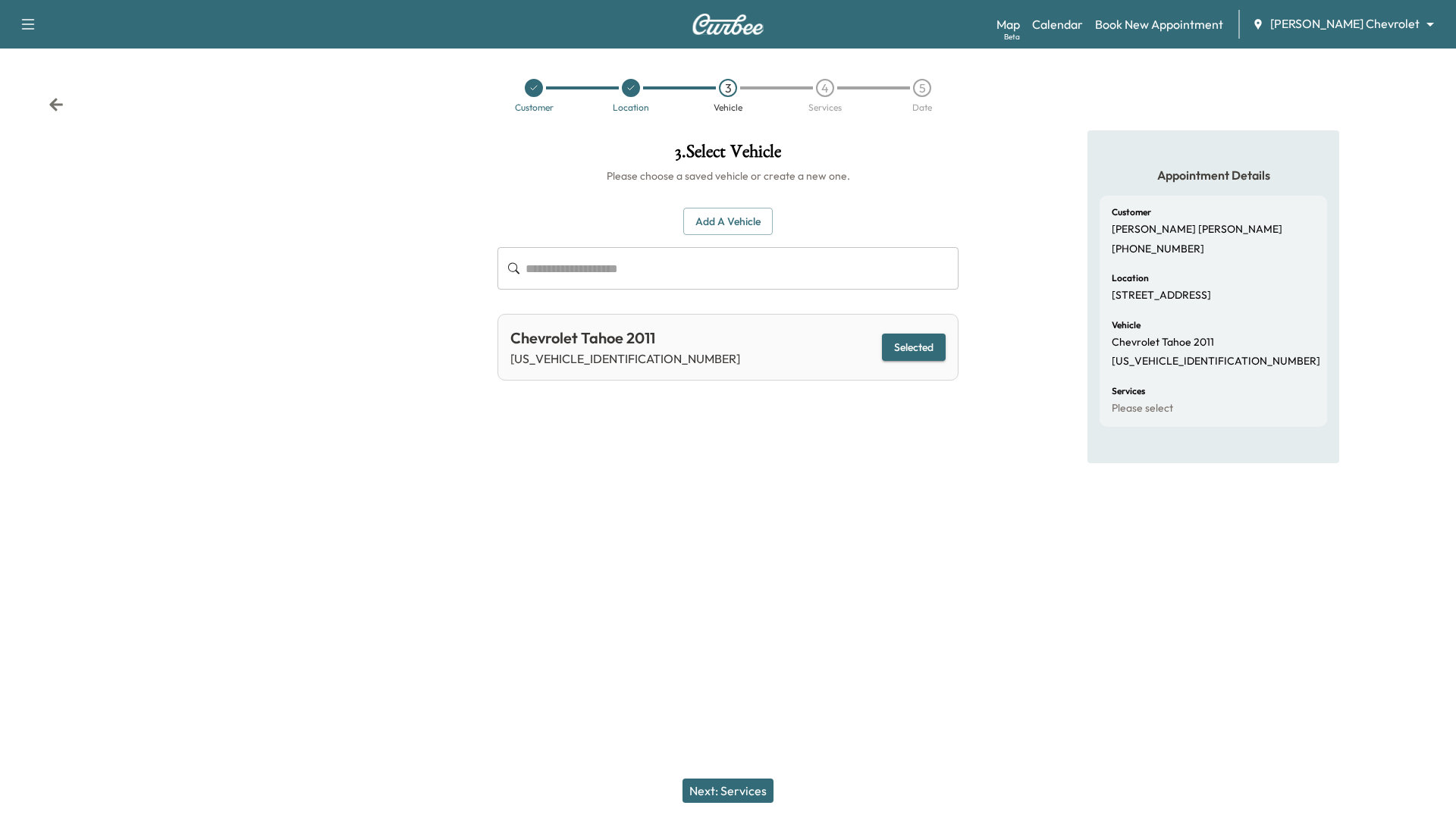
click at [750, 787] on button "Next: Services" at bounding box center [728, 790] width 91 height 24
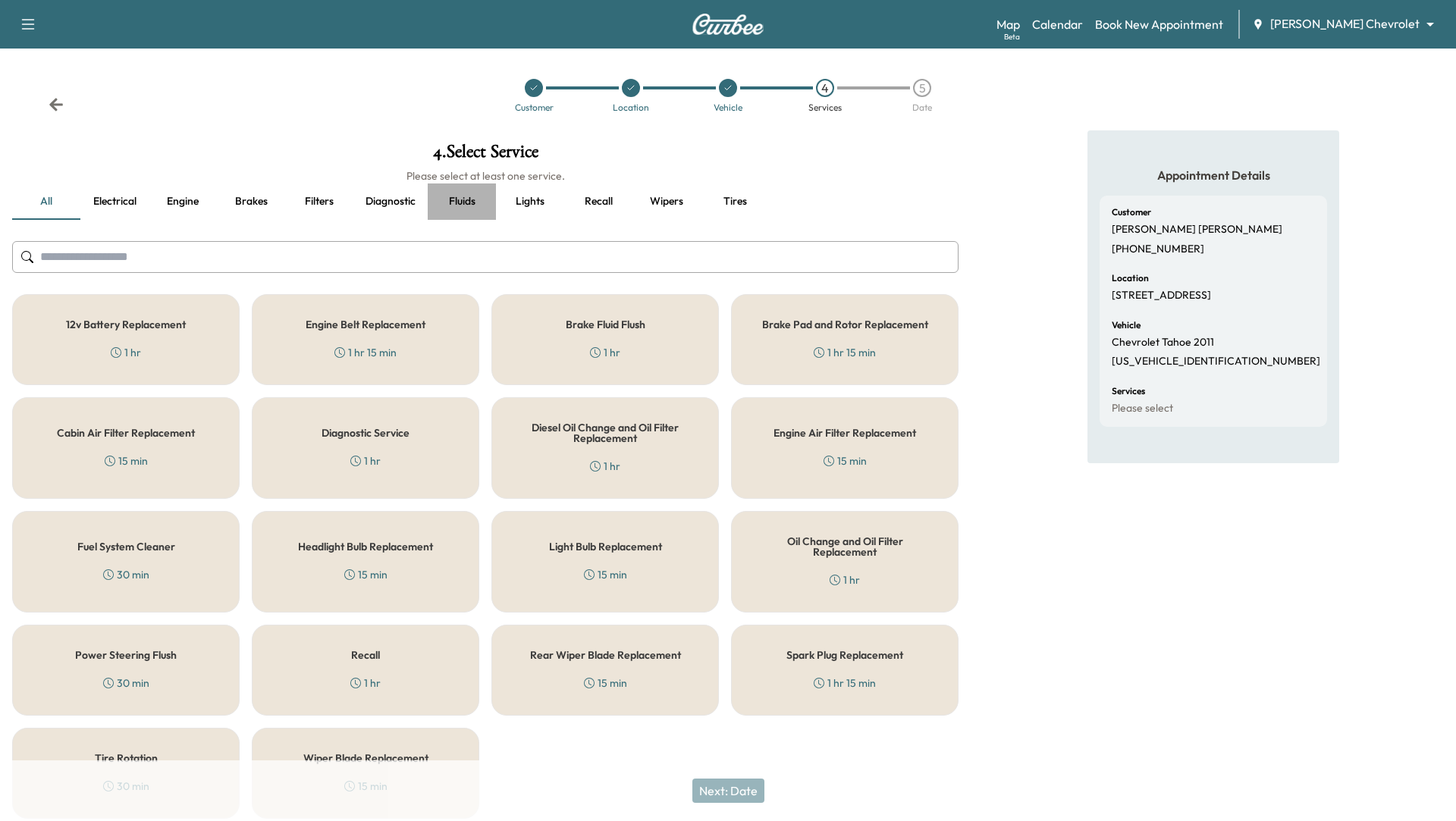
click at [470, 202] on button "Fluids" at bounding box center [461, 201] width 68 height 36
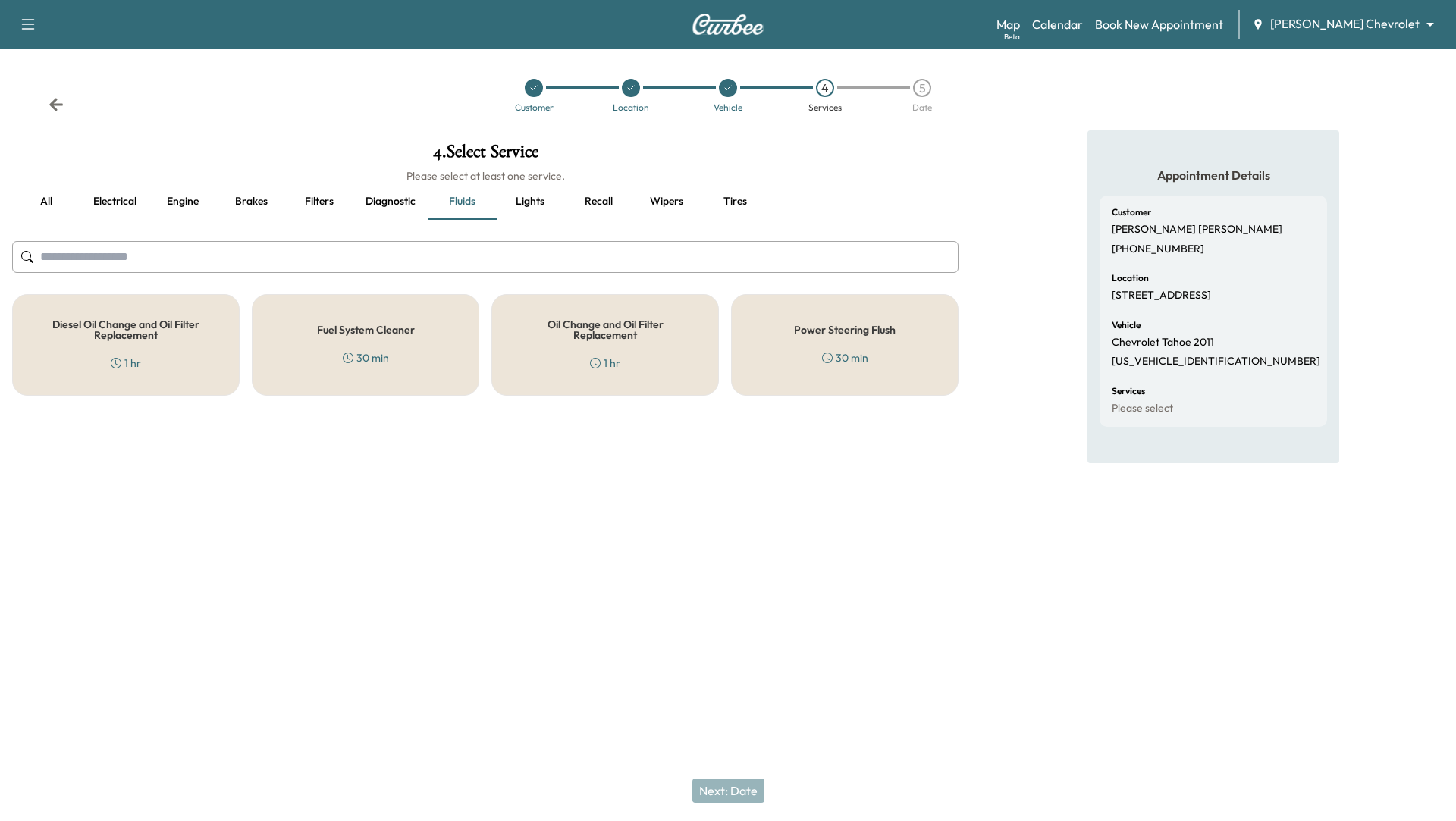
click at [654, 323] on h5 "Oil Change and Oil Filter Replacement" at bounding box center [605, 329] width 178 height 21
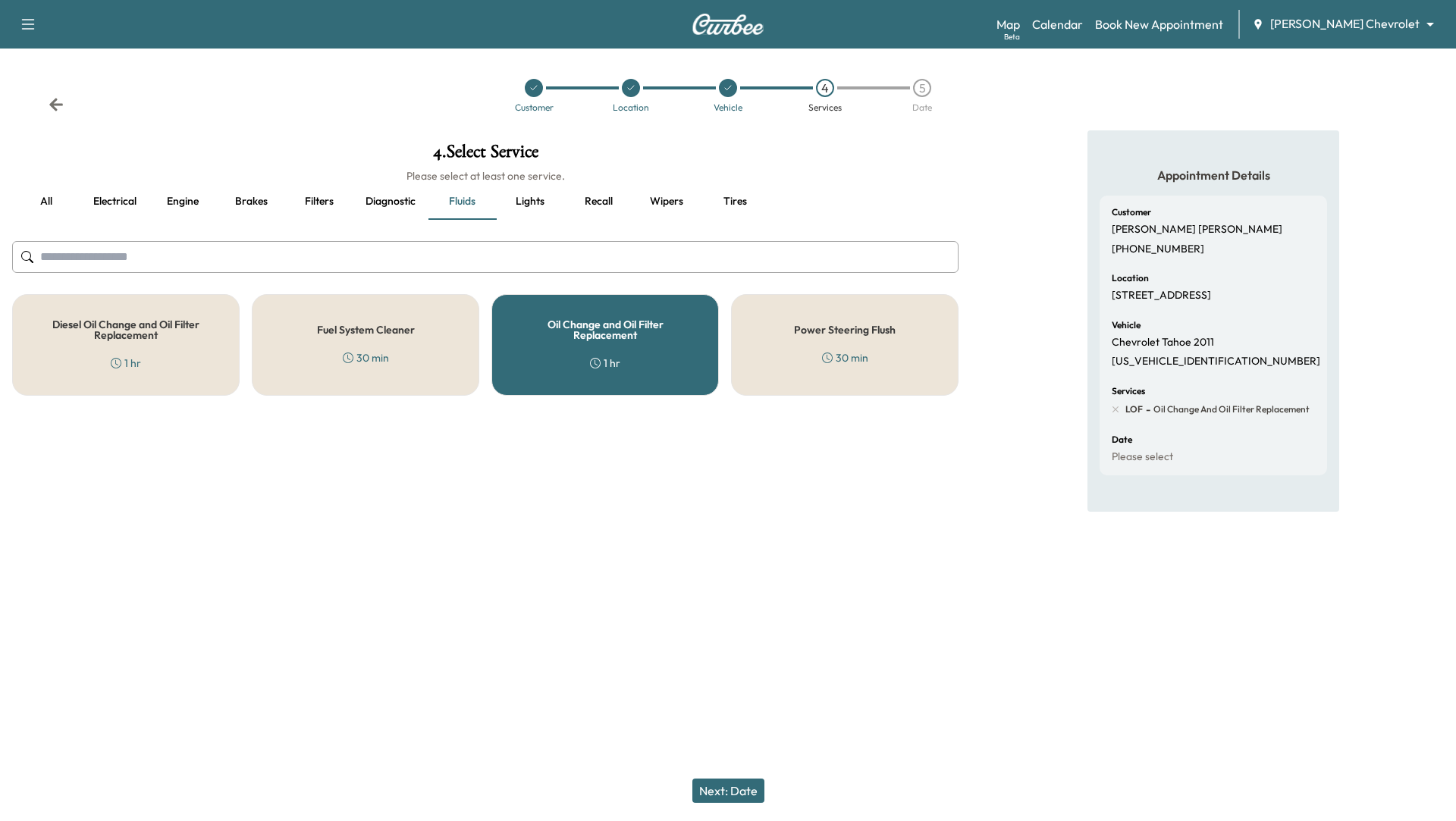
click at [707, 786] on button "Next: Date" at bounding box center [728, 790] width 72 height 24
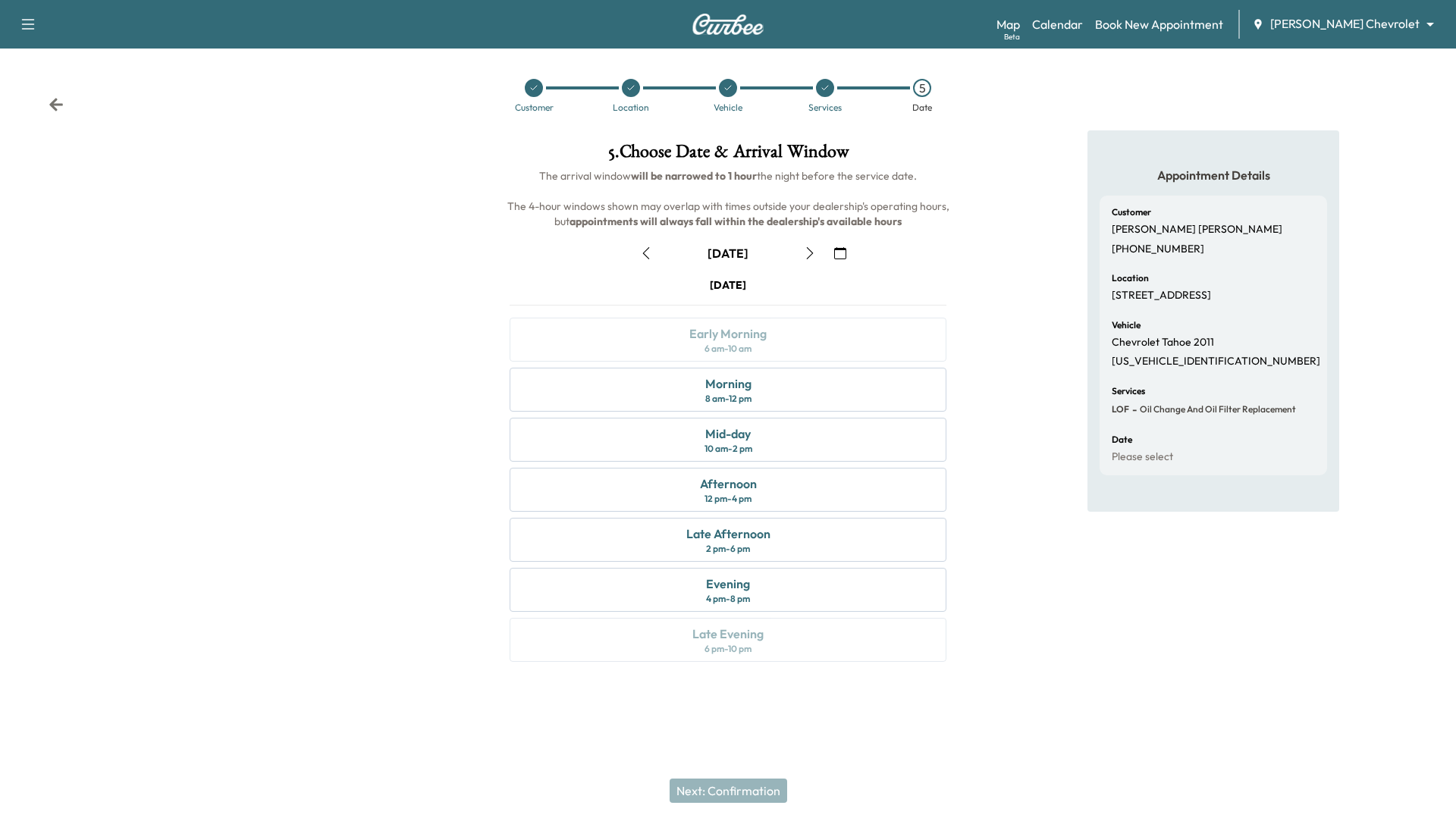
click at [651, 253] on button "button" at bounding box center [645, 253] width 26 height 24
click at [830, 499] on div "Afternoon 12 pm - 4 pm" at bounding box center [728, 490] width 437 height 44
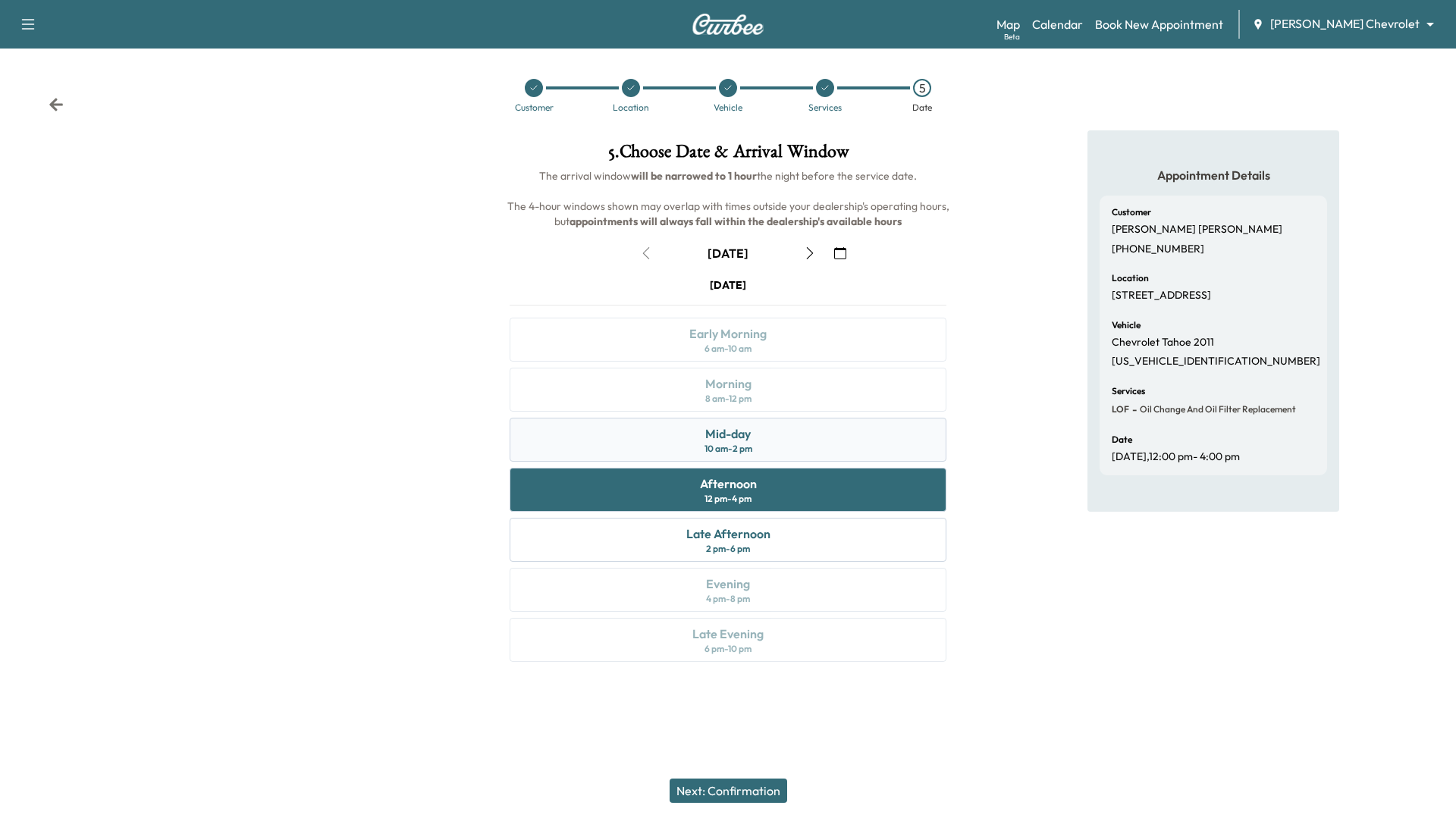
click at [842, 440] on div "Mid-day 10 am - 2 pm" at bounding box center [728, 440] width 437 height 44
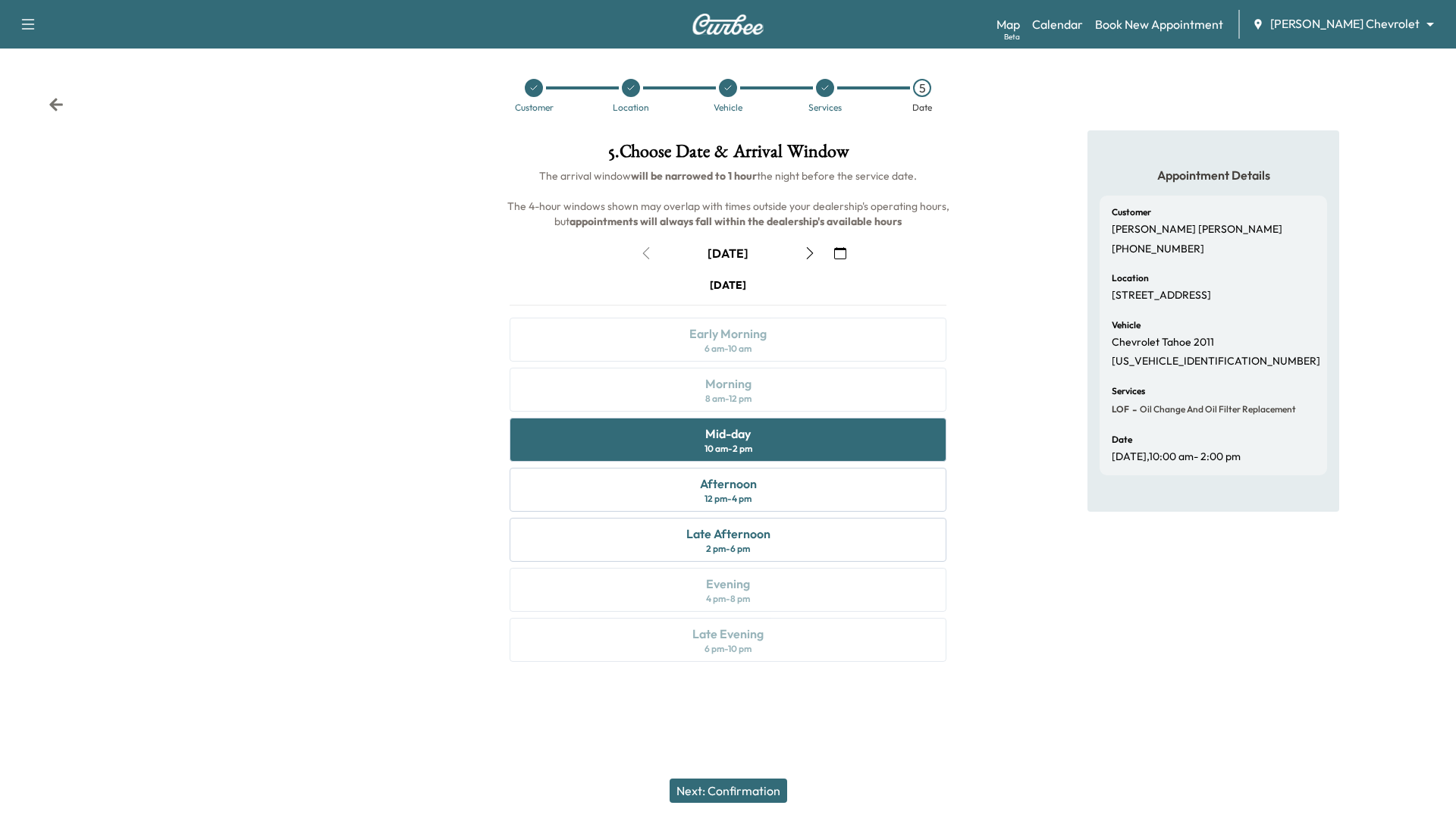
click at [755, 792] on button "Next: Confirmation" at bounding box center [728, 790] width 117 height 24
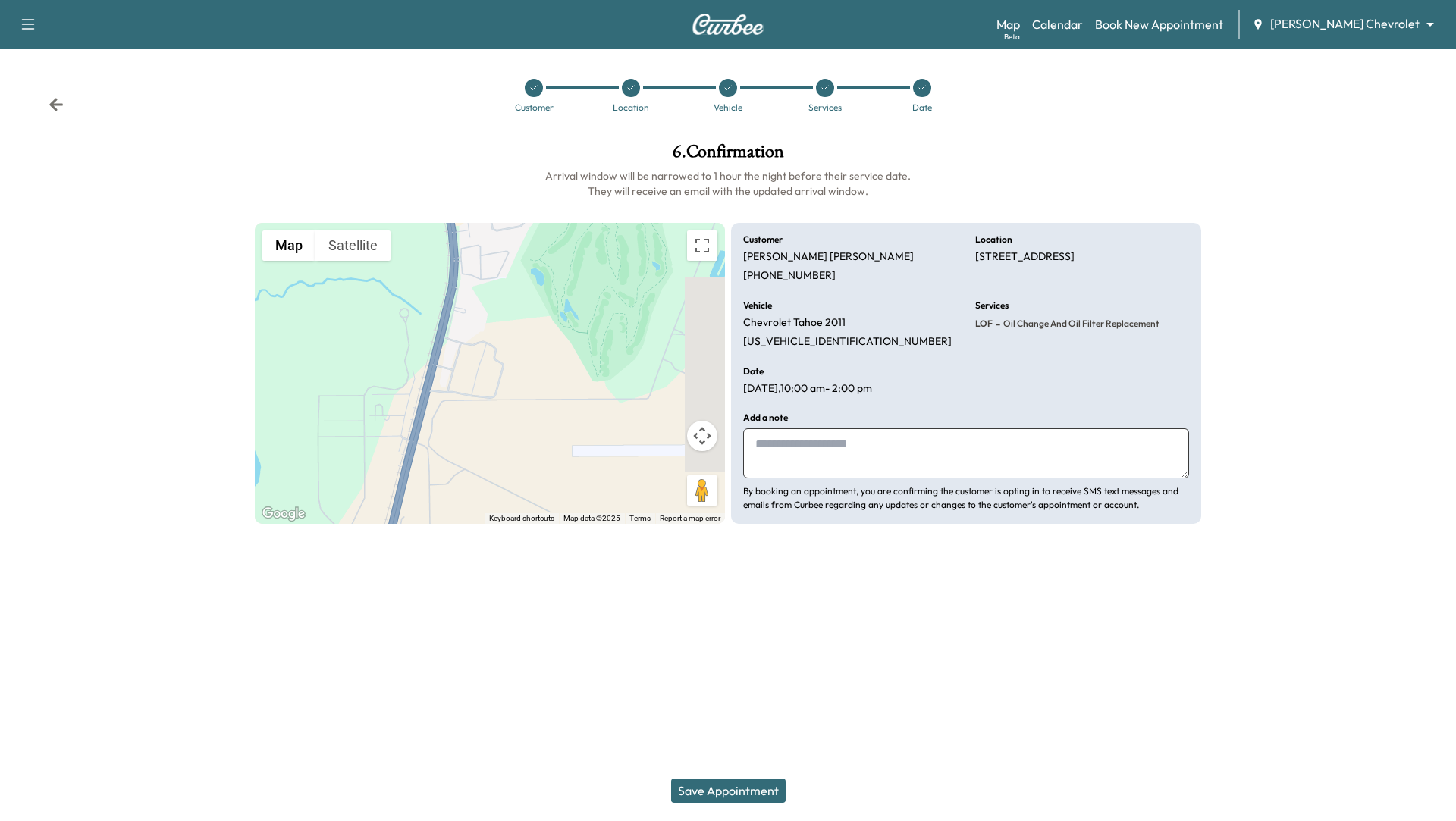
click at [749, 791] on button "Save Appointment" at bounding box center [728, 790] width 115 height 24
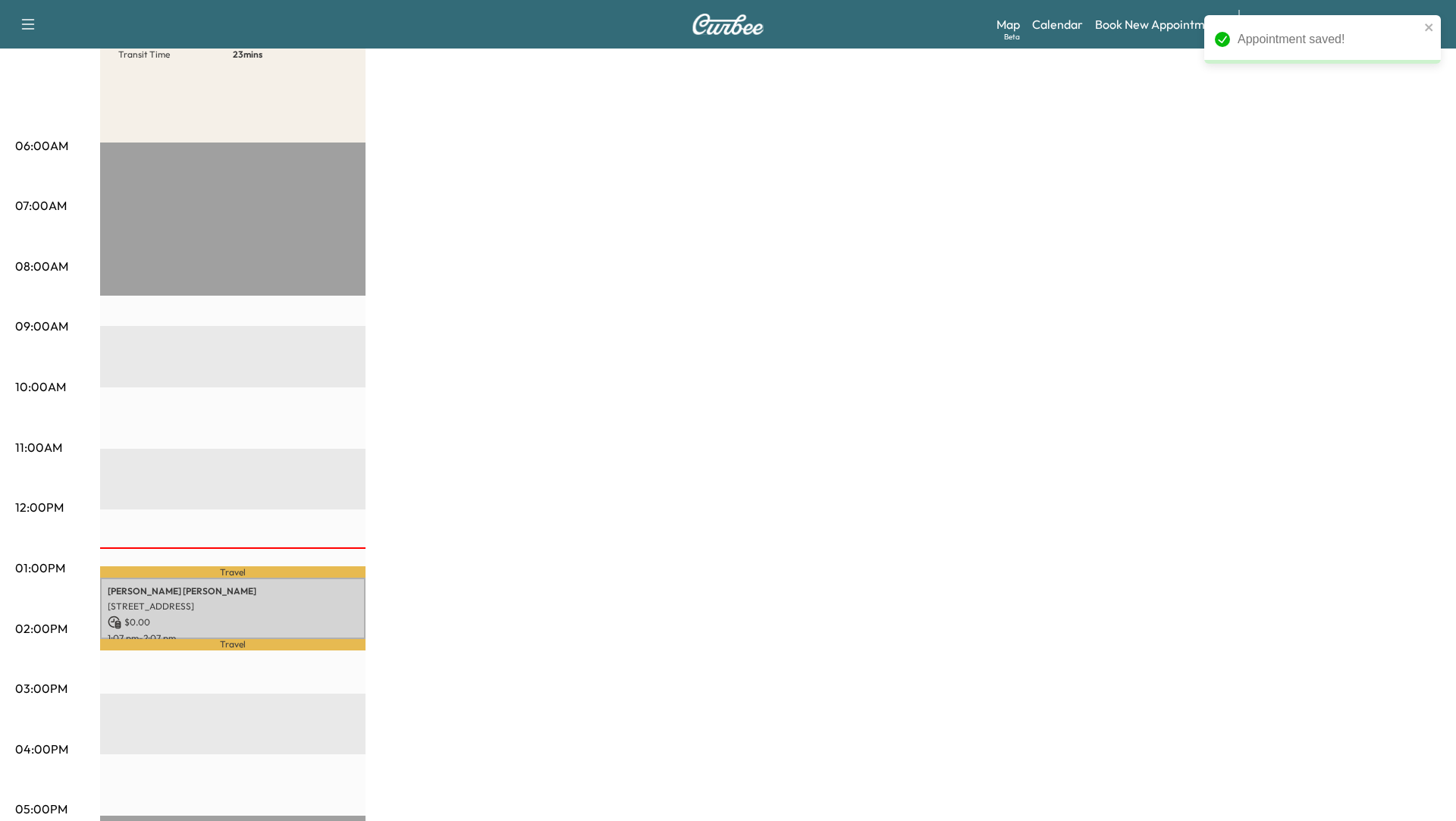
scroll to position [214, 0]
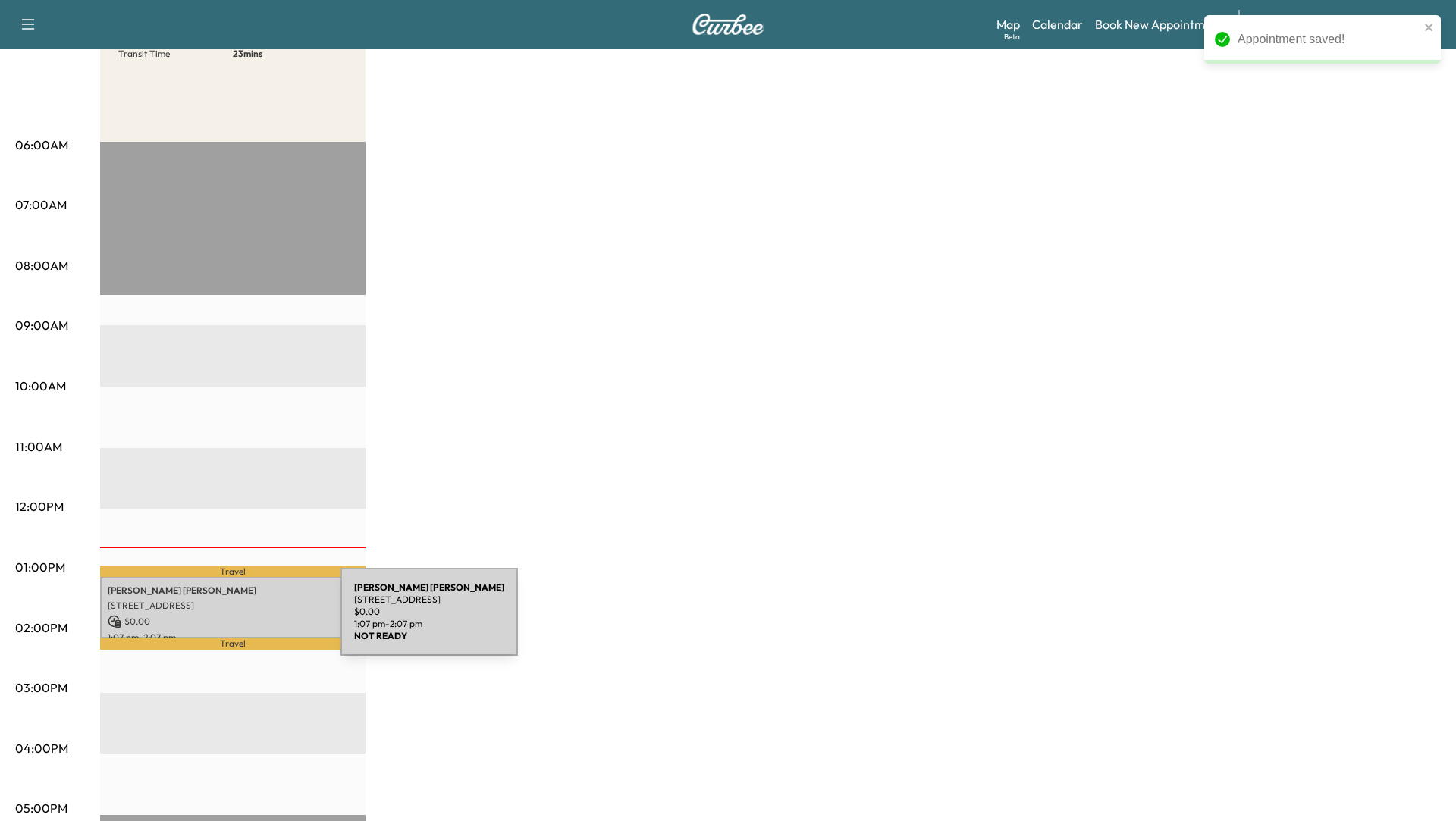
click at [227, 621] on p "$ 0.00" at bounding box center [233, 621] width 250 height 13
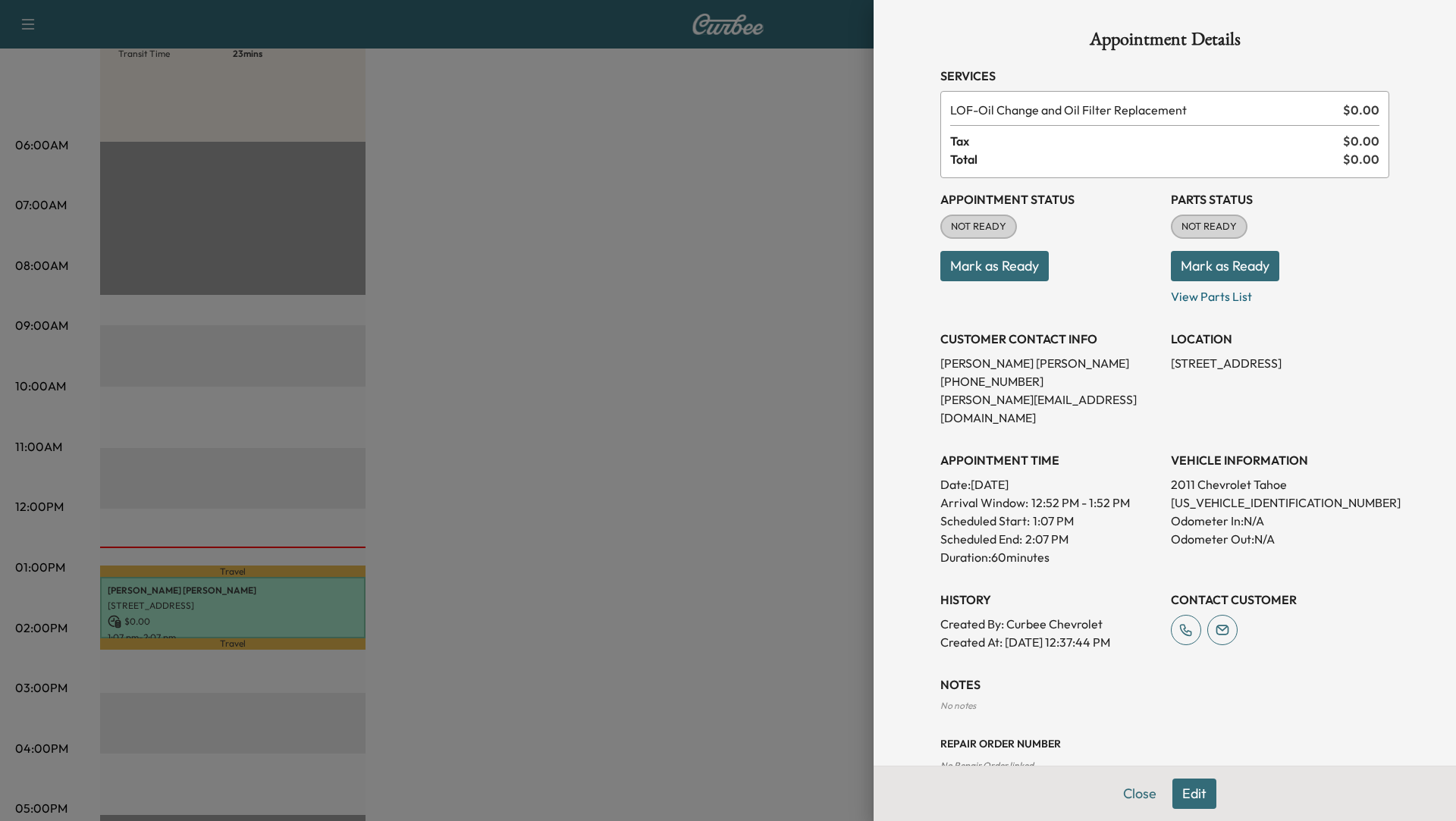
click at [544, 578] on div at bounding box center [728, 410] width 1456 height 821
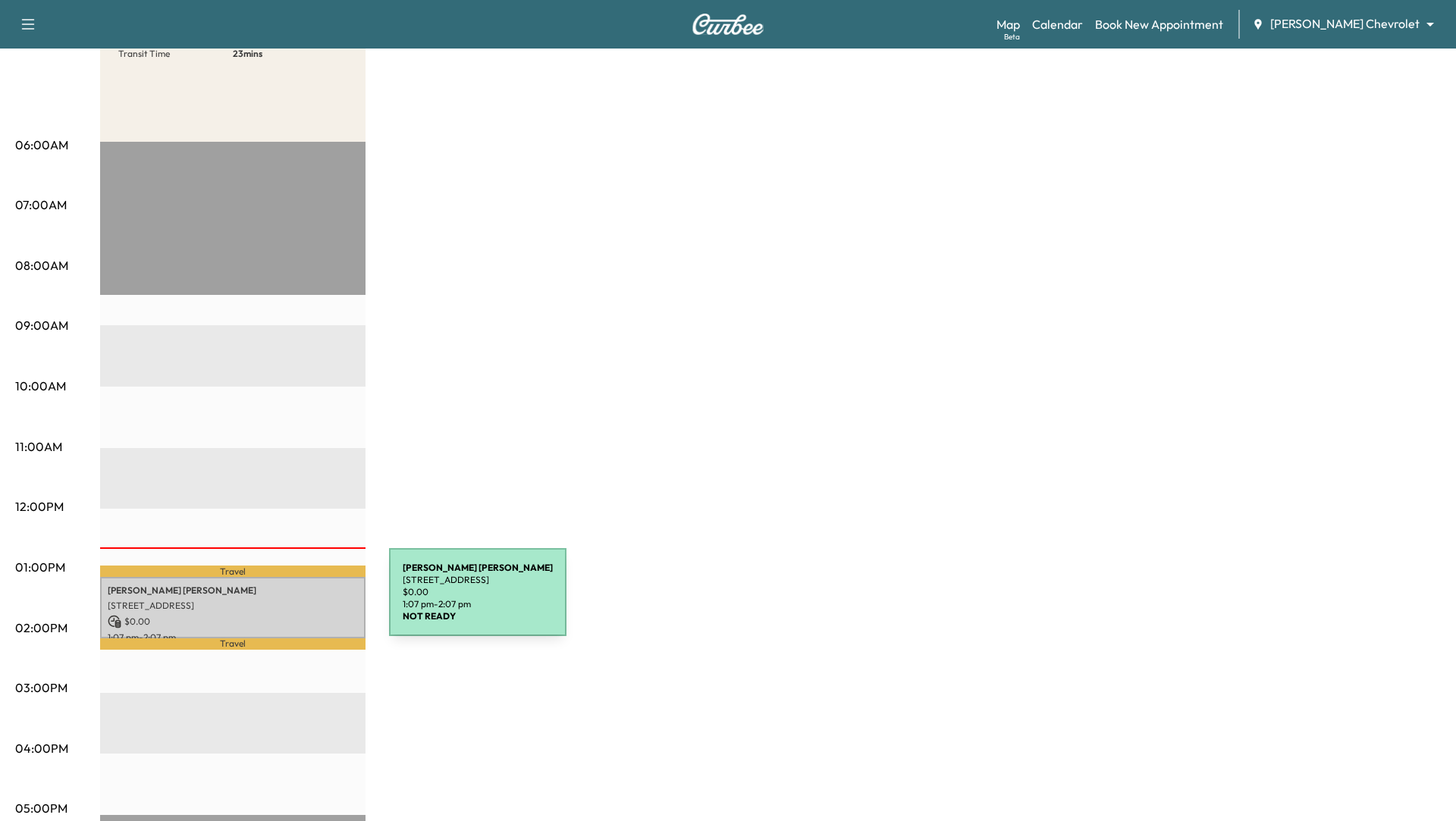
click at [275, 601] on p "[STREET_ADDRESS]" at bounding box center [233, 605] width 250 height 12
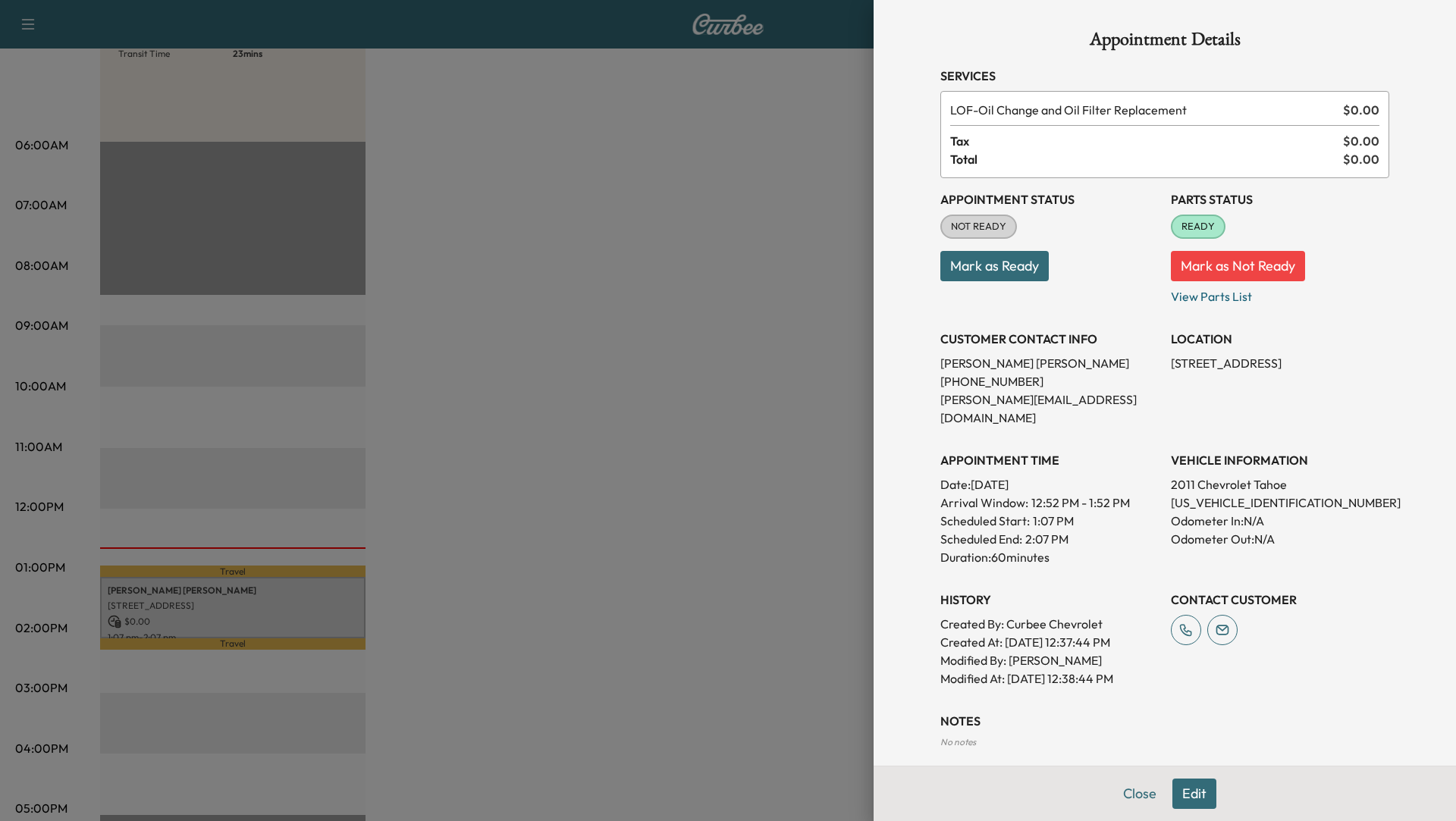
click at [743, 557] on div at bounding box center [728, 410] width 1456 height 821
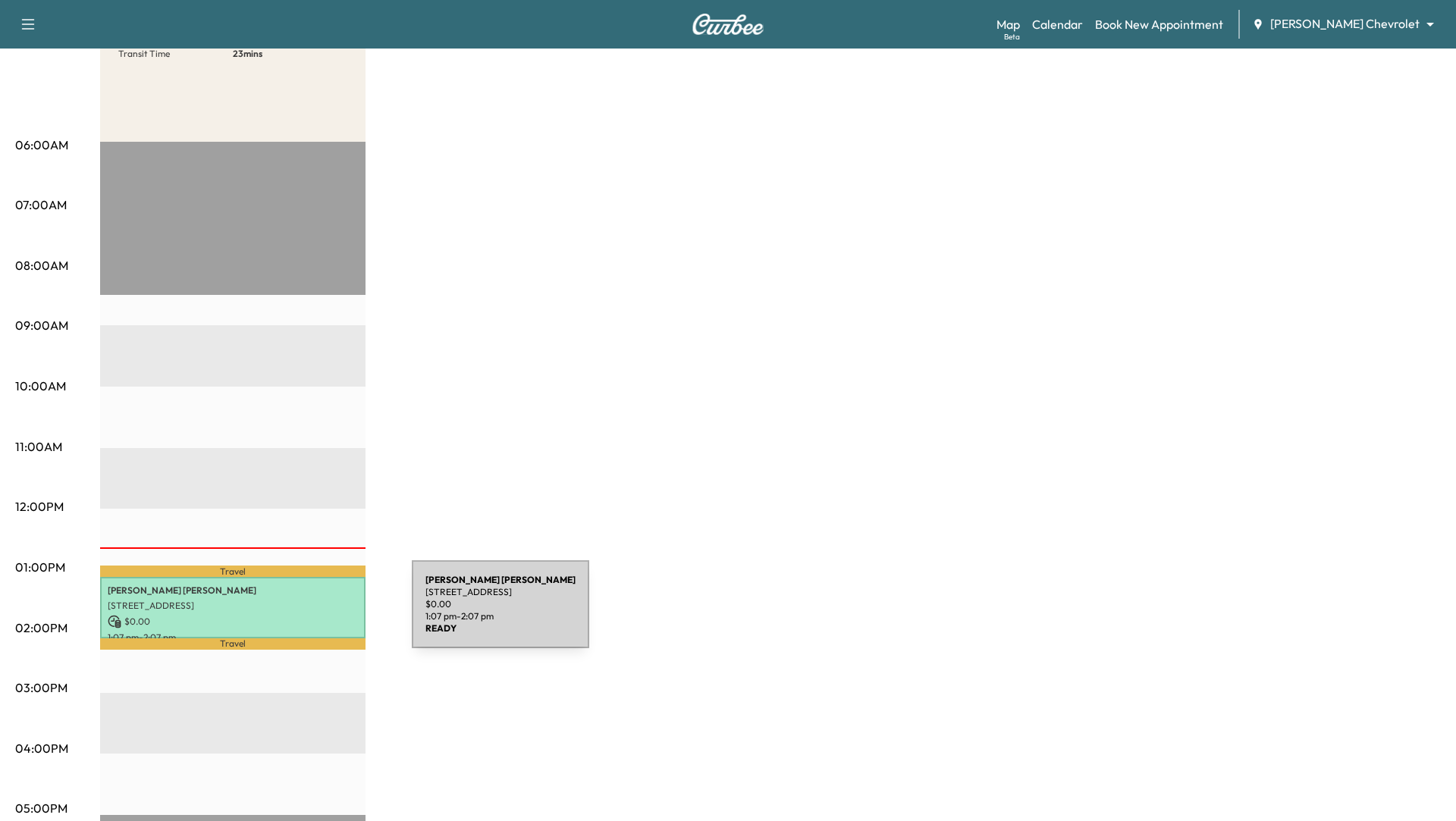
click at [298, 615] on p "$ 0.00" at bounding box center [233, 621] width 250 height 13
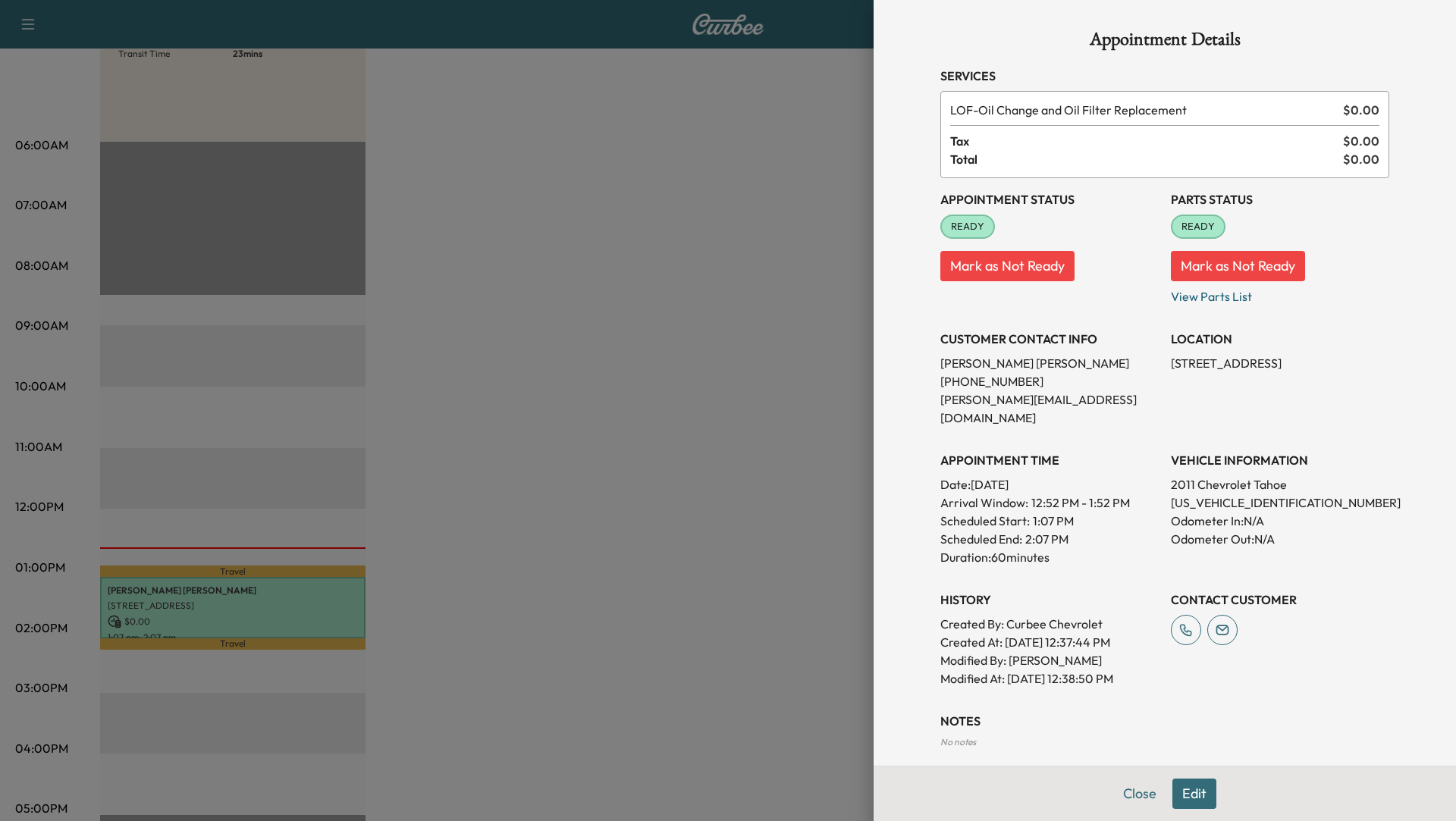
click at [696, 476] on div at bounding box center [728, 410] width 1456 height 821
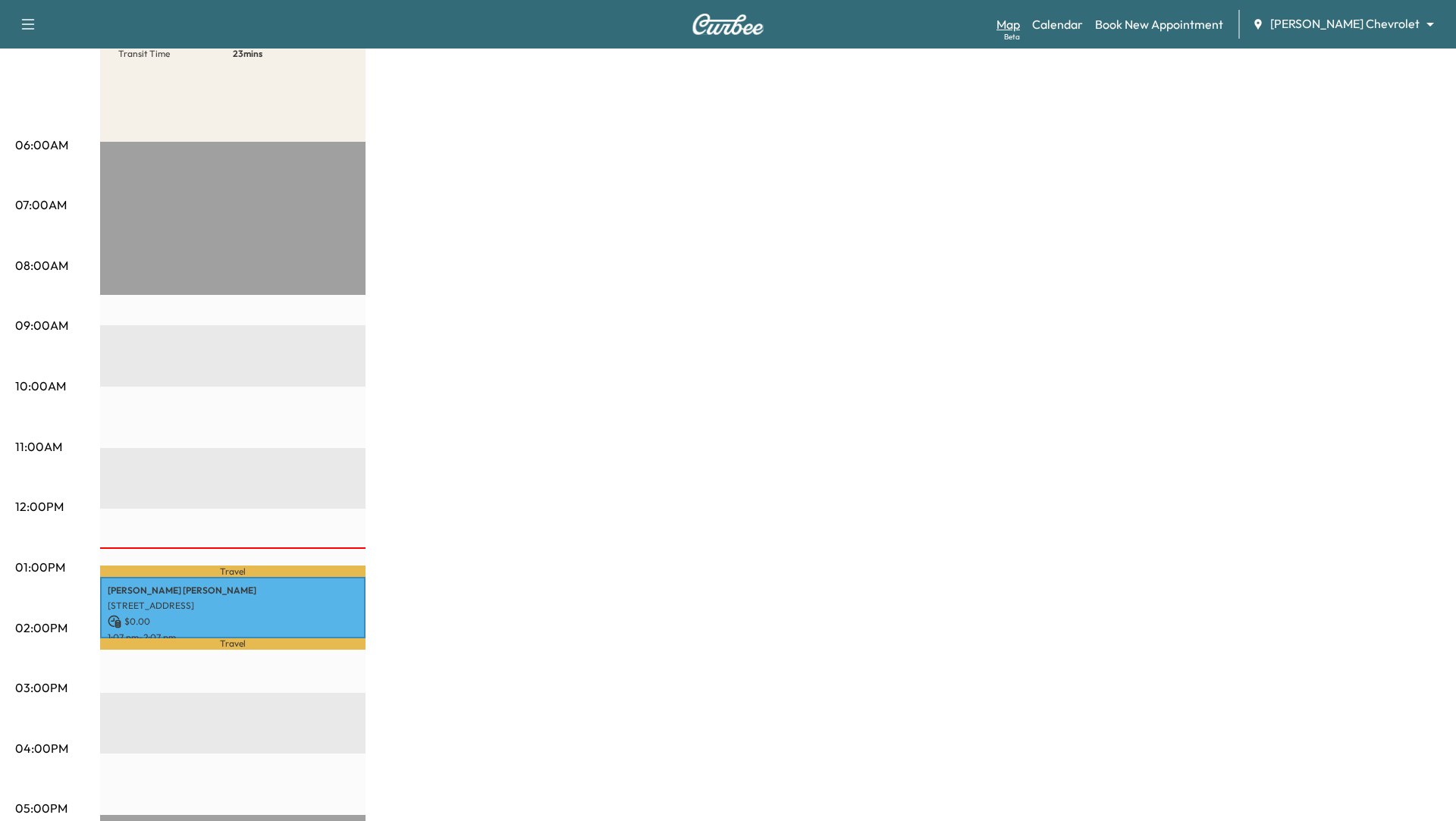
click at [1020, 28] on link "Map Beta" at bounding box center [1008, 24] width 24 height 18
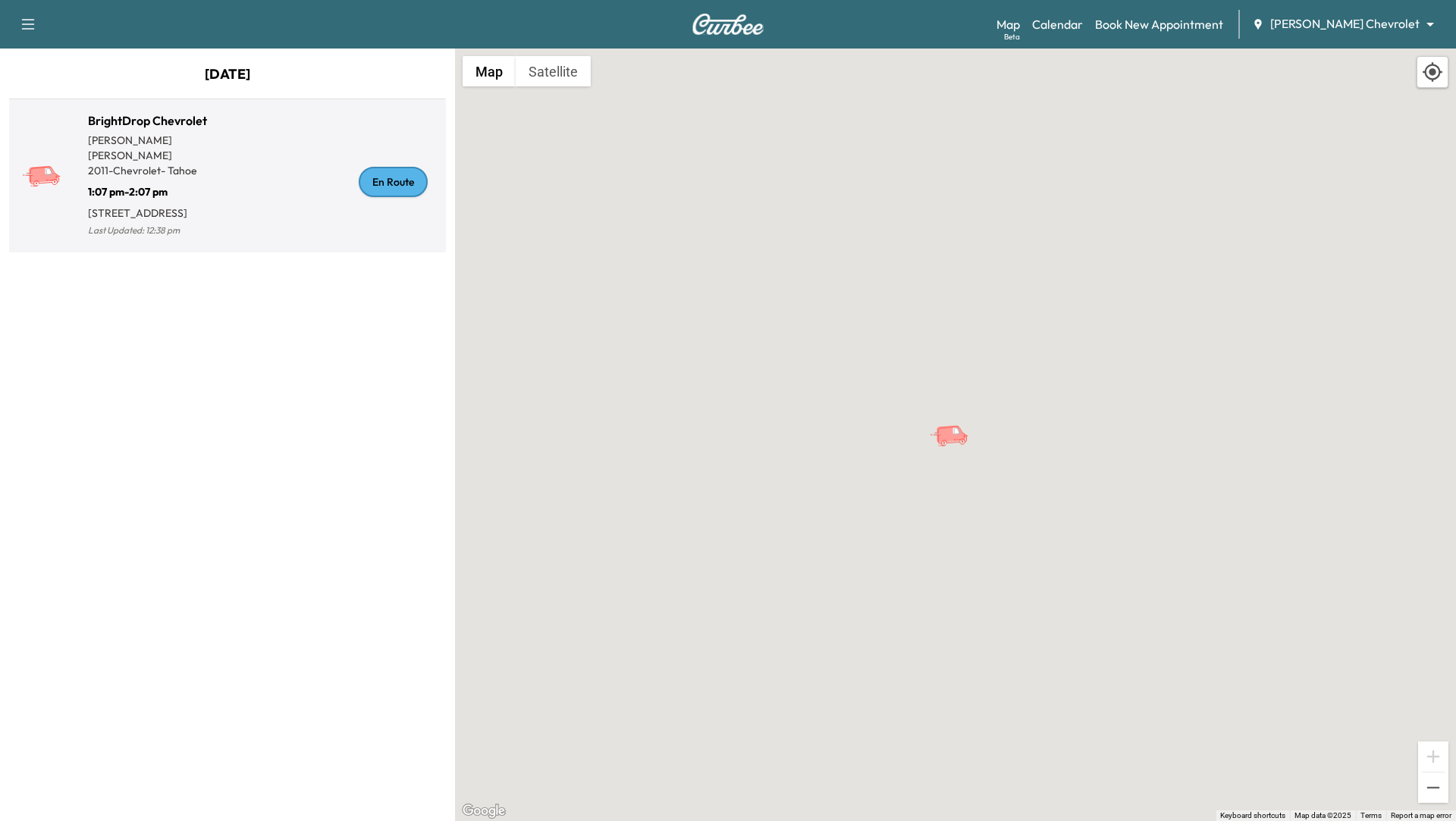
click at [208, 200] on p "[STREET_ADDRESS]" at bounding box center [158, 210] width 139 height 21
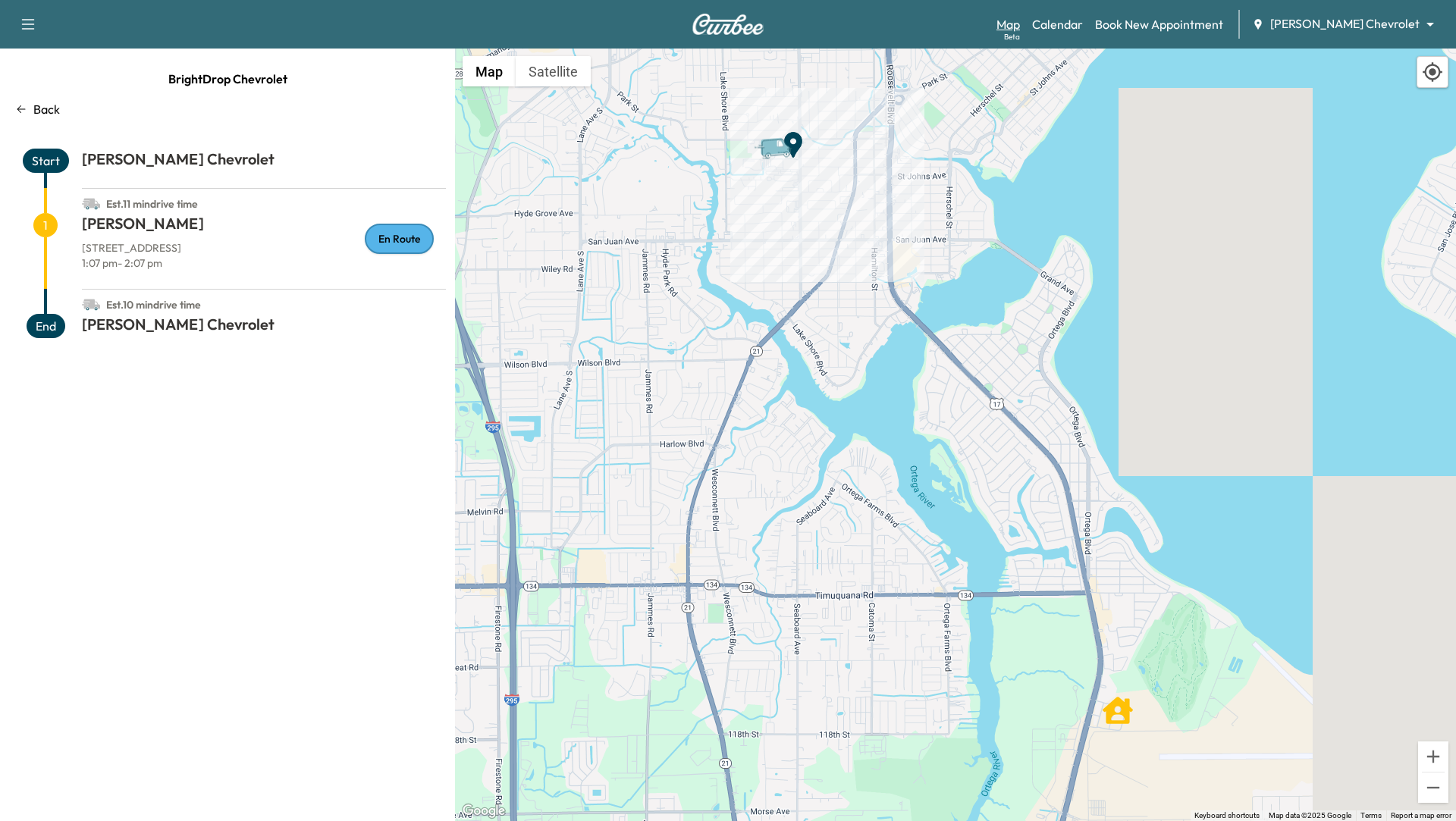
click at [1020, 26] on link "Map Beta" at bounding box center [1008, 24] width 24 height 18
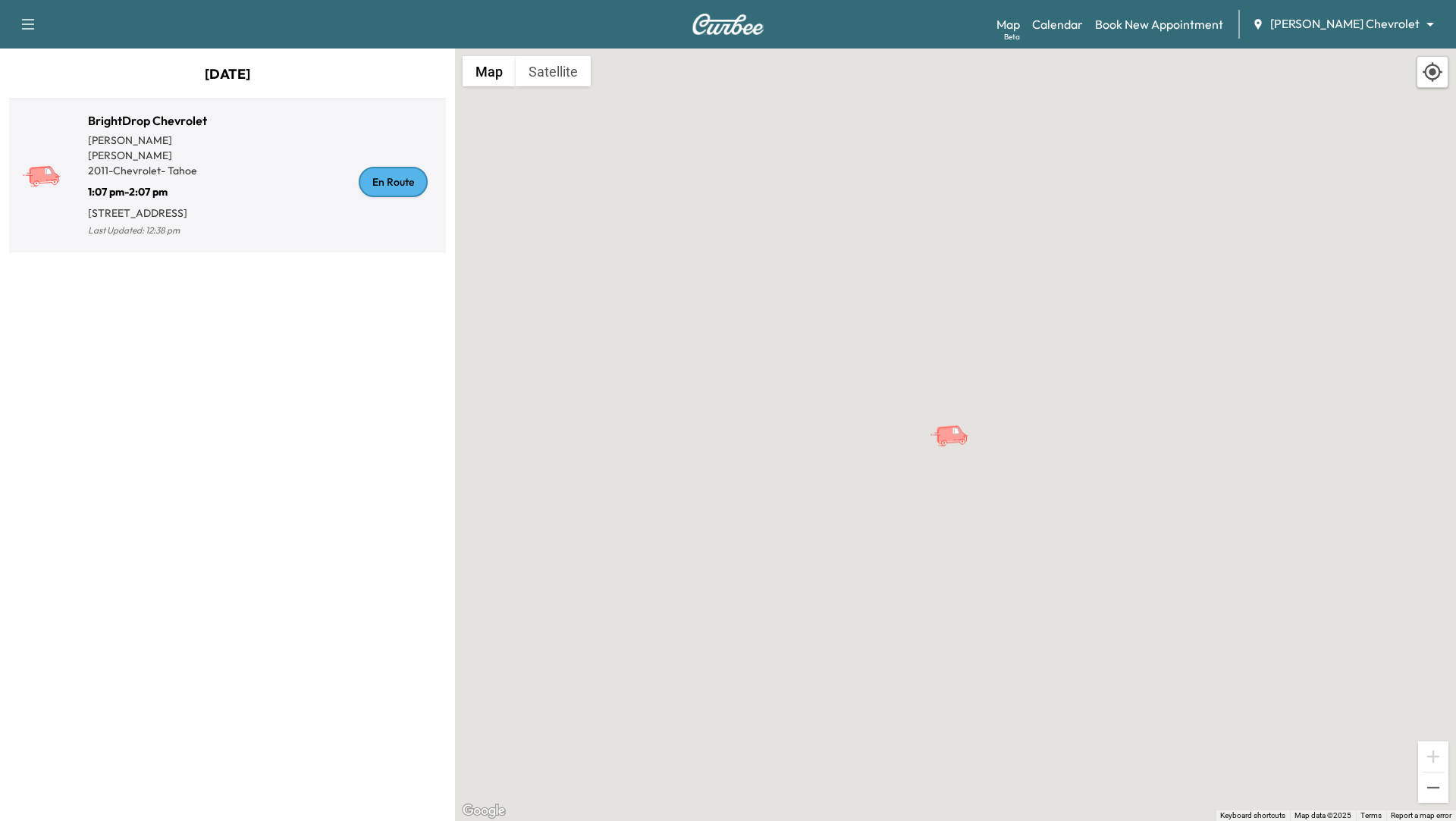
click at [301, 175] on div "En Route" at bounding box center [333, 181] width 212 height 116
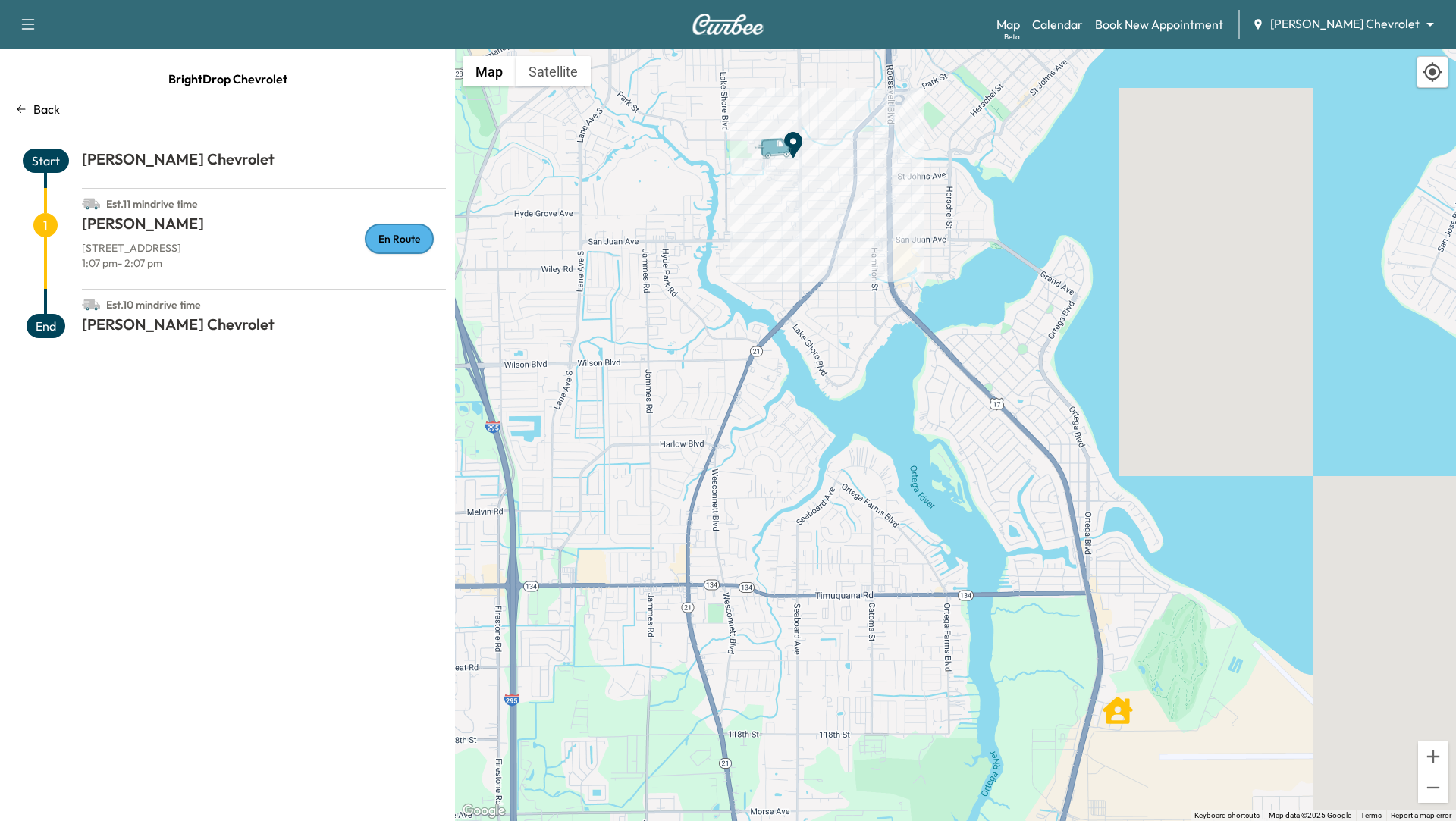
click at [16, 112] on icon at bounding box center [21, 109] width 12 height 12
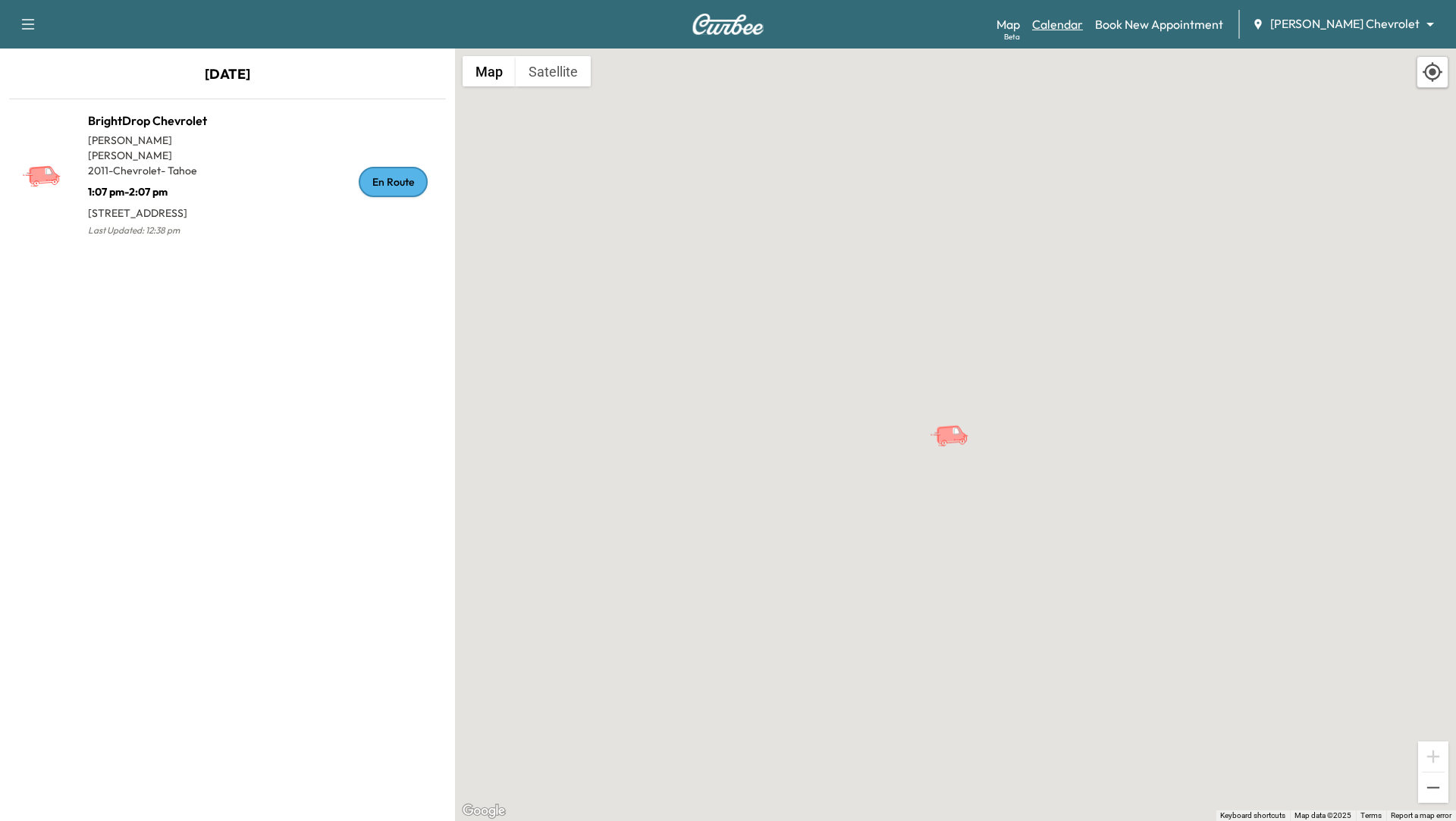
click at [1083, 20] on link "Calendar" at bounding box center [1057, 24] width 51 height 18
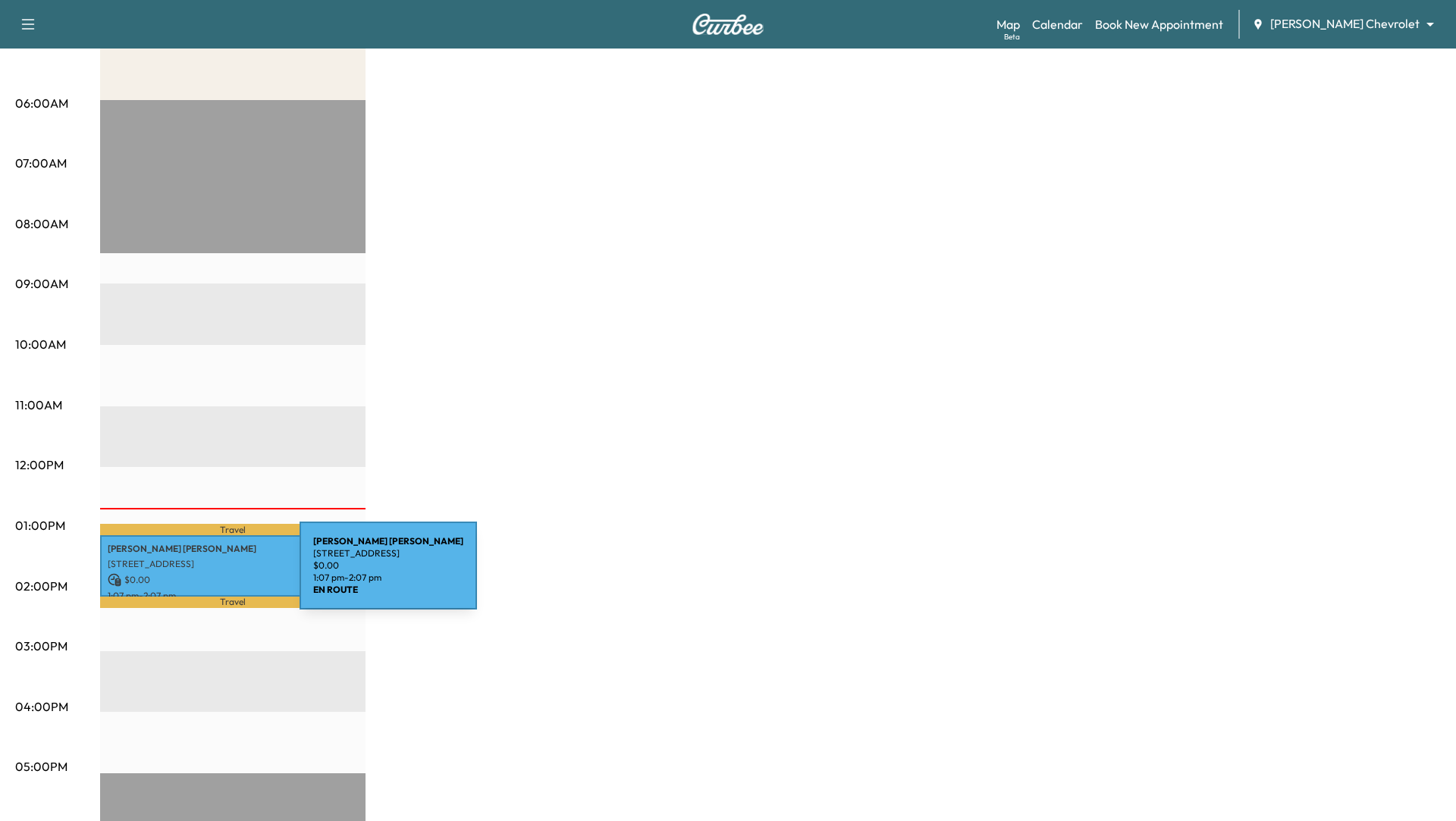
scroll to position [278, 0]
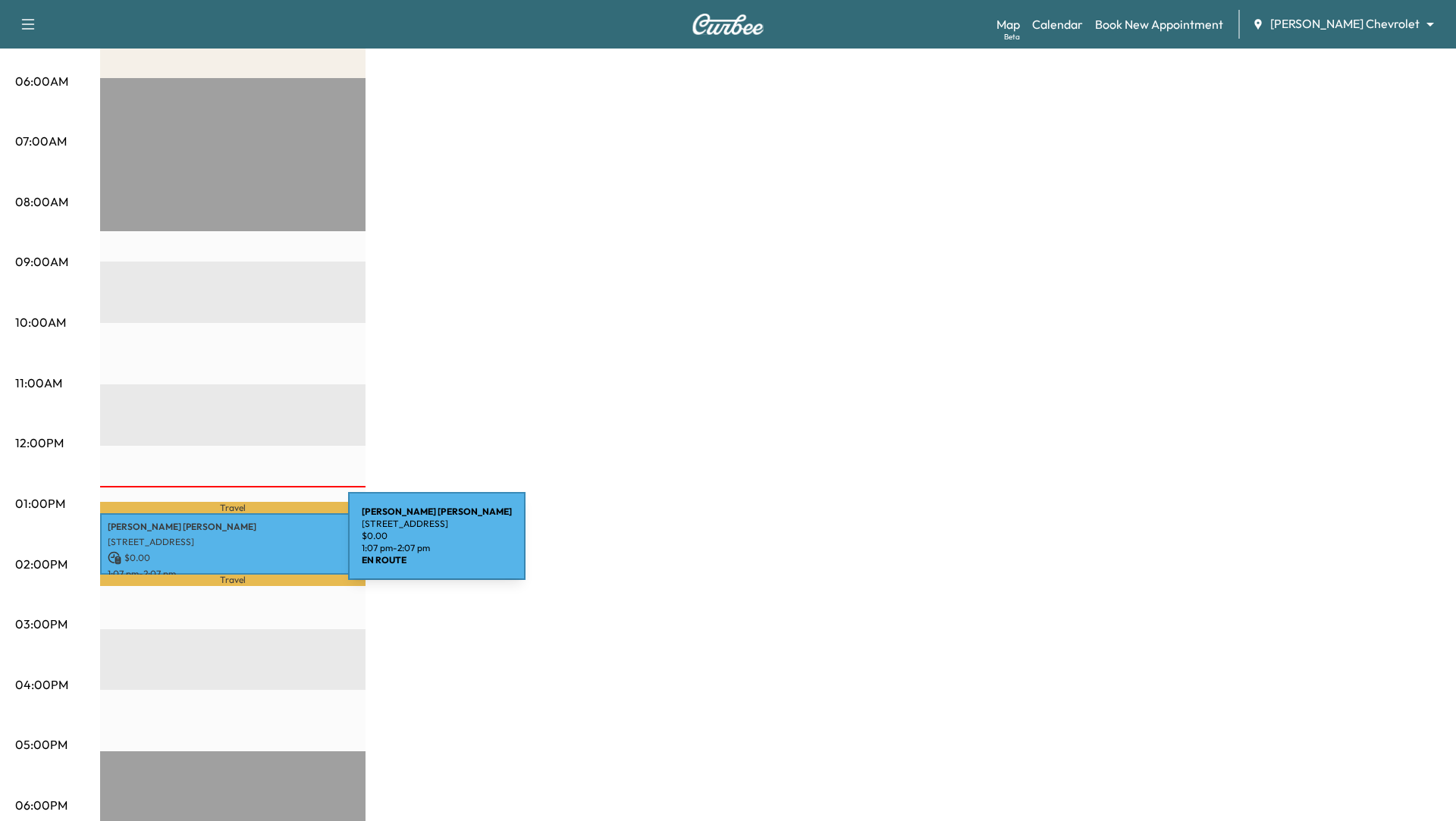
click at [236, 545] on p "[STREET_ADDRESS]" at bounding box center [233, 542] width 250 height 12
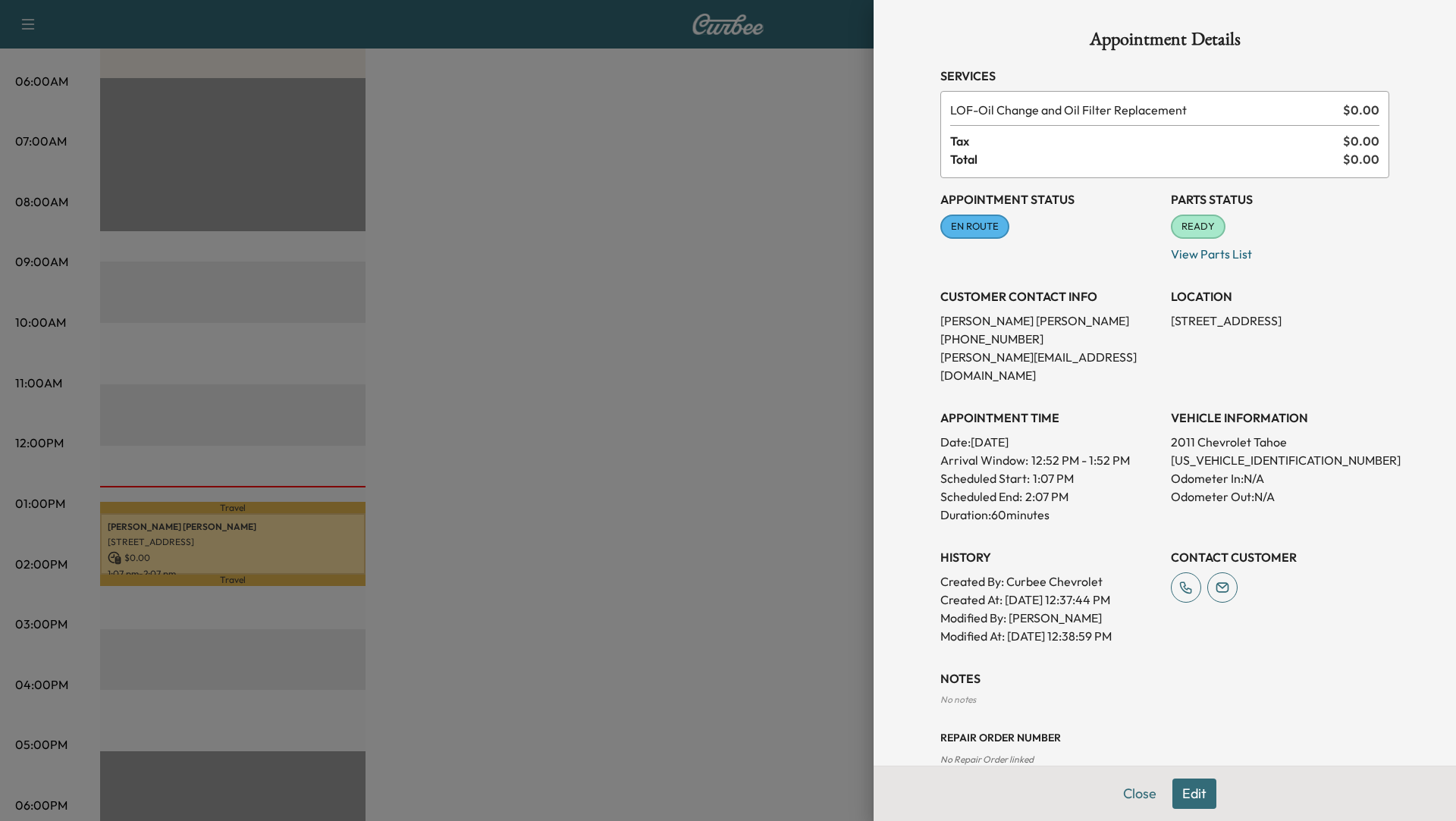
click at [239, 537] on div at bounding box center [728, 410] width 1456 height 821
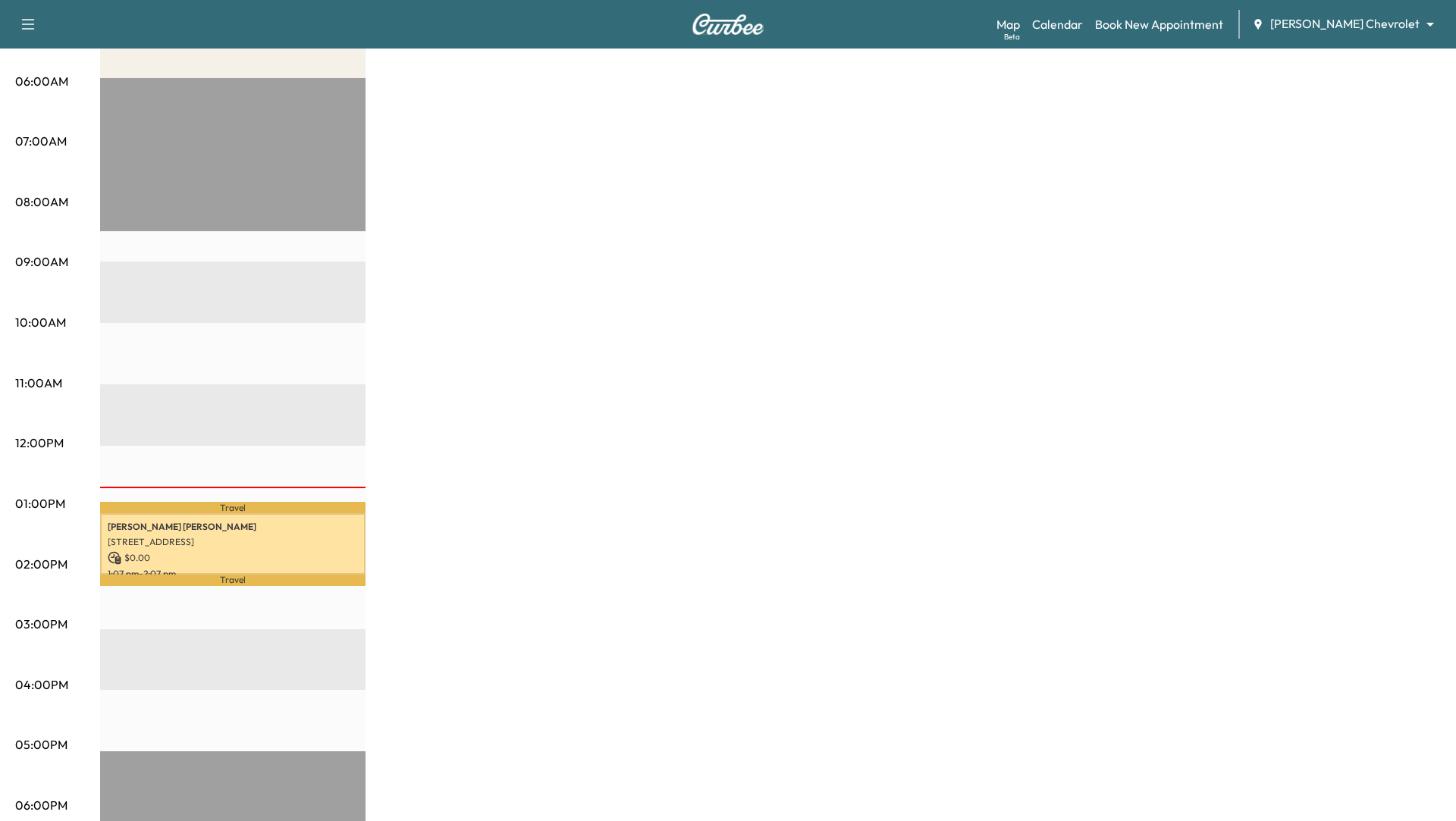
click at [498, 389] on div "BrightDrop Chevrolet Revenue $ 0.00 Work Time 60 mins Transit Time 23 mins Trav…" at bounding box center [770, 489] width 1340 height 1137
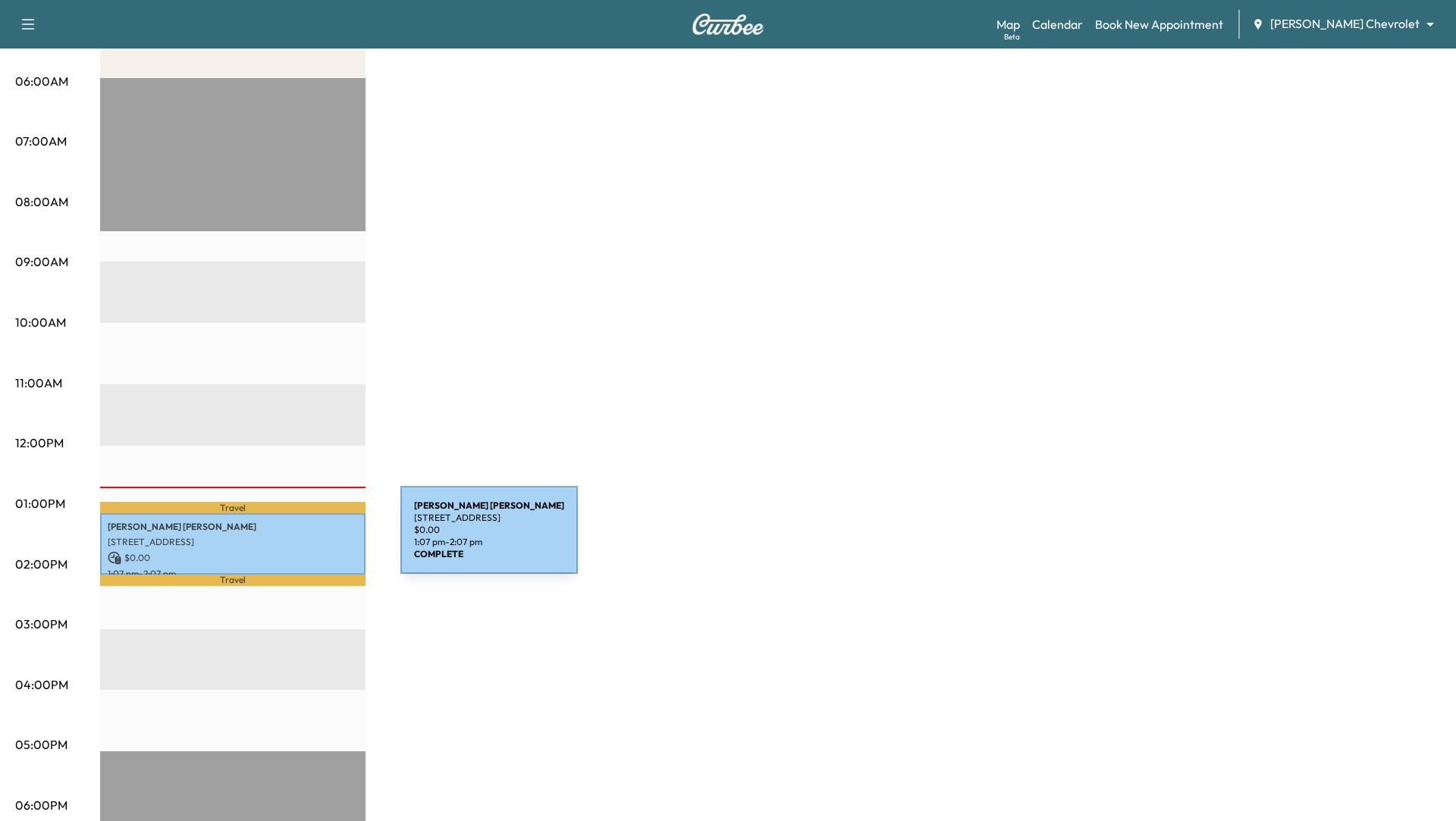
click at [286, 539] on p "[STREET_ADDRESS]" at bounding box center [233, 542] width 250 height 12
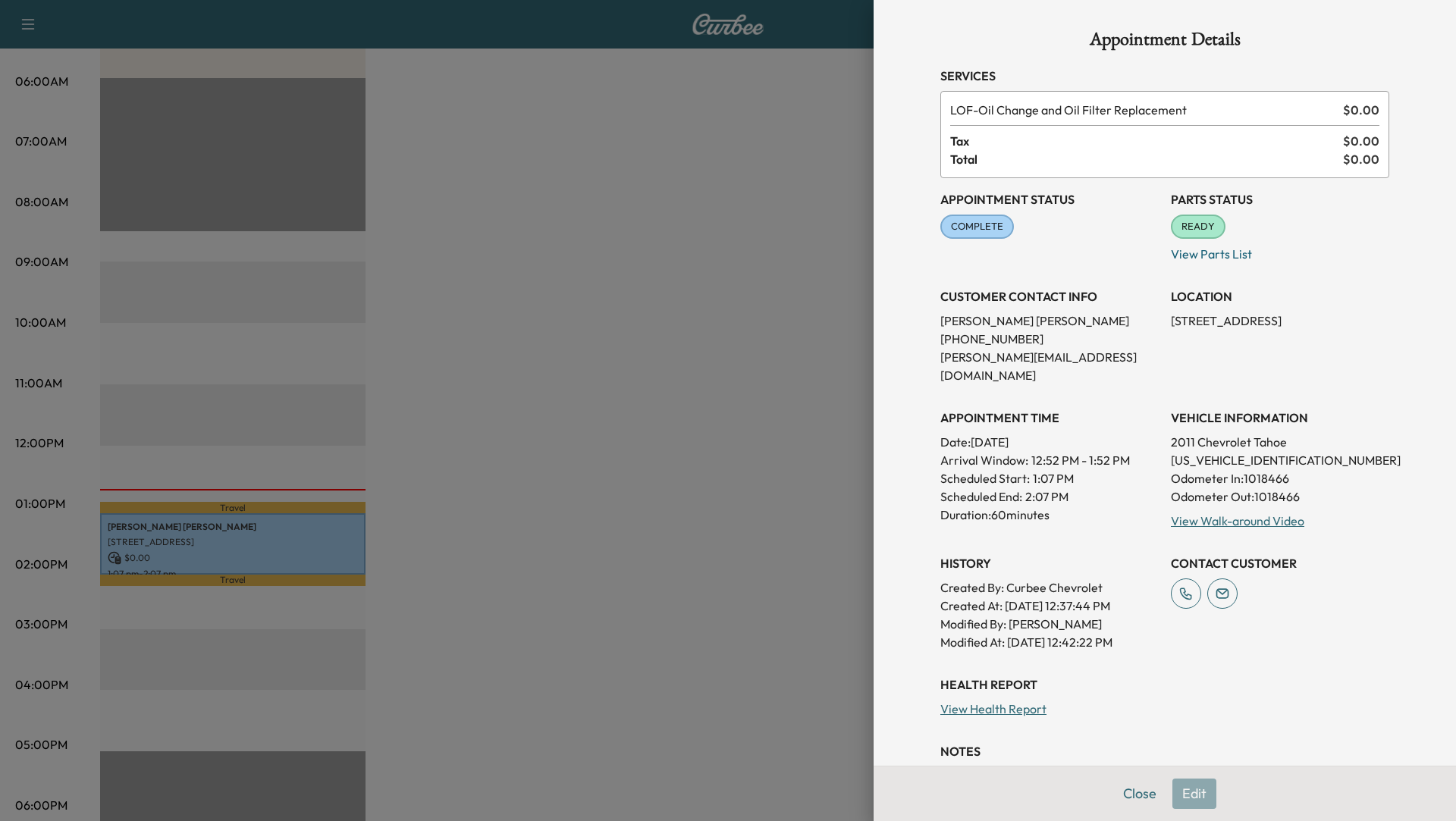
click at [619, 600] on div at bounding box center [728, 410] width 1456 height 821
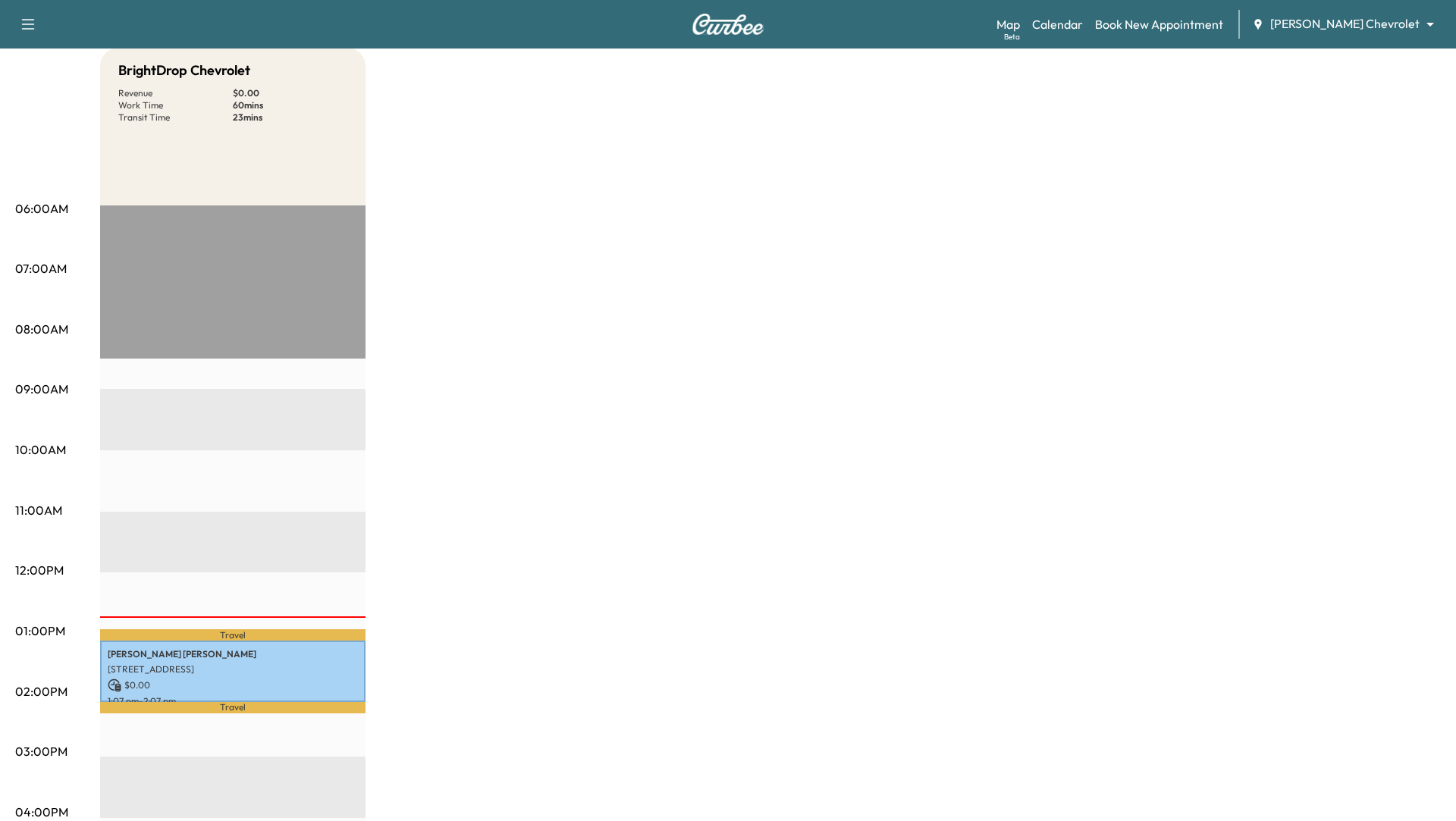
scroll to position [0, 0]
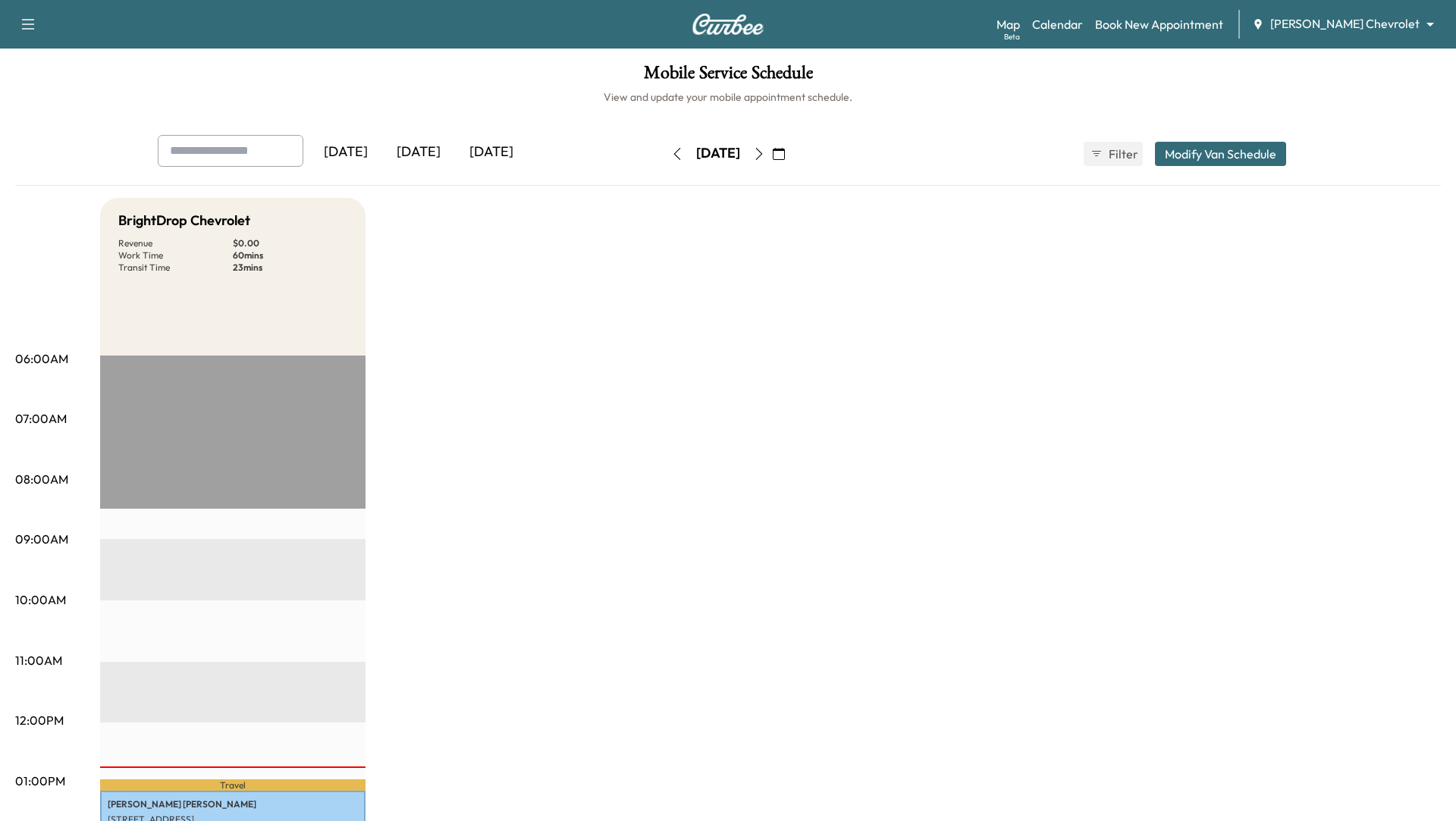
click at [517, 153] on div "[DATE]" at bounding box center [492, 152] width 73 height 35
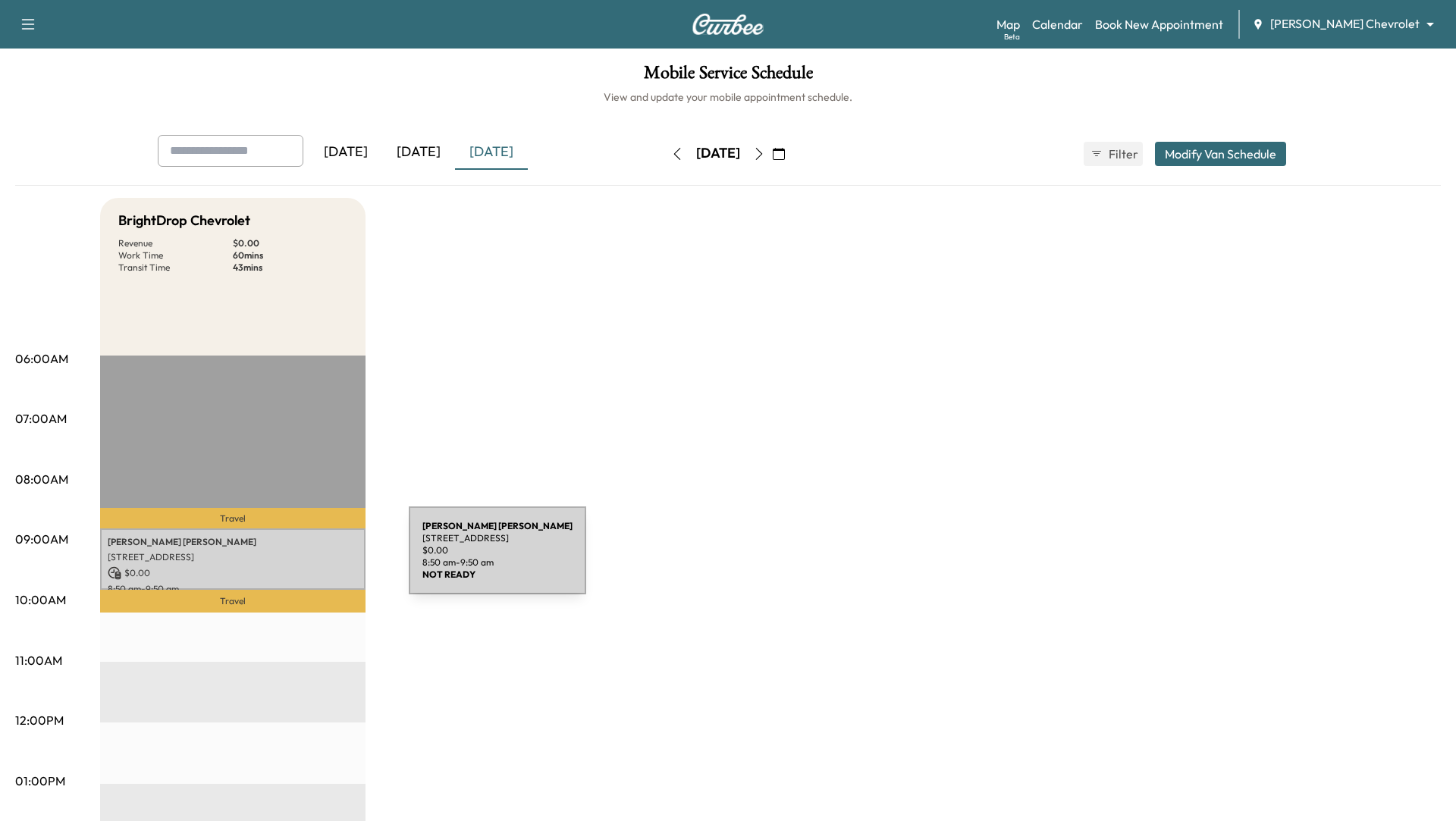
click at [296, 558] on p "[STREET_ADDRESS]" at bounding box center [233, 557] width 250 height 12
